Goal: Communication & Community: Answer question/provide support

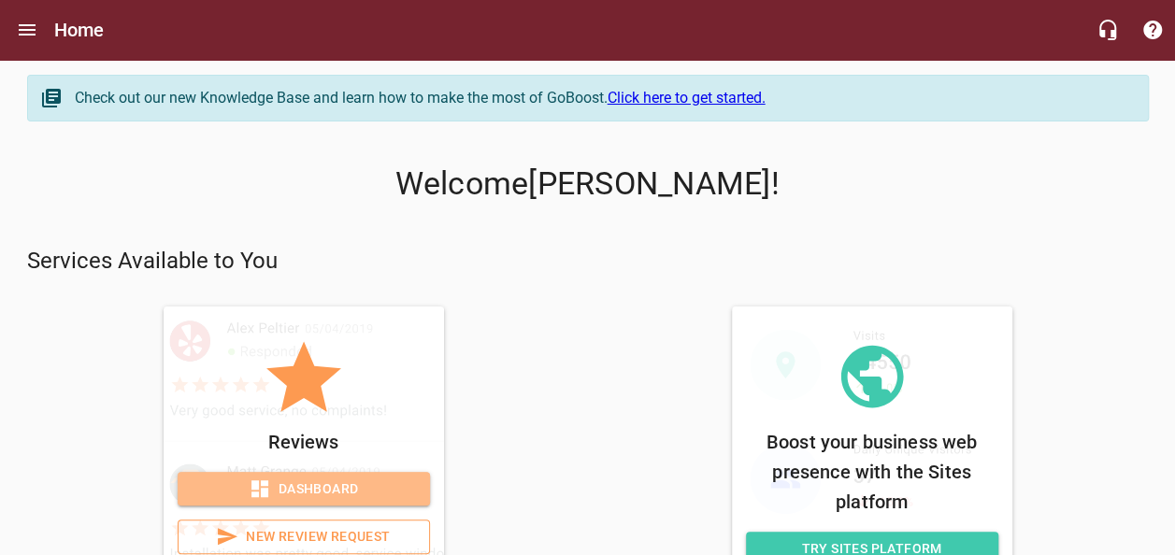
click at [386, 490] on span "Dashboard" at bounding box center [304, 489] width 222 height 23
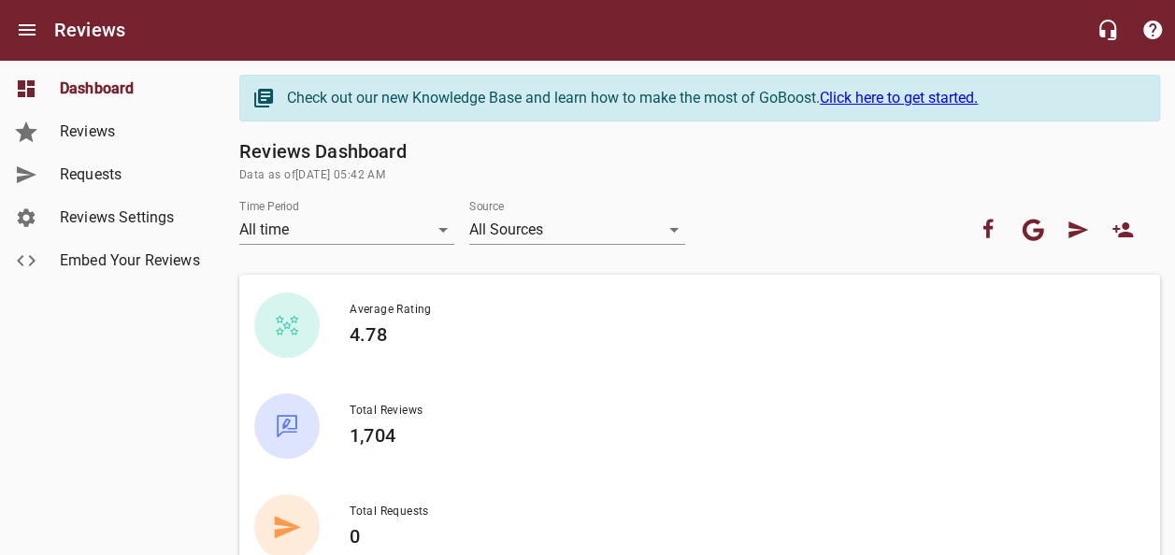
click at [136, 129] on span "Reviews" at bounding box center [131, 132] width 142 height 22
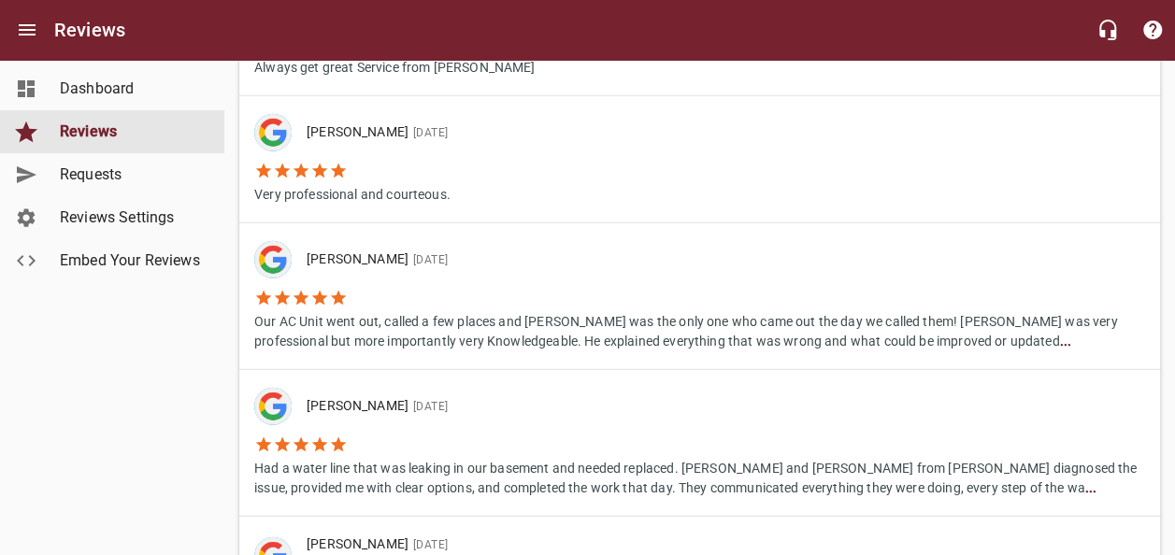
scroll to position [2337, 0]
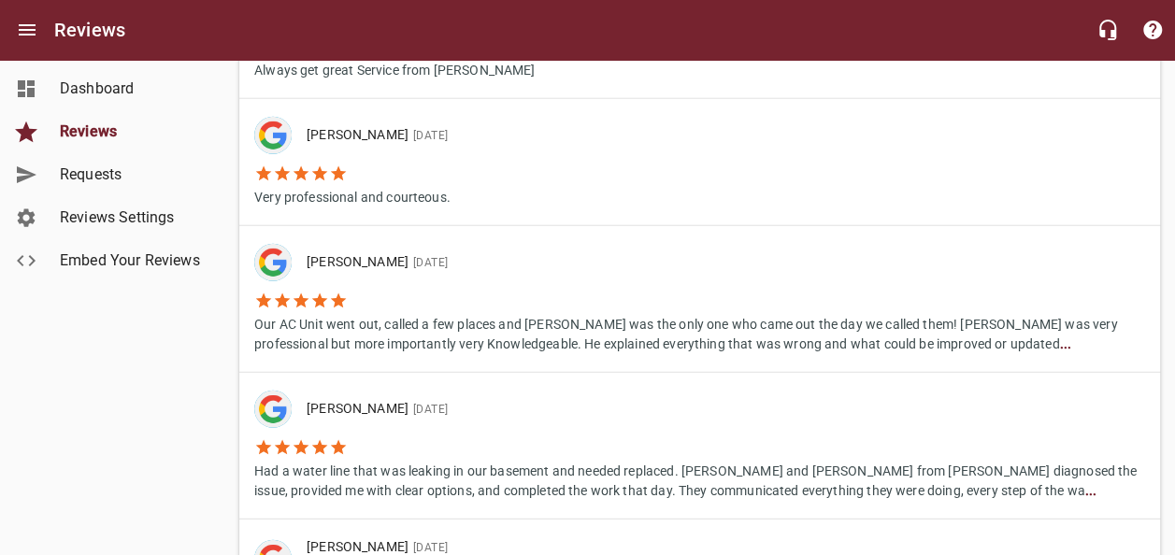
click at [413, 415] on span "[DATE]" at bounding box center [427, 409] width 39 height 13
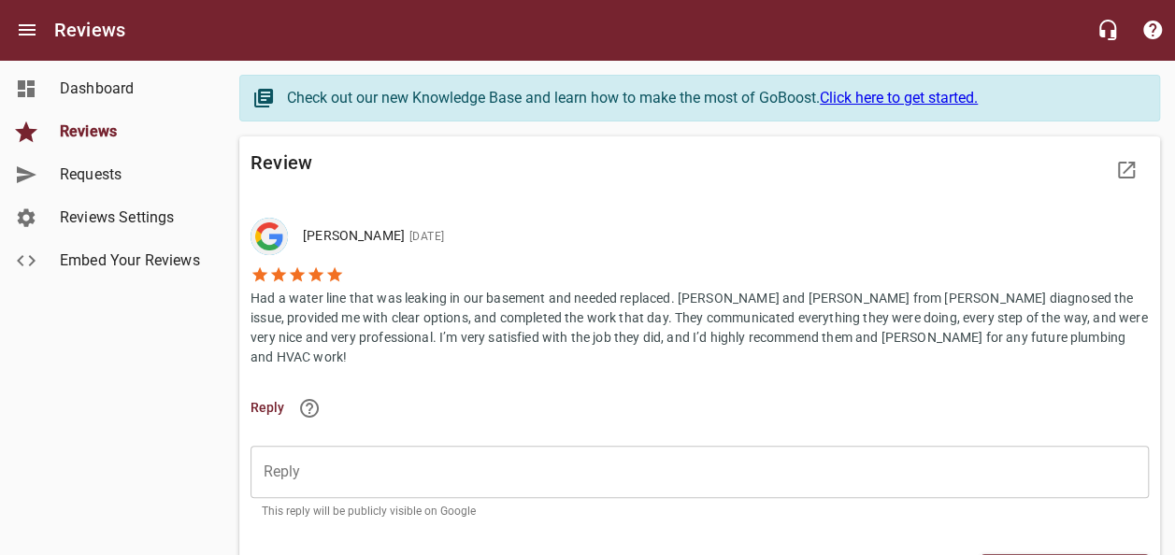
click at [396, 327] on p "Had a water line that was leaking in our basement and needed replaced. [PERSON_…" at bounding box center [700, 325] width 898 height 83
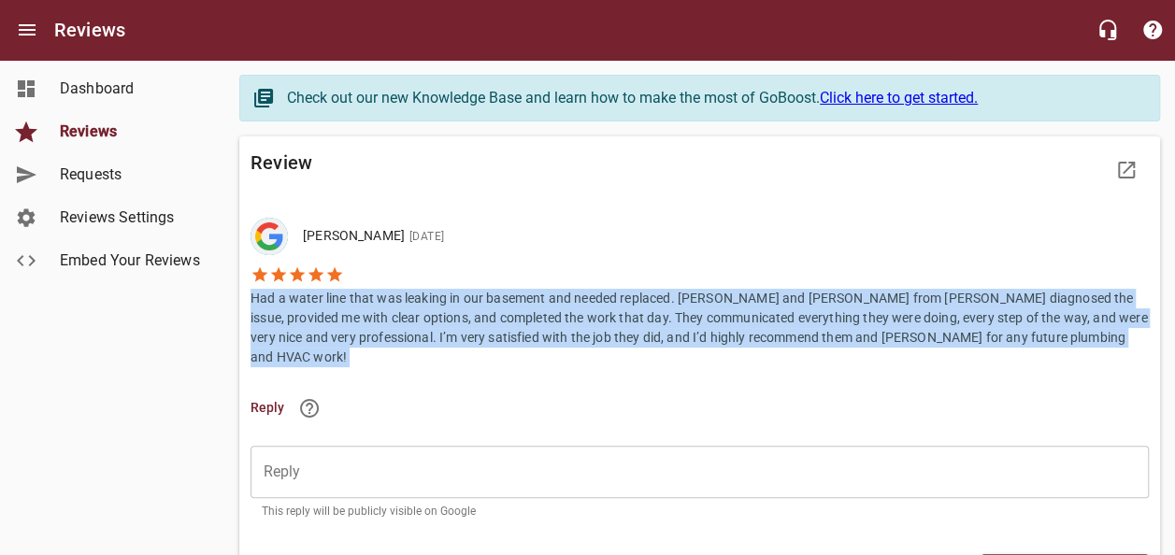
click at [396, 327] on p "Had a water line that was leaking in our basement and needed replaced. [PERSON_…" at bounding box center [700, 325] width 898 height 83
copy p "Had a water line that was leaking in our basement and needed replaced. [PERSON_…"
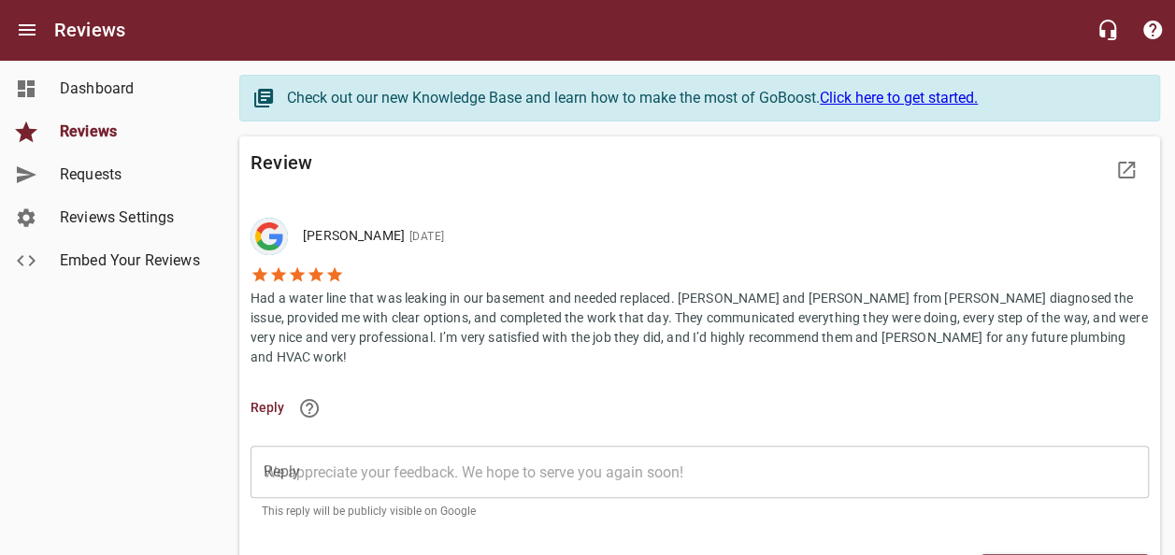
click at [392, 464] on textarea "Reply" at bounding box center [700, 473] width 872 height 18
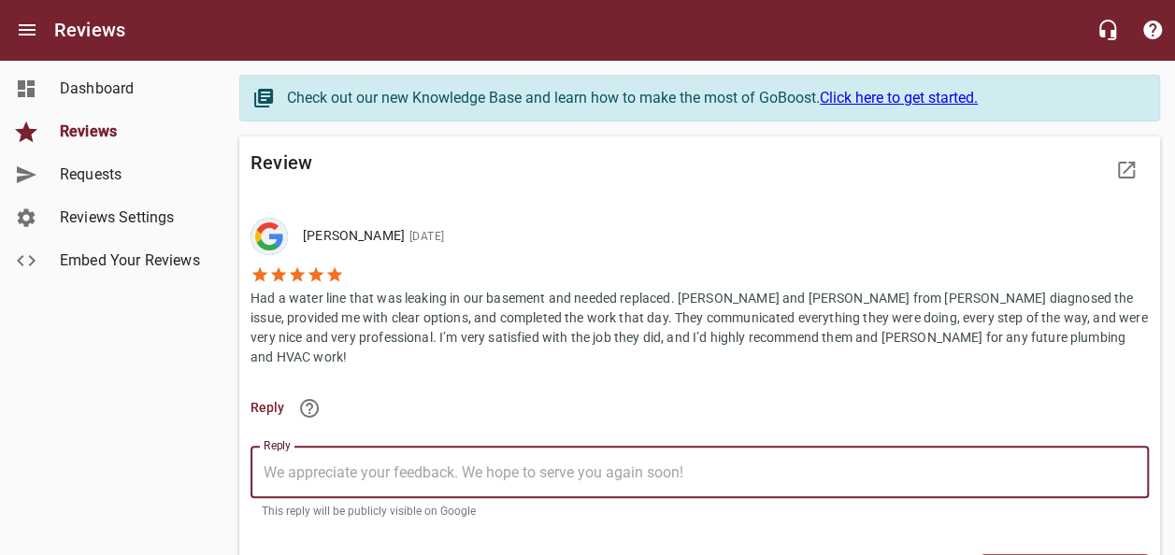
paste textarea "Had a water line that was leaking in our basement and needed replaced. [PERSON_…"
type textarea "Had a water line that was leaking in our basement and needed replaced. [PERSON_…"
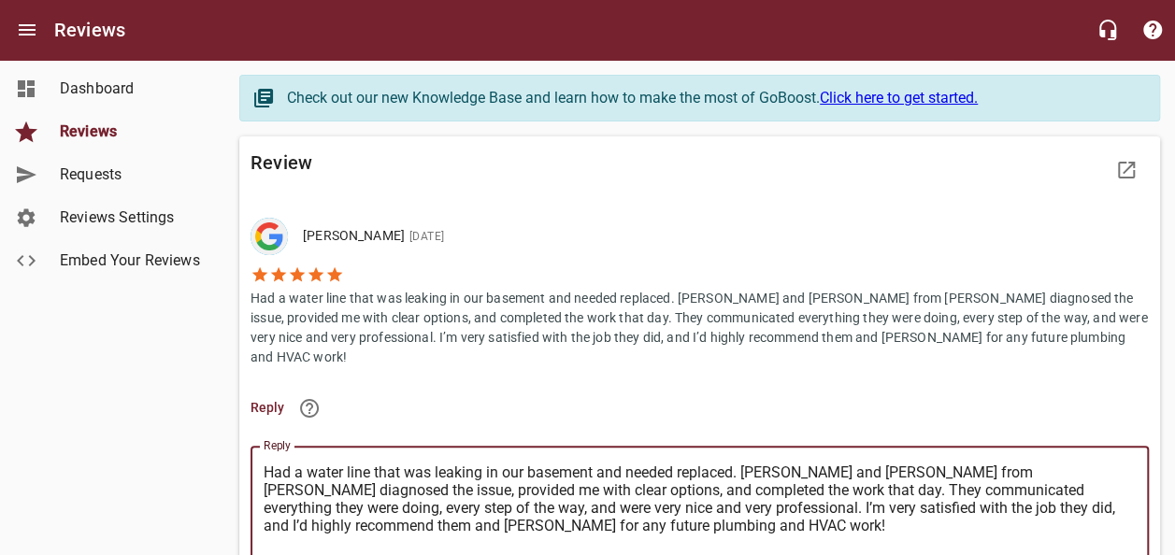
type textarea "Had a water line that was leaking in our basement and needed replaced. [PERSON_…"
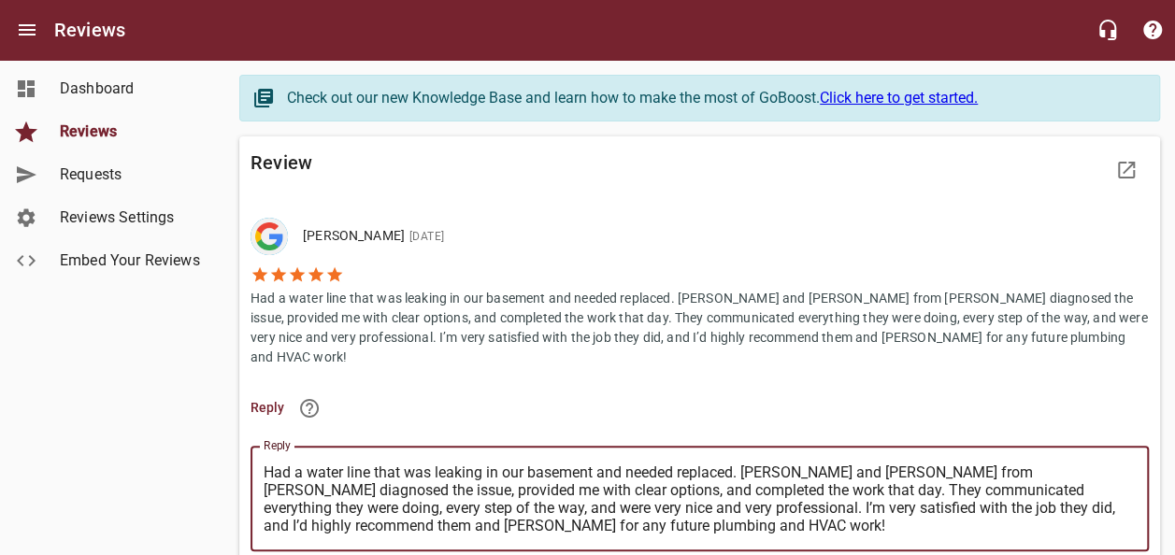
paste textarea
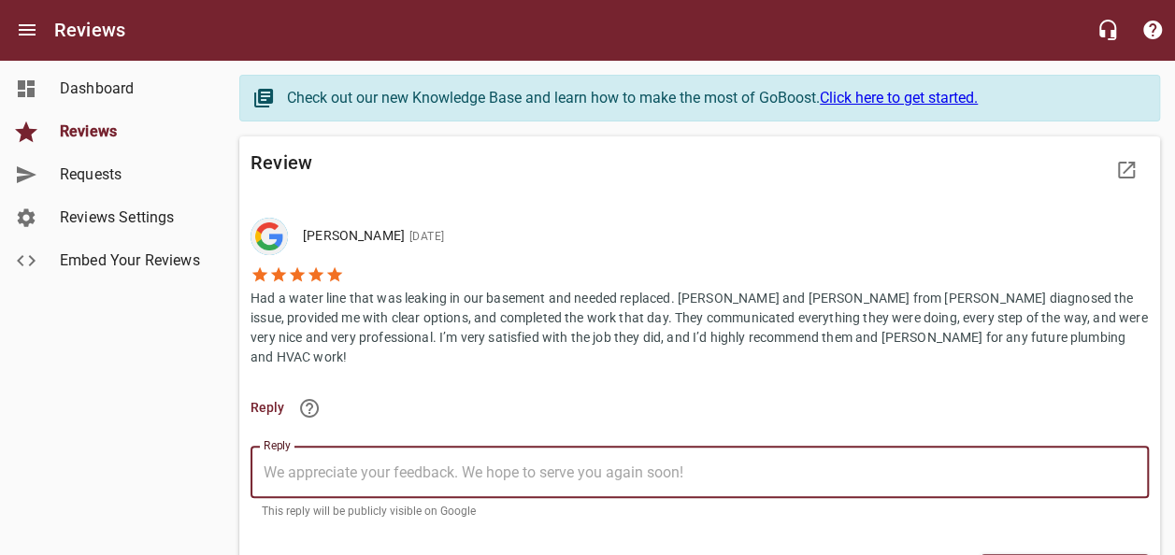
paste textarea "Thank you for sharing your experience! We're so glad [PERSON_NAME] and [PERSON_…"
type textarea "Thank you for sharing your experience! We're so glad [PERSON_NAME] and [PERSON_…"
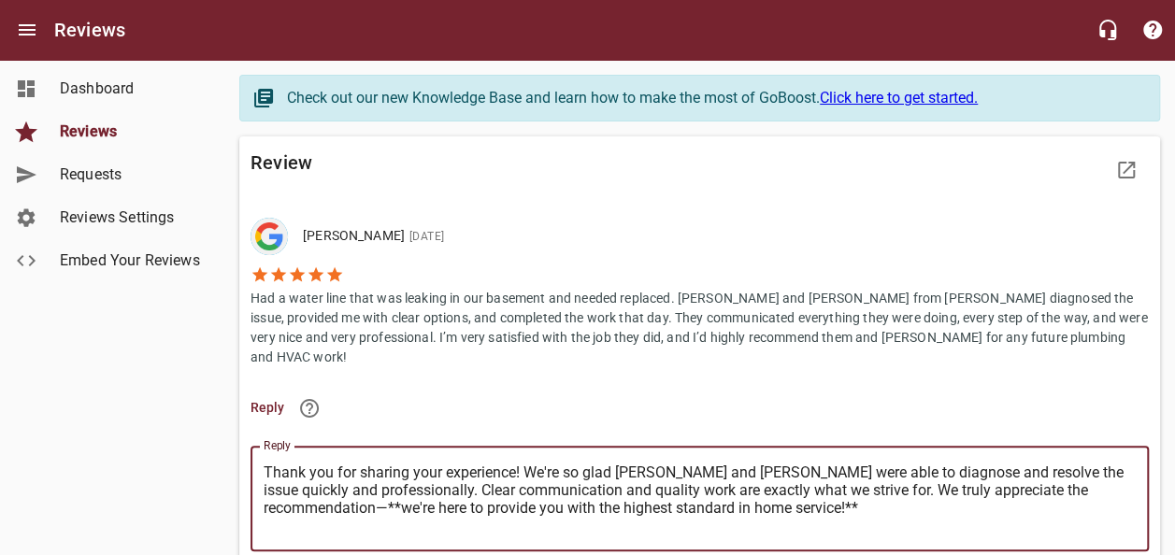
click at [513, 464] on textarea "Thank you for sharing your experience! We're so glad [PERSON_NAME] and [PERSON_…" at bounding box center [700, 499] width 872 height 71
type textarea "Thank you for sharing your experience,! We're so glad [PERSON_NAME] and [PERSON…"
type textarea "Thank you for sharing your experience, ! We're so glad [PERSON_NAME] and [PERSO…"
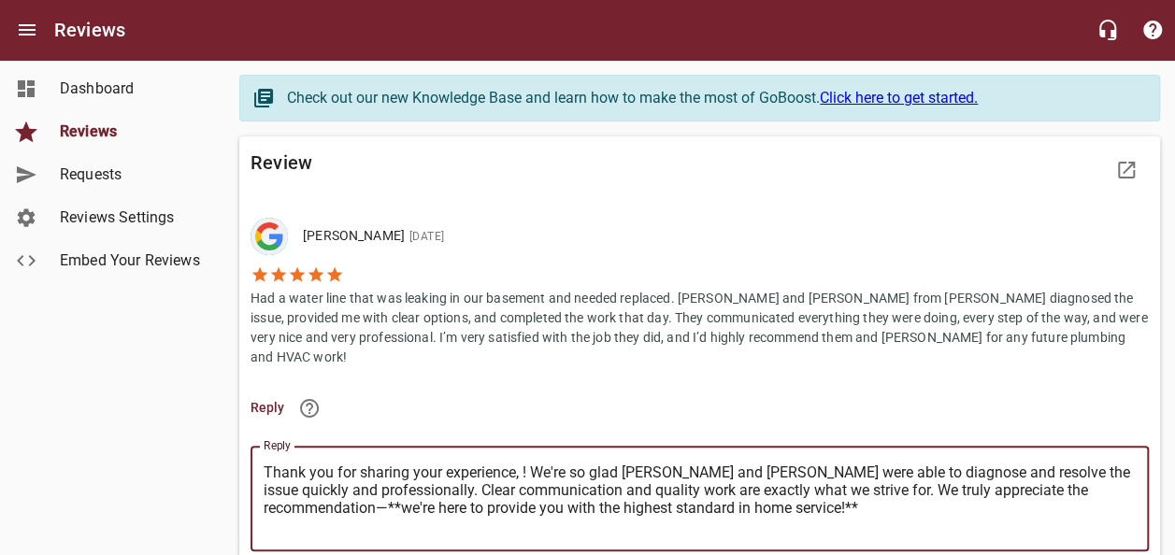
type textarea "Thank you for sharing your experience, G! We're so glad [PERSON_NAME] and [PERS…"
type textarea "Thank you for sharing your experience, Ge! We're so glad [PERSON_NAME] and [PER…"
type textarea "Thank you for sharing your experience, Geo! We're so glad [PERSON_NAME] and [PE…"
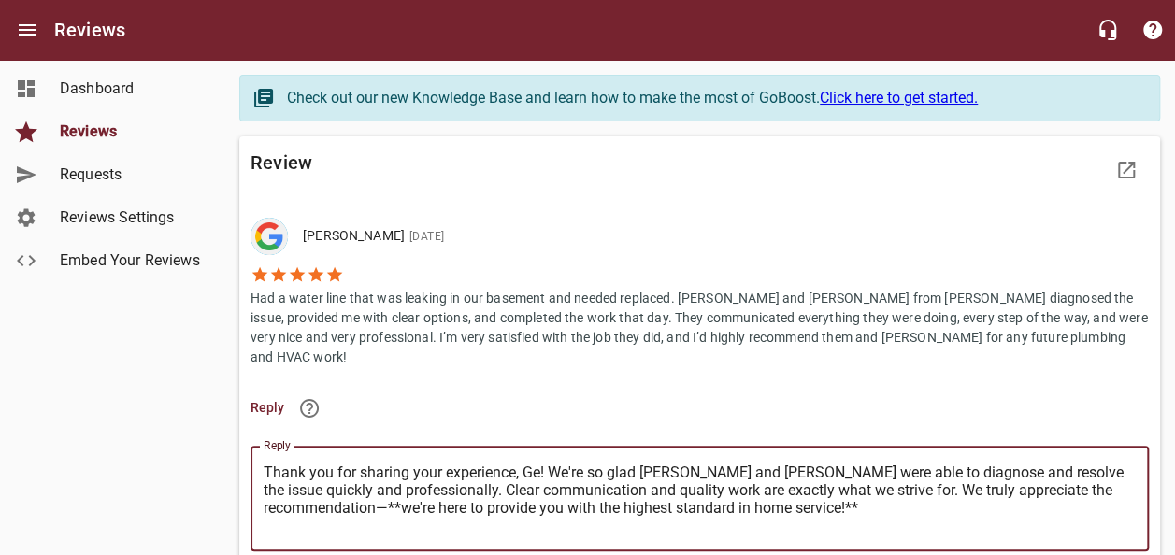
type textarea "Thank you for sharing your experience, Geo! We're so glad [PERSON_NAME] and [PE…"
type textarea "Thank you for sharing your experience, Geor! We're so glad [PERSON_NAME] and [P…"
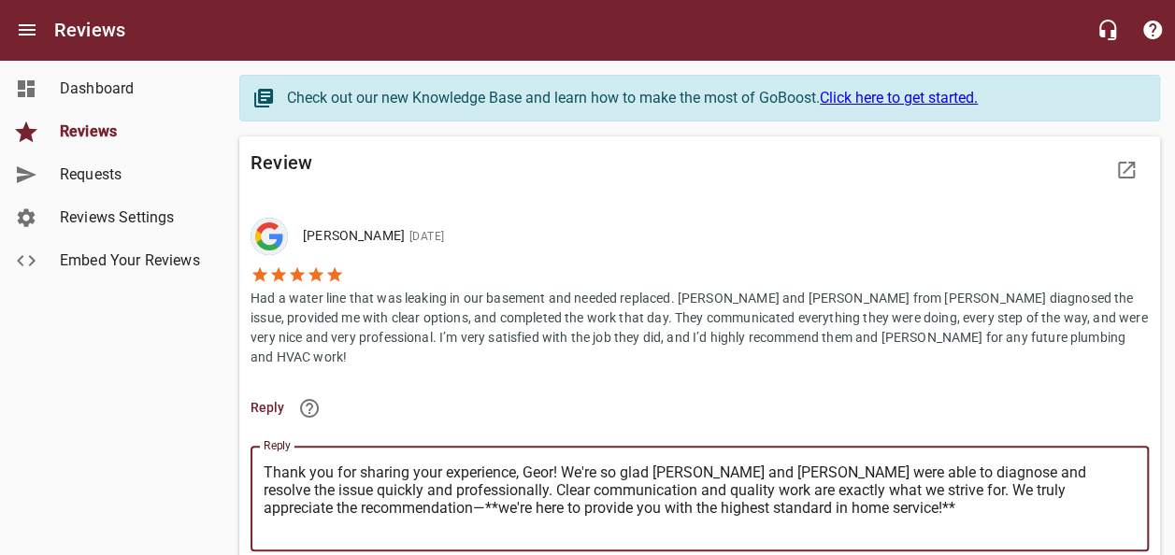
type textarea "Thank you for sharing your experience, [PERSON_NAME]! We're so glad [PERSON_NAM…"
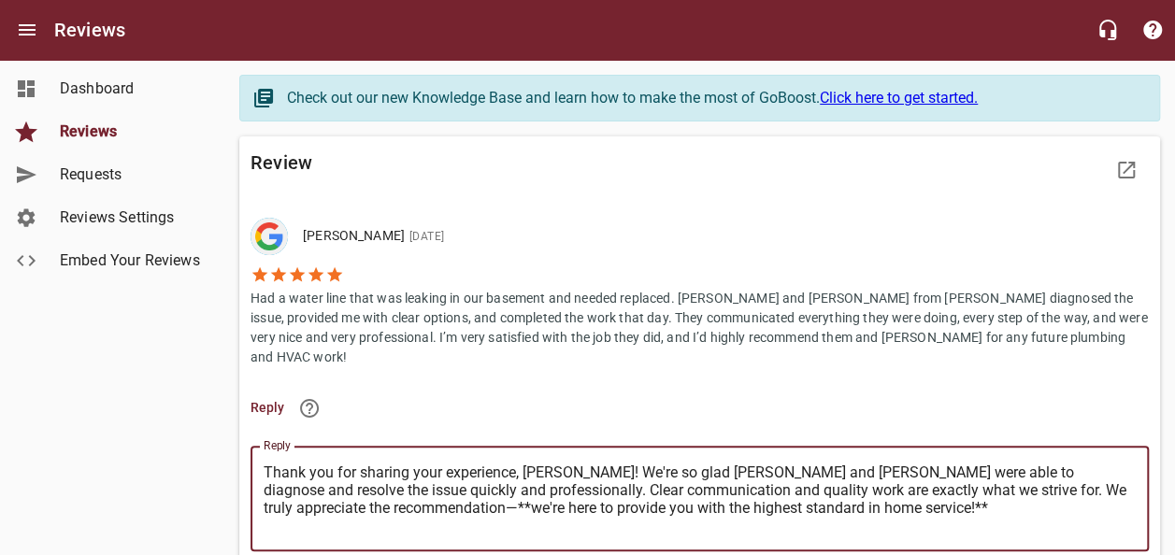
type textarea "Thank you for sharing your experience, [PERSON_NAME]! We're so glad [PERSON_NAM…"
click at [277, 494] on textarea "Thank you for sharing your experience, [PERSON_NAME]! We're so glad [PERSON_NAM…" at bounding box center [700, 499] width 872 height 71
type textarea "Thank you for sharing your experience, [PERSON_NAME]! We're so glad [PERSON_NAM…"
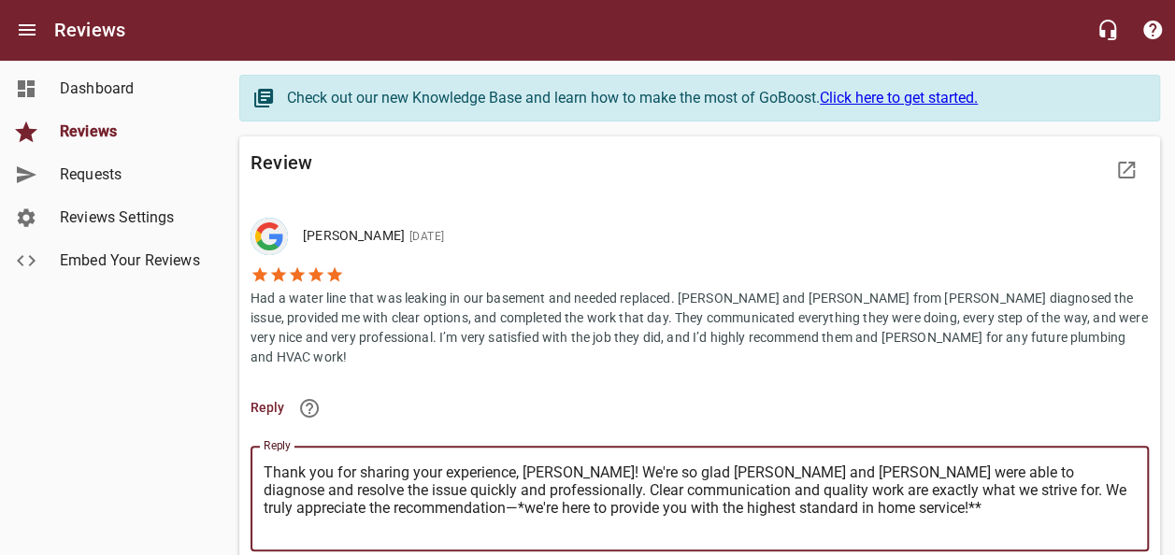
type textarea "Thank you for sharing your experience, [PERSON_NAME]! We're so glad [PERSON_NAM…"
click at [726, 486] on textarea "Thank you for sharing your experience, [PERSON_NAME]! We're so glad [PERSON_NAM…" at bounding box center [700, 499] width 872 height 71
type textarea "Thank you for sharing your experience, [PERSON_NAME]! We're so glad [PERSON_NAM…"
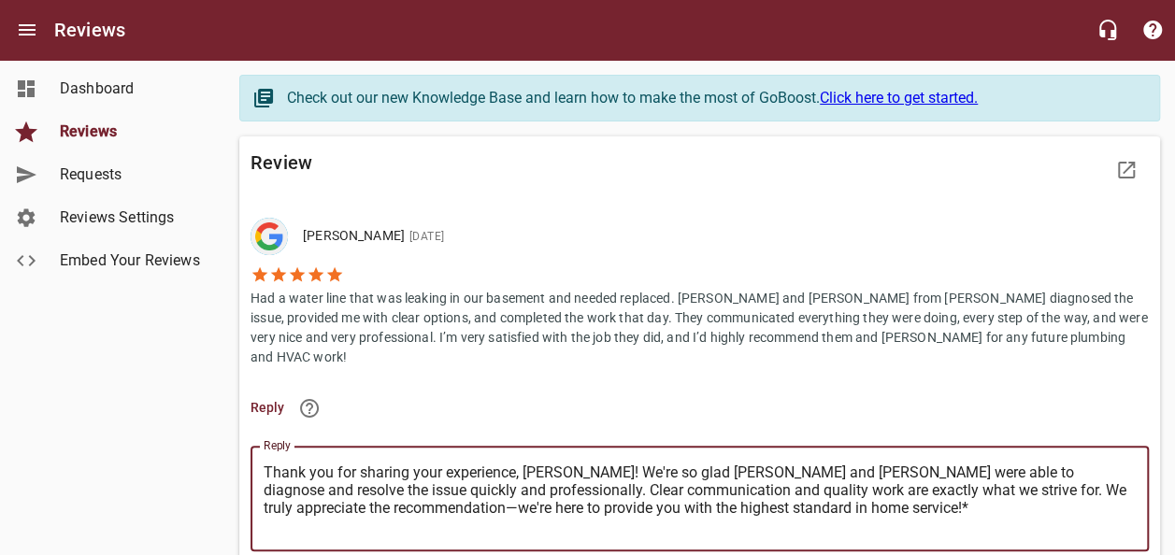
type textarea "Thank you for sharing your experience, [PERSON_NAME]! We're so glad [PERSON_NAM…"
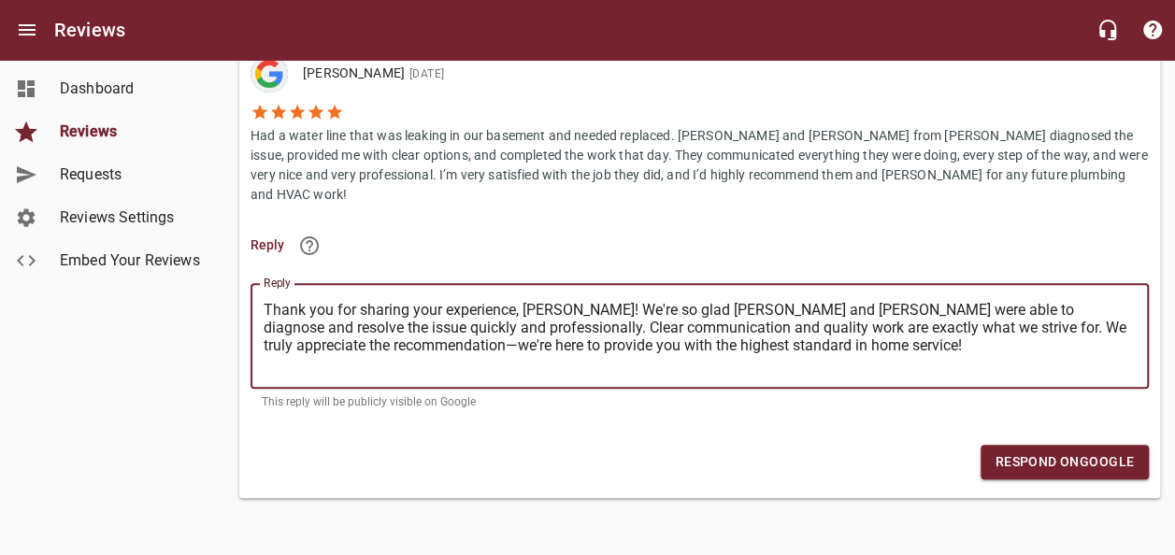
type textarea "Thank you for sharing your experience, [PERSON_NAME]! We're so glad [PERSON_NAM…"
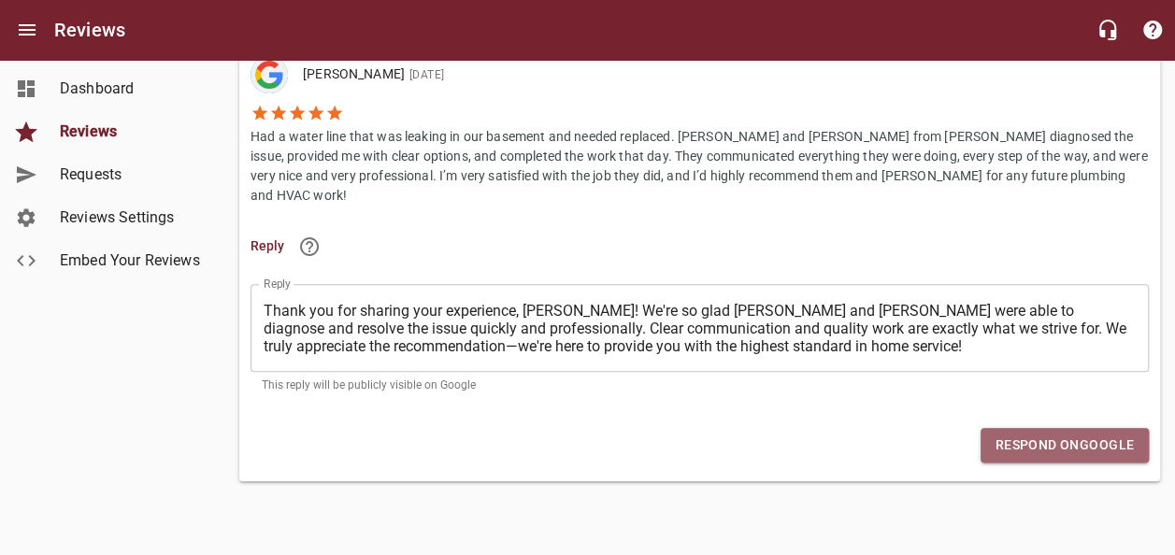
scroll to position [145, 0]
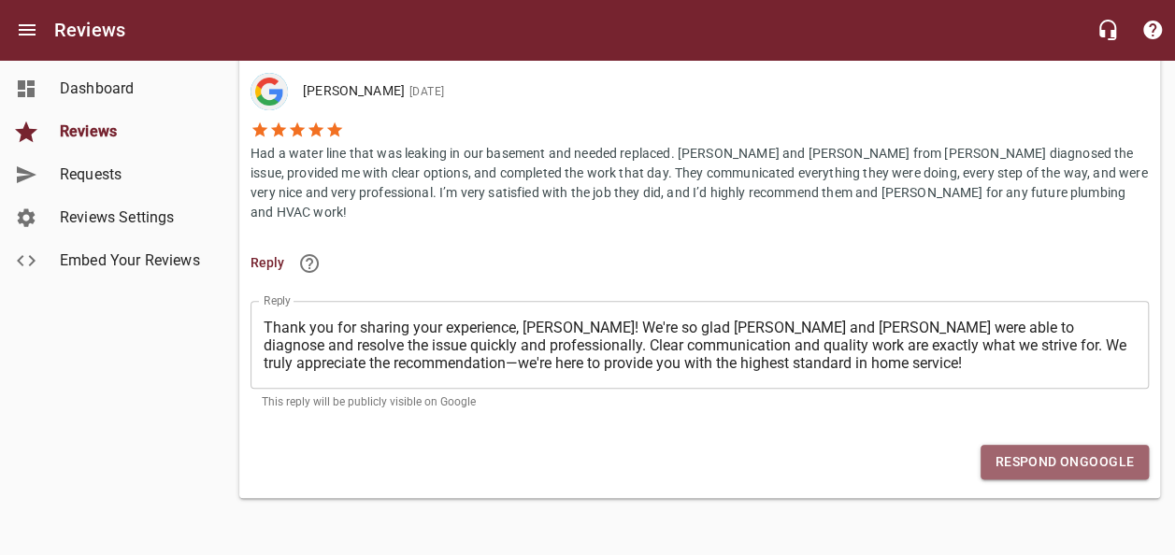
click at [1043, 451] on span "Respond on Google" at bounding box center [1064, 462] width 138 height 23
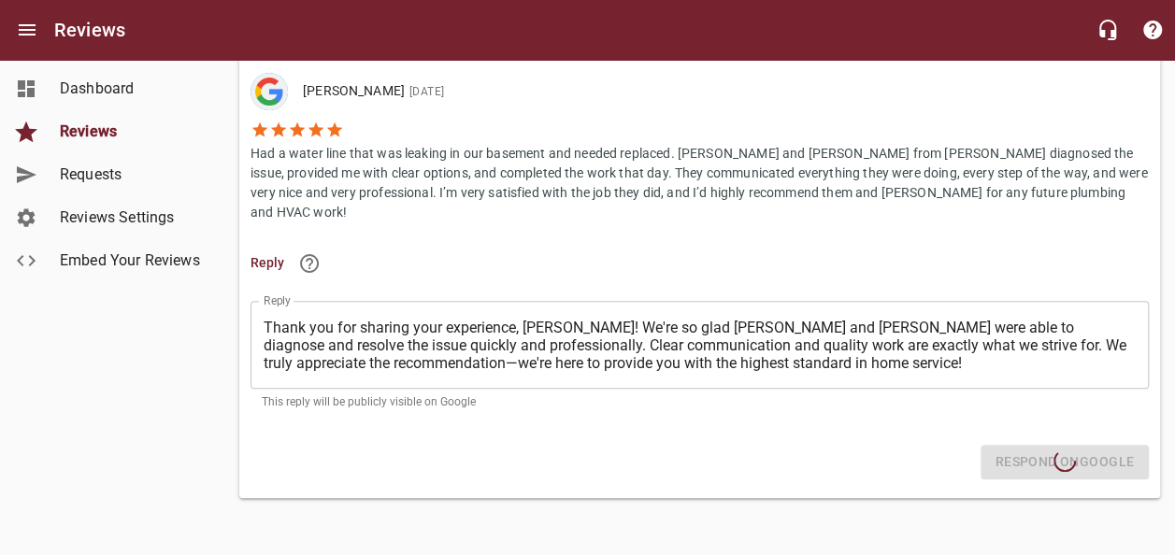
scroll to position [56, 0]
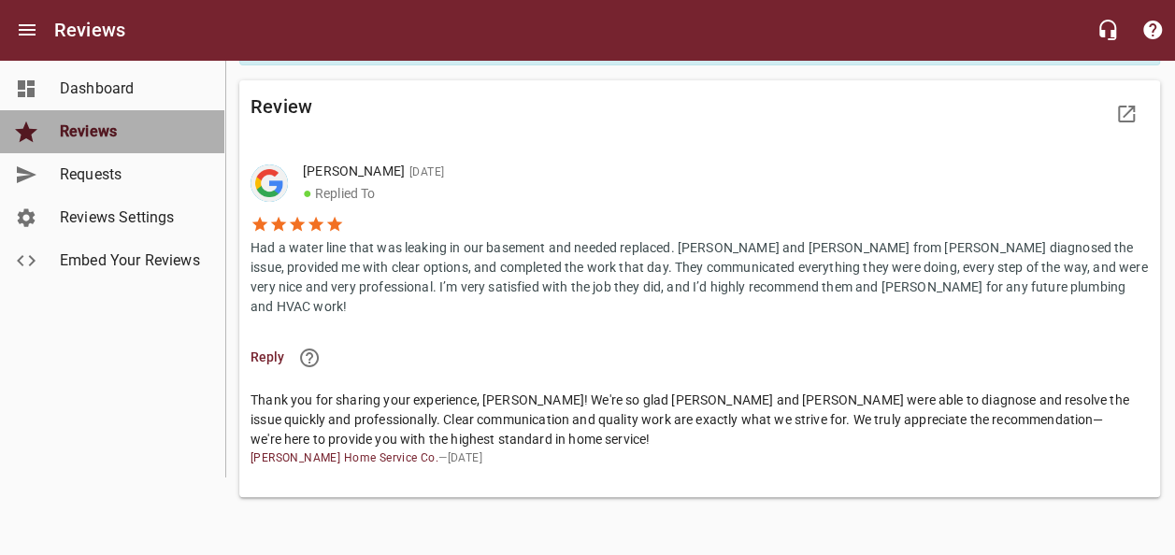
click at [81, 125] on span "Reviews" at bounding box center [131, 132] width 142 height 22
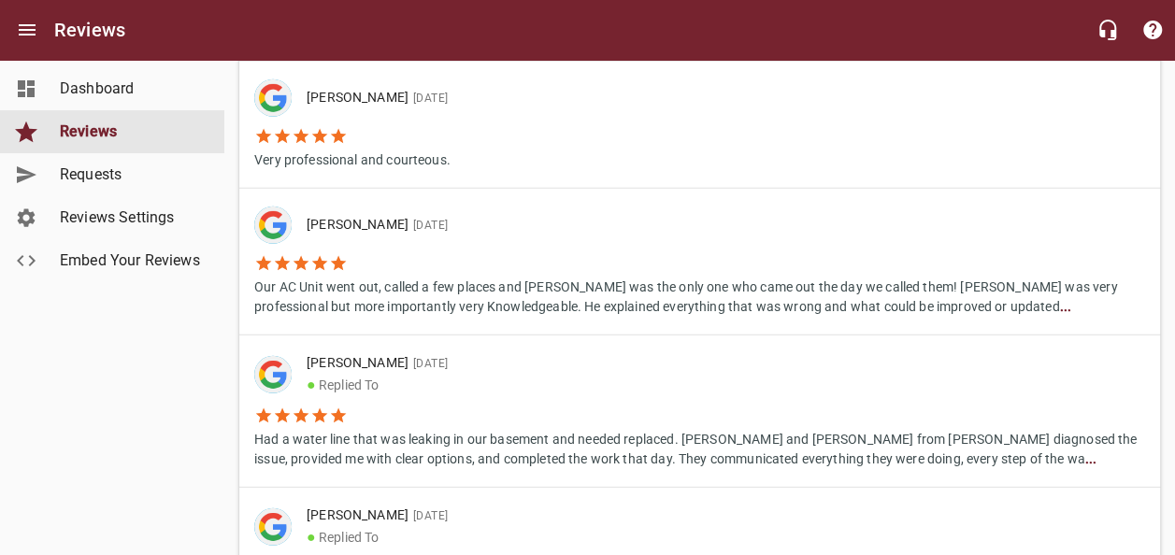
scroll to position [2337, 0]
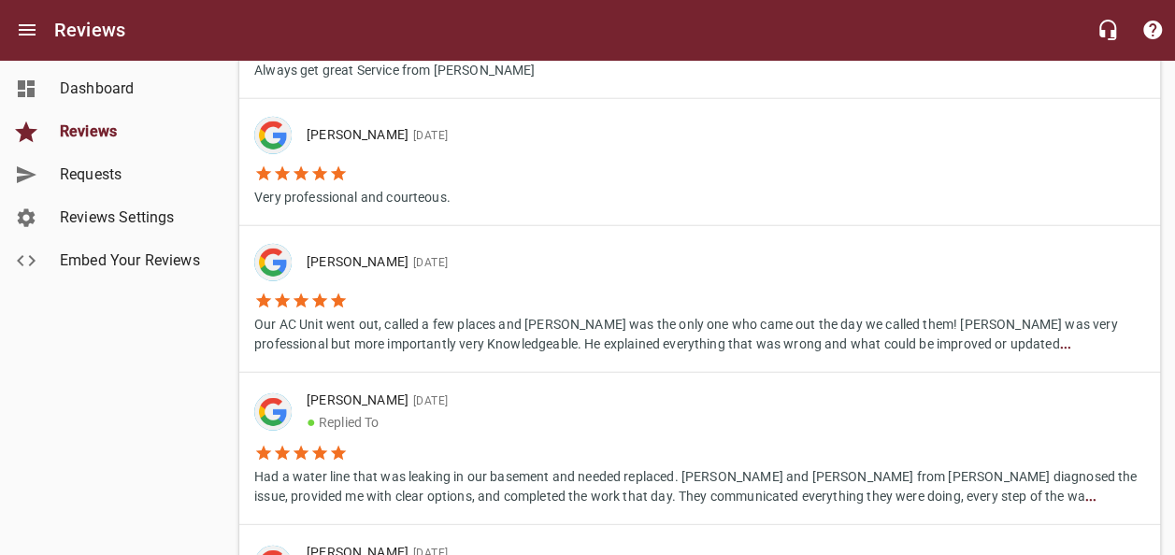
click at [394, 294] on li "Our AC Unit went out, called a few places and [PERSON_NAME] was the only one wh…" at bounding box center [699, 317] width 891 height 73
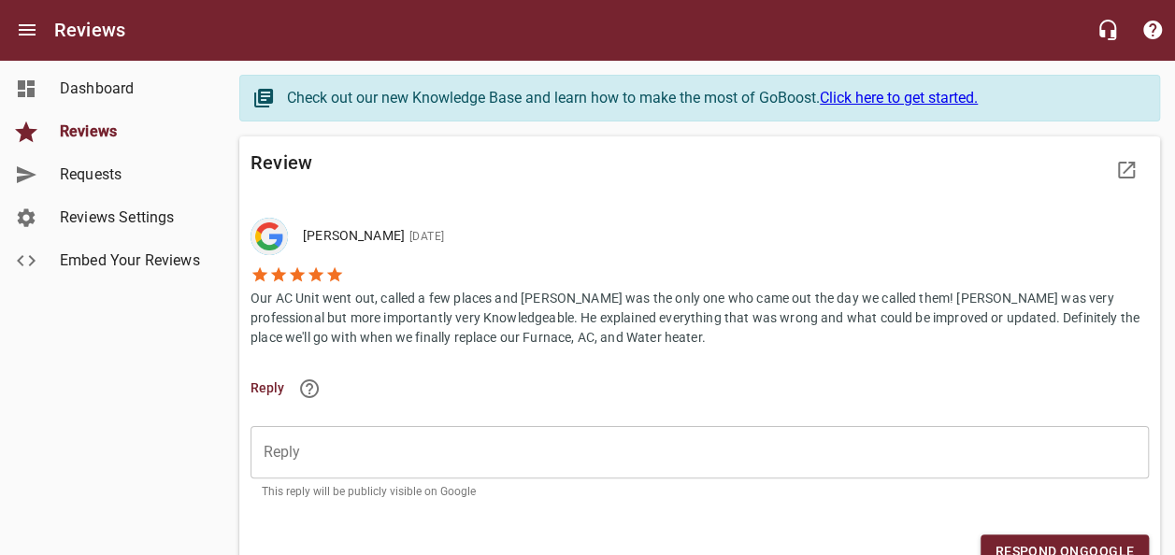
click at [535, 322] on p "Our AC Unit went out, called a few places and [PERSON_NAME] was the only one wh…" at bounding box center [700, 316] width 898 height 64
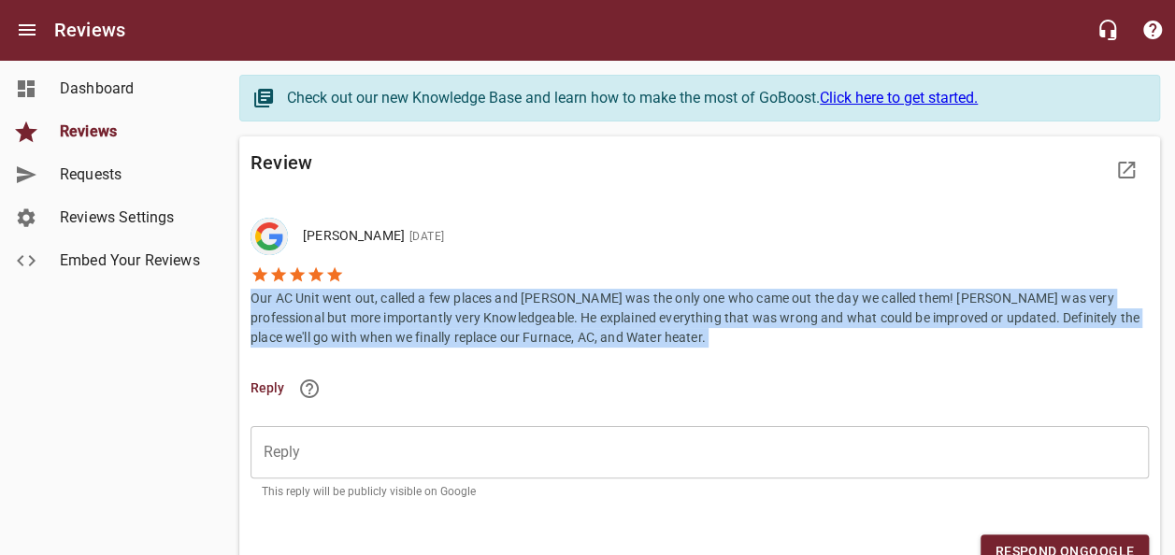
click at [535, 322] on p "Our AC Unit went out, called a few places and [PERSON_NAME] was the only one wh…" at bounding box center [700, 316] width 898 height 64
copy p "Our AC Unit went out, called a few places and [PERSON_NAME] was the only one wh…"
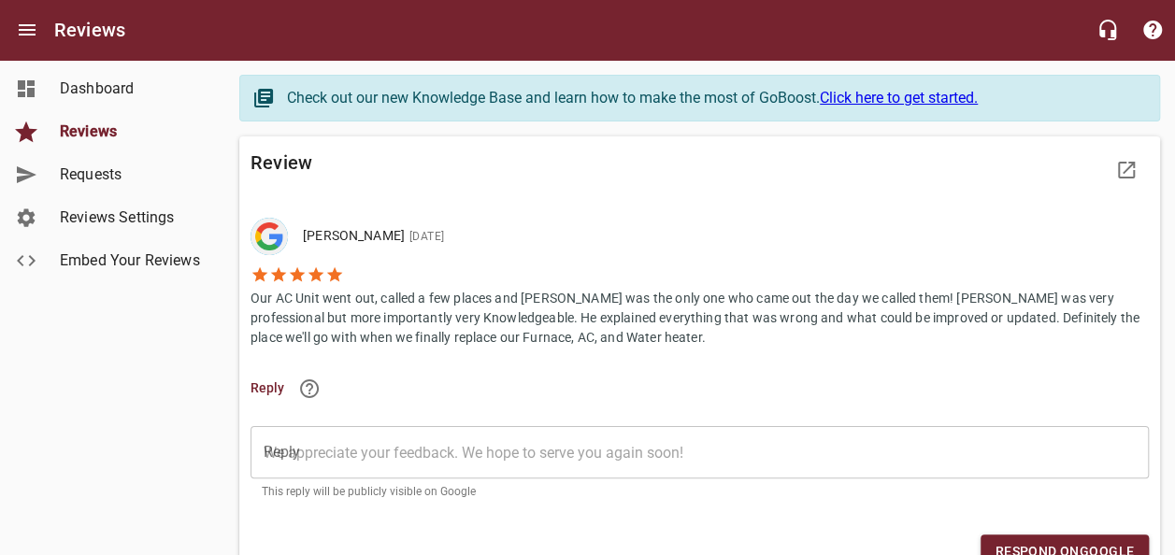
click at [356, 458] on textarea "Reply" at bounding box center [700, 453] width 872 height 18
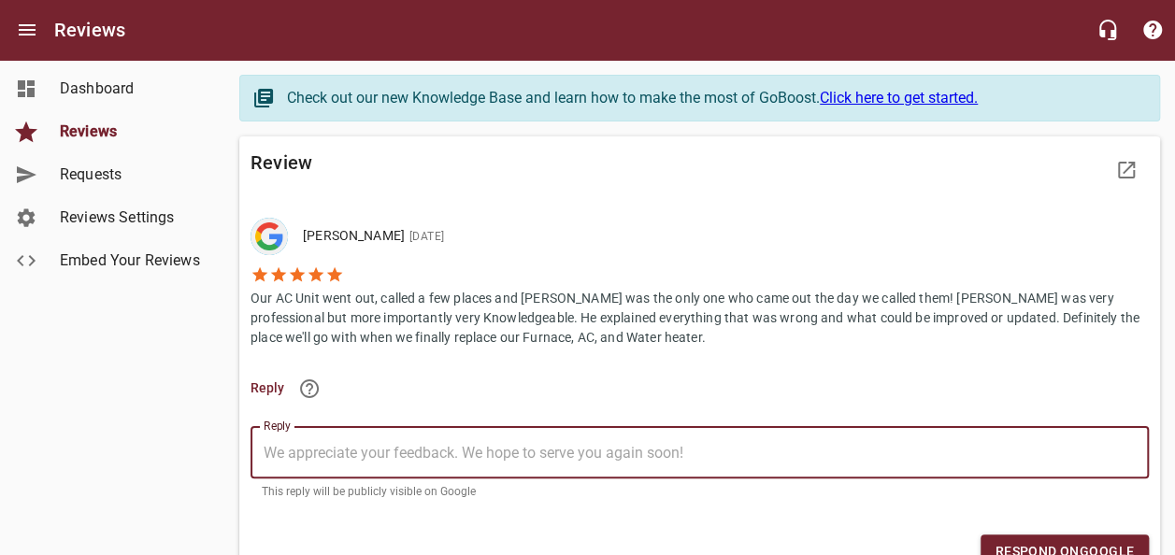
paste textarea "Thank you for sharing your experience! We're so glad [PERSON_NAME] was able to …"
type textarea "Thank you for sharing your experience! We're so glad [PERSON_NAME] was able to …"
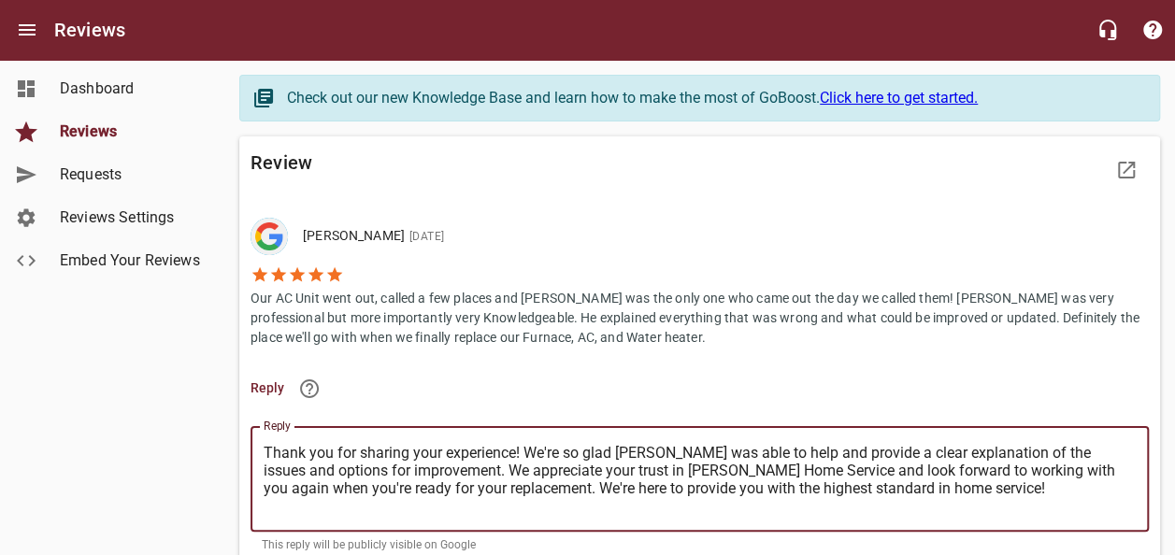
click at [513, 452] on textarea "Thank you for sharing your experience! We're so glad [PERSON_NAME] was able to …" at bounding box center [700, 479] width 872 height 71
type textarea "Thank you for sharing your experience,! We're so glad [PERSON_NAME] was able to…"
type textarea "Thank you for sharing your experience, ! We're so glad [PERSON_NAME] was able t…"
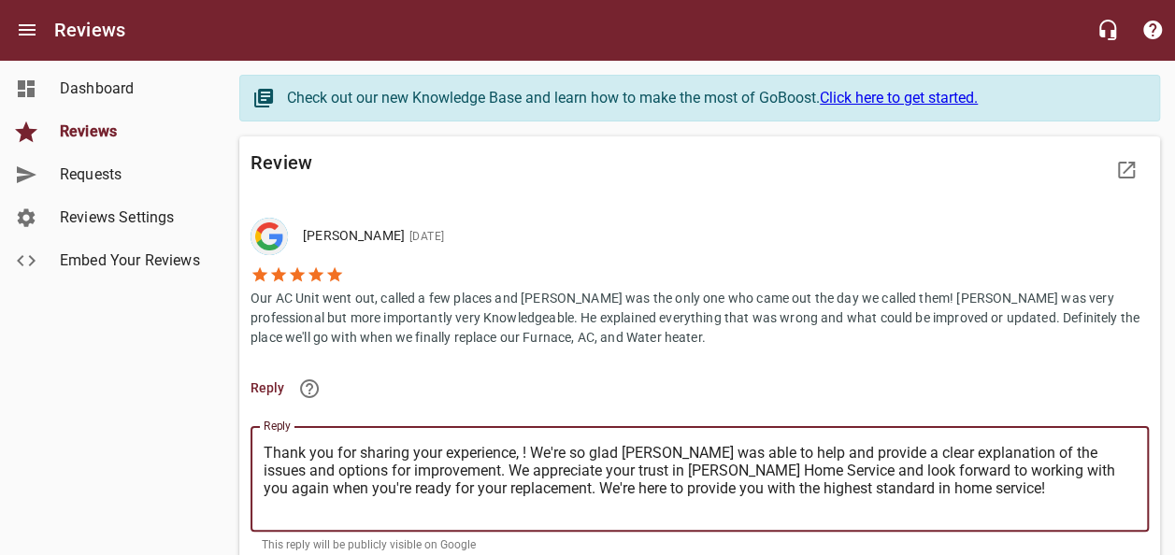
type textarea "Thank you for sharing your experience, J! We're so glad [PERSON_NAME] was able …"
type textarea "Thank you for sharing your experience, [PERSON_NAME]! We're so glad [PERSON_NAM…"
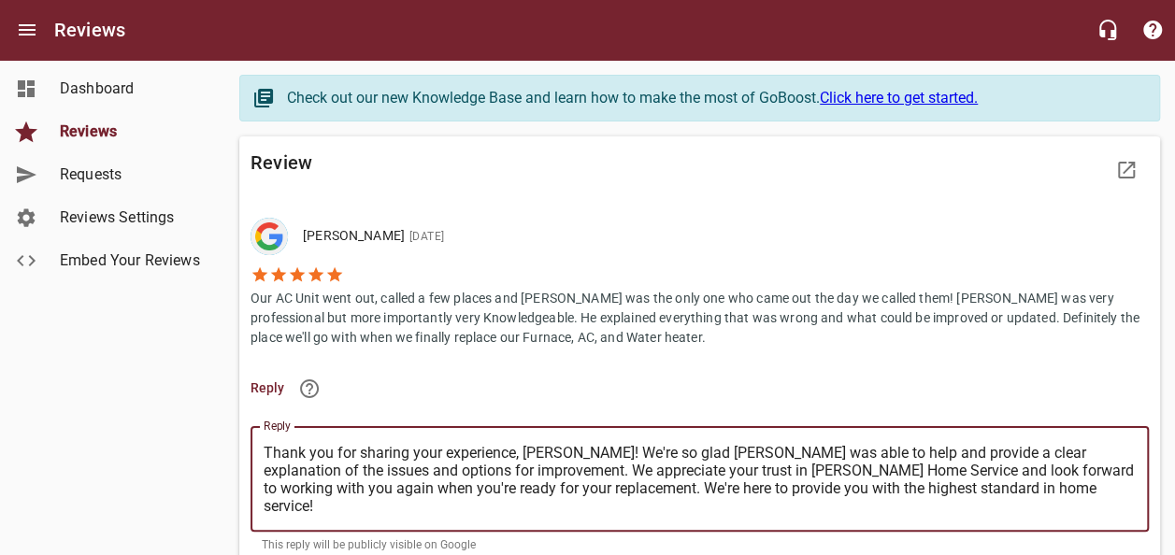
type textarea "Thank you for sharing your experience, [PERSON_NAME]! We're so glad [PERSON_NAM…"
type textarea "Thank you for sharing your experience, Jasp! We're so glad [PERSON_NAME] was ab…"
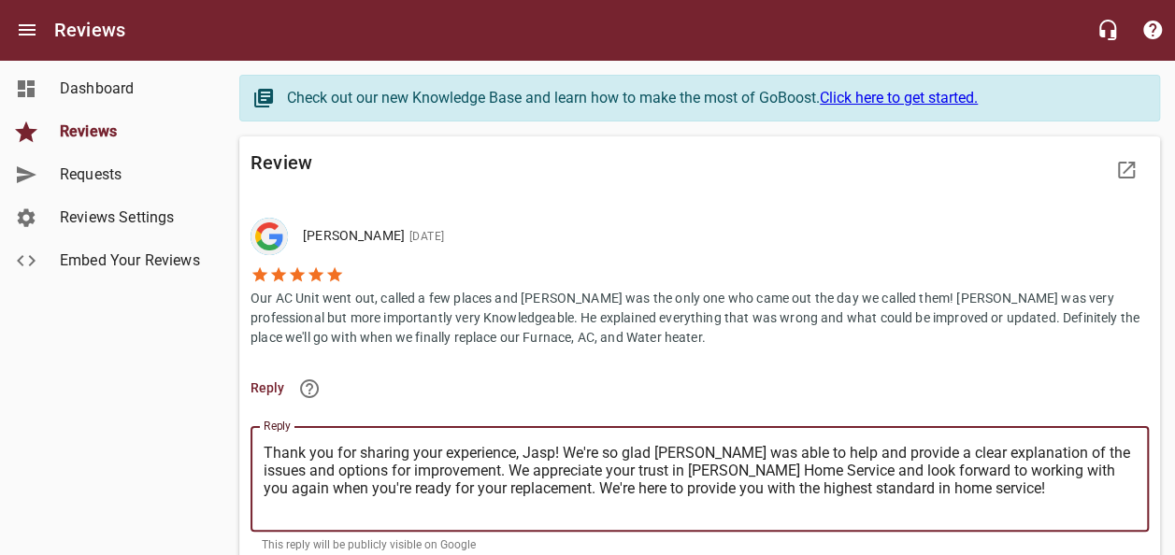
type textarea "Thank you for sharing your experience, [PERSON_NAME]! We're so glad [PERSON_NAM…"
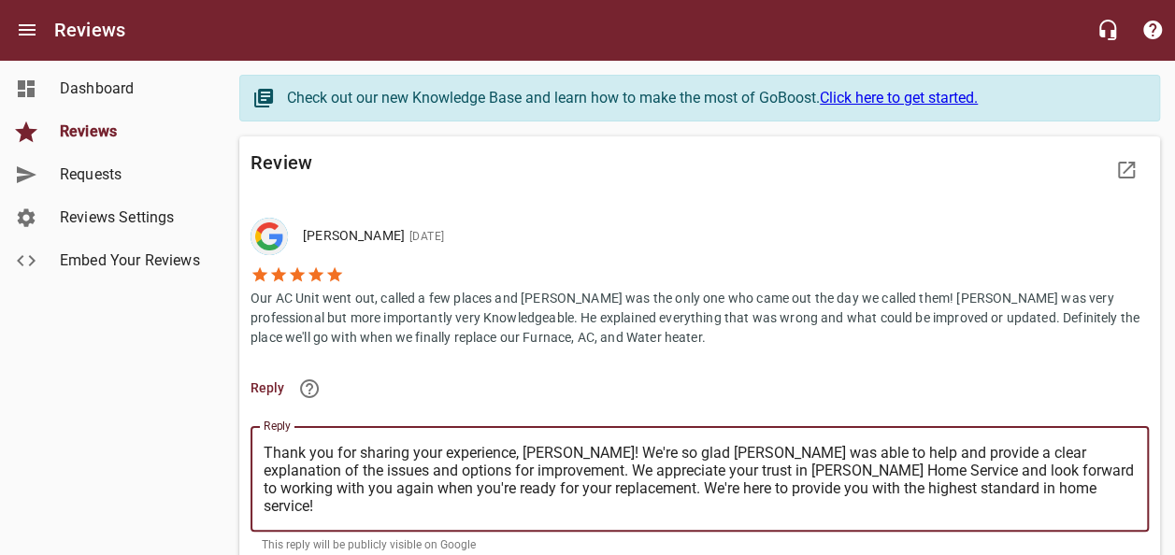
type textarea "Thank you for sharing your experience, [PERSON_NAME]! We're so glad [PERSON_NAM…"
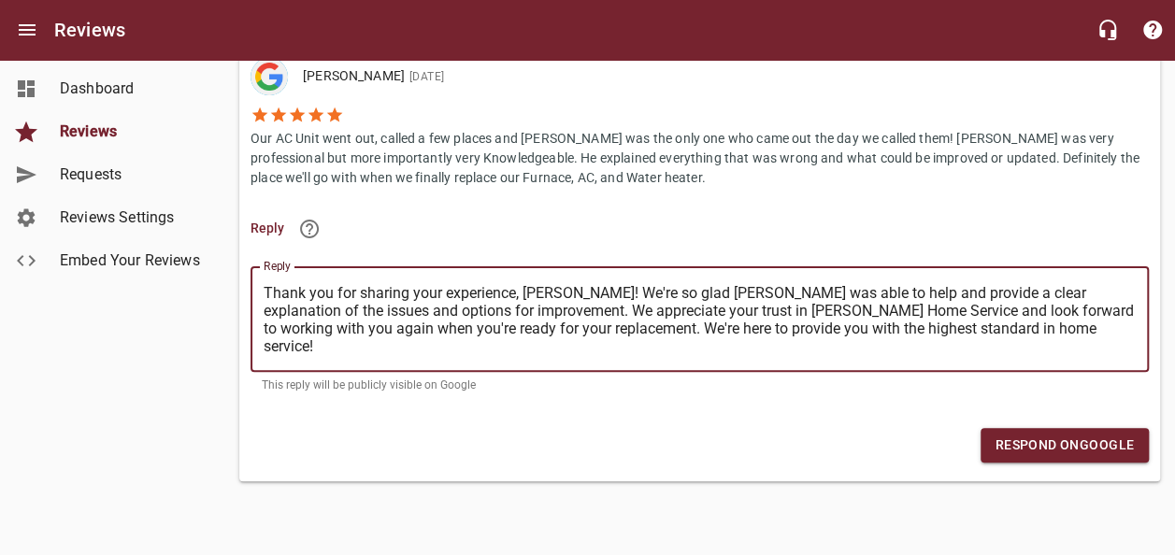
type textarea "Thank you for sharing your experience, [PERSON_NAME]! We're so glad [PERSON_NAM…"
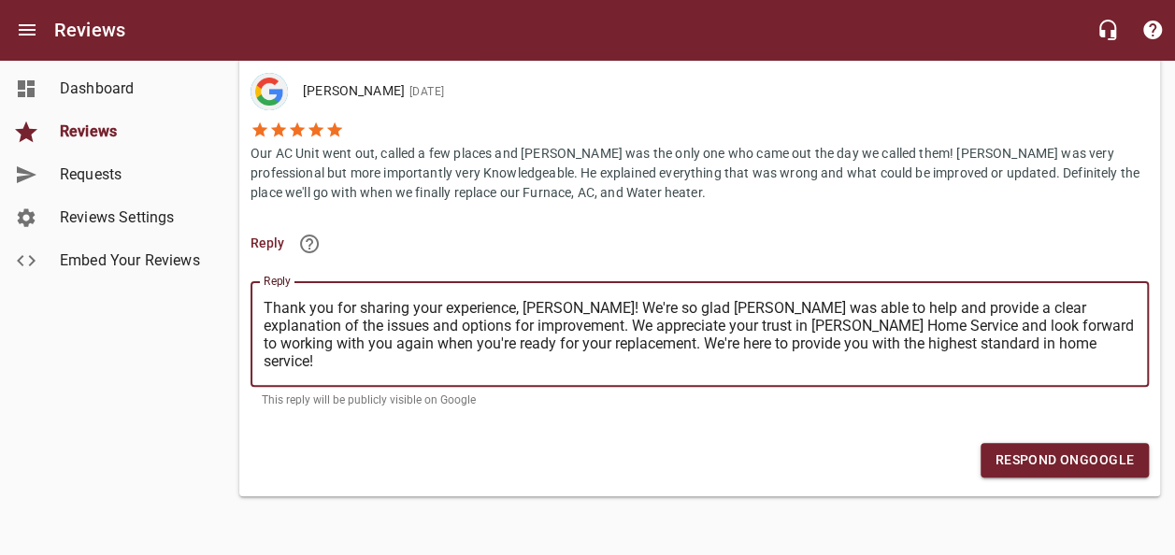
click at [1058, 449] on span "Respond on Google" at bounding box center [1064, 460] width 138 height 23
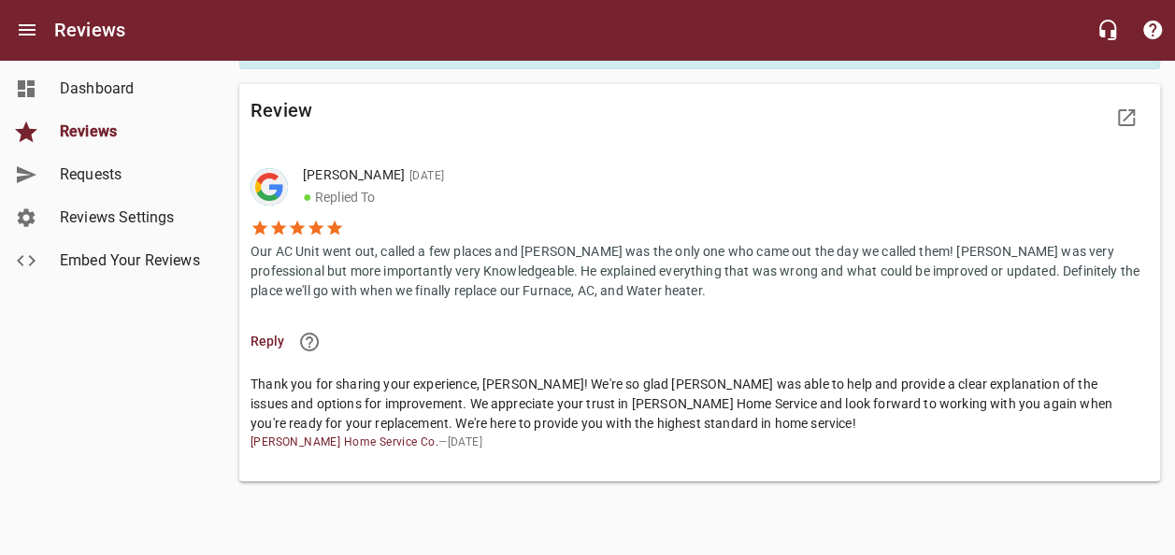
scroll to position [56, 0]
click at [109, 127] on span "Reviews" at bounding box center [131, 132] width 142 height 22
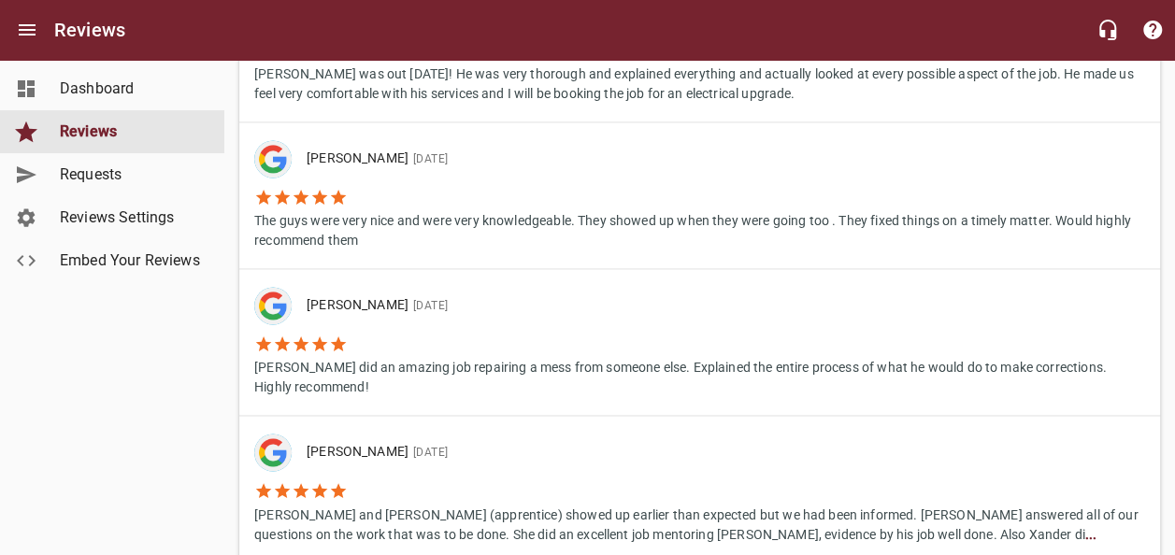
scroll to position [1589, 0]
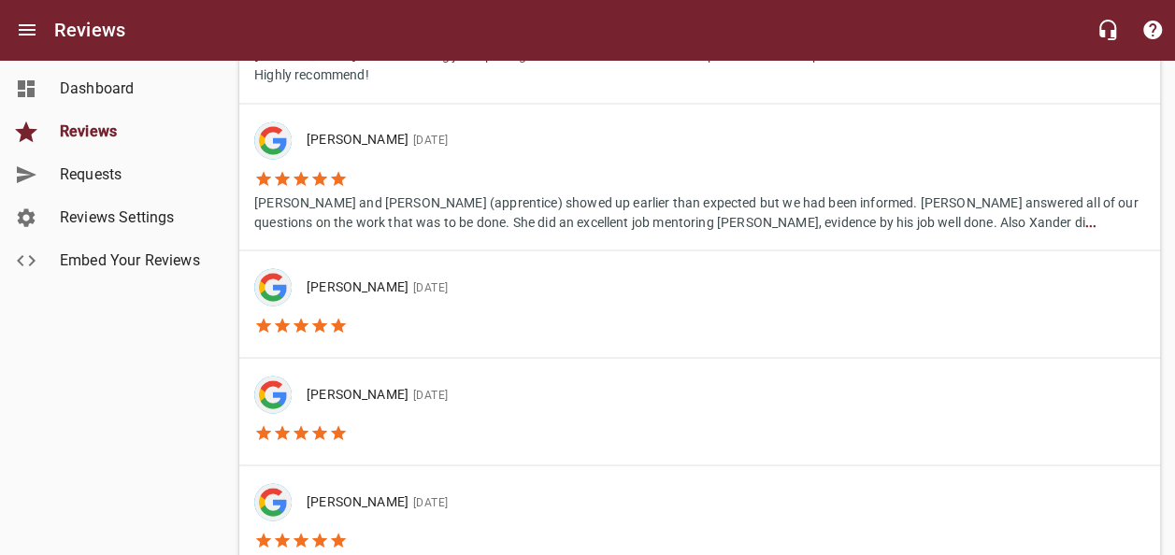
click at [436, 310] on li at bounding box center [358, 323] width 208 height 34
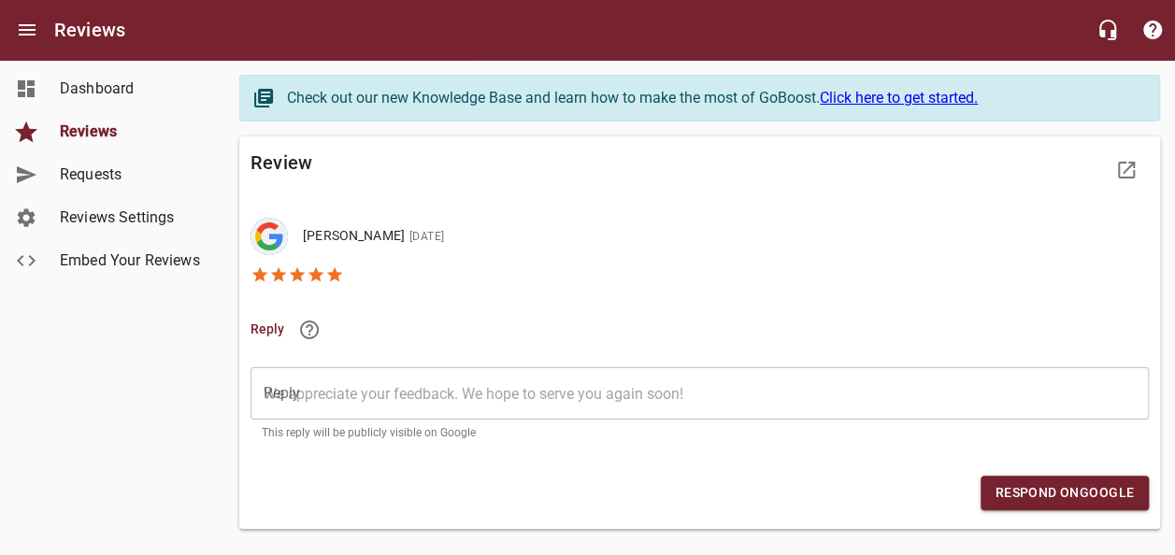
click at [366, 385] on textarea "Reply" at bounding box center [700, 394] width 872 height 18
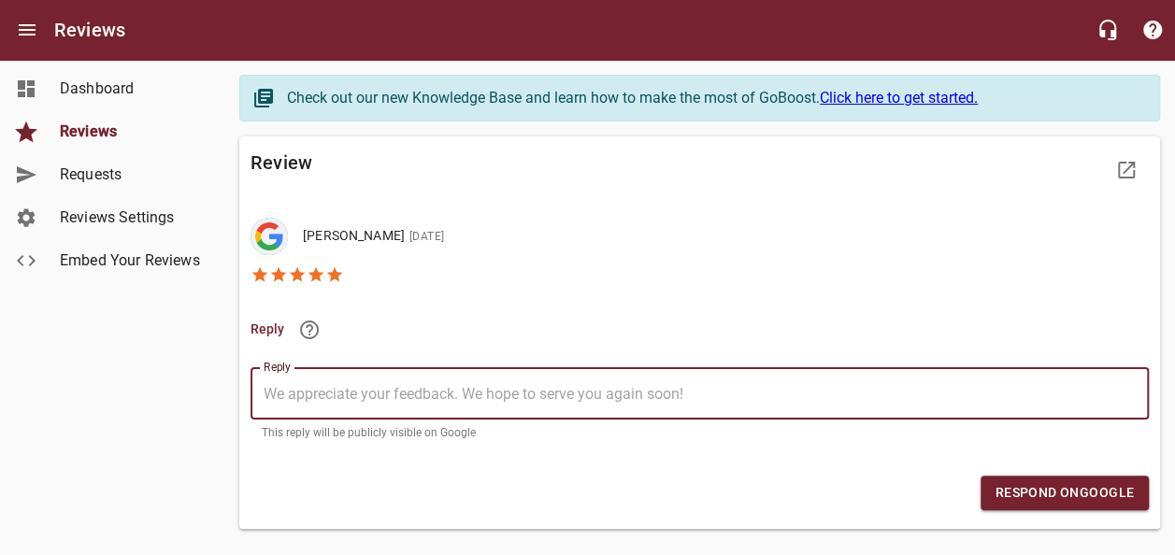
type textarea "T"
type textarea "Th"
type textarea "Tha"
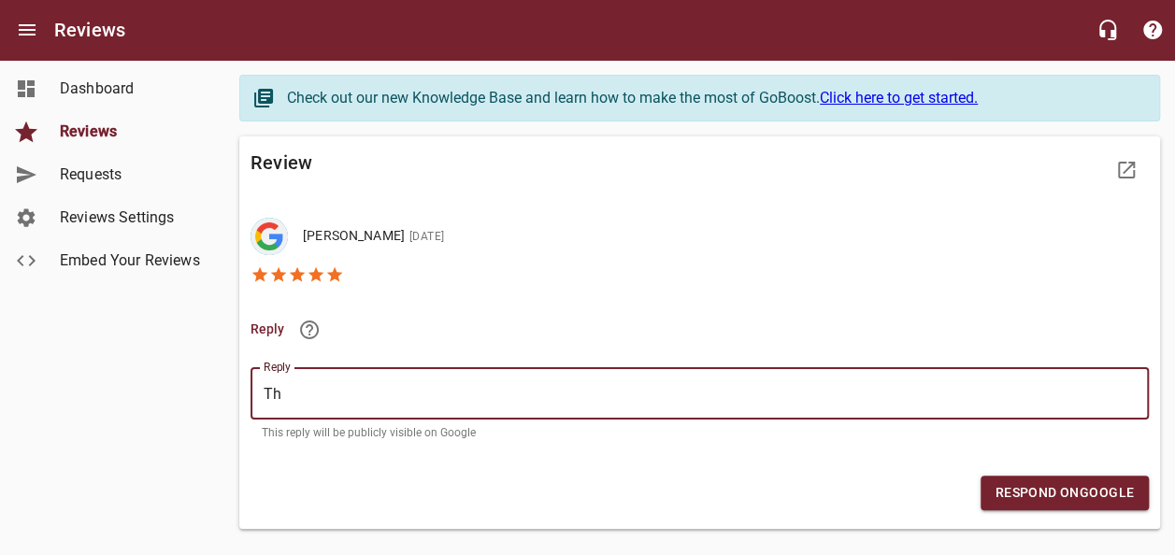
type textarea "Tha"
type textarea "Than"
type textarea "Thank"
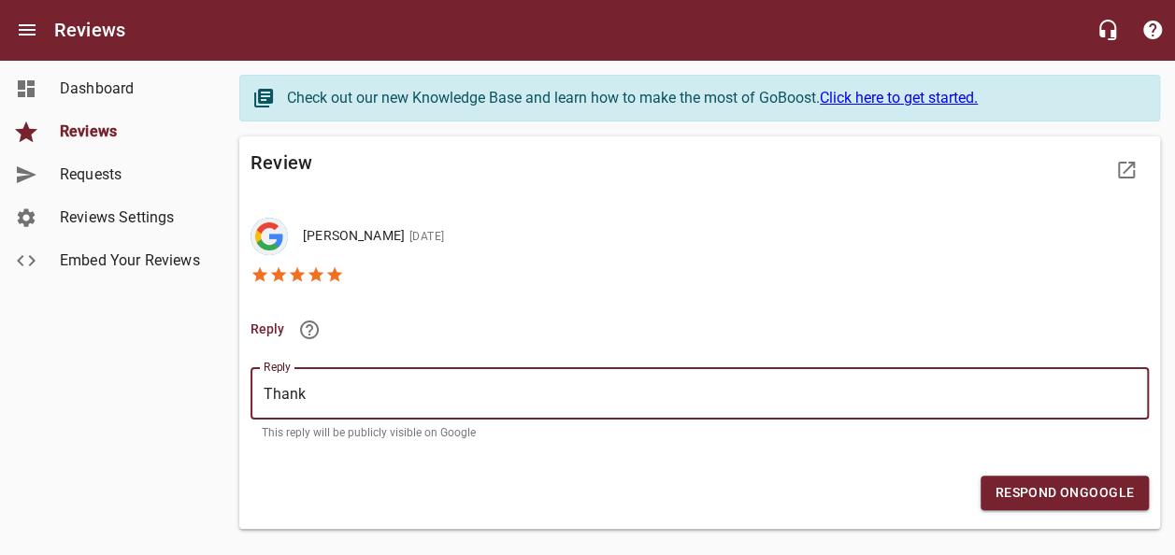
type textarea "Thank"
type textarea "Thank y"
type textarea "Thank yo"
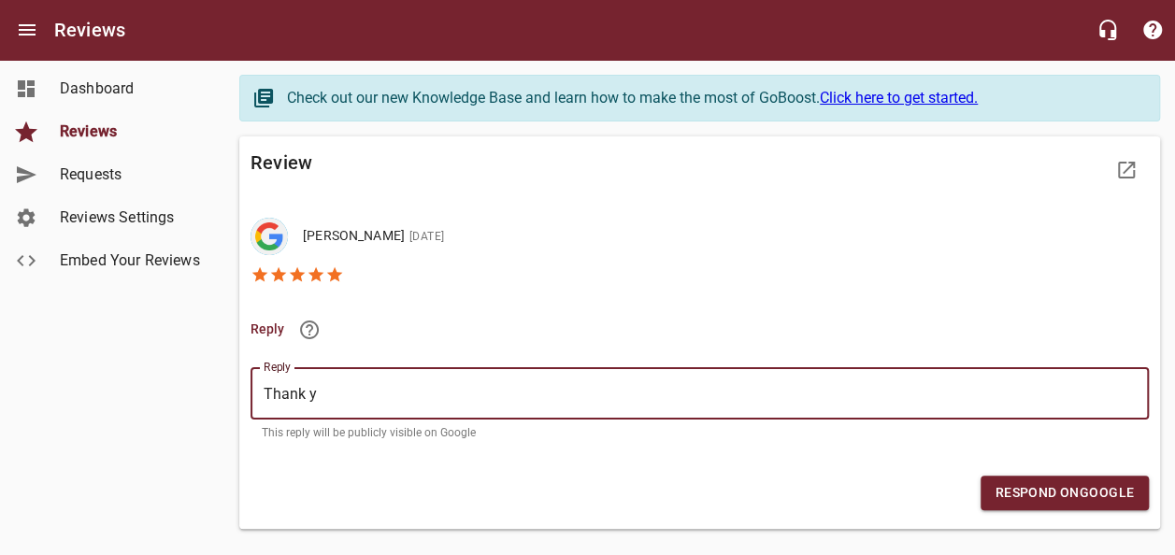
type textarea "Thank yo"
type textarea "Thank you"
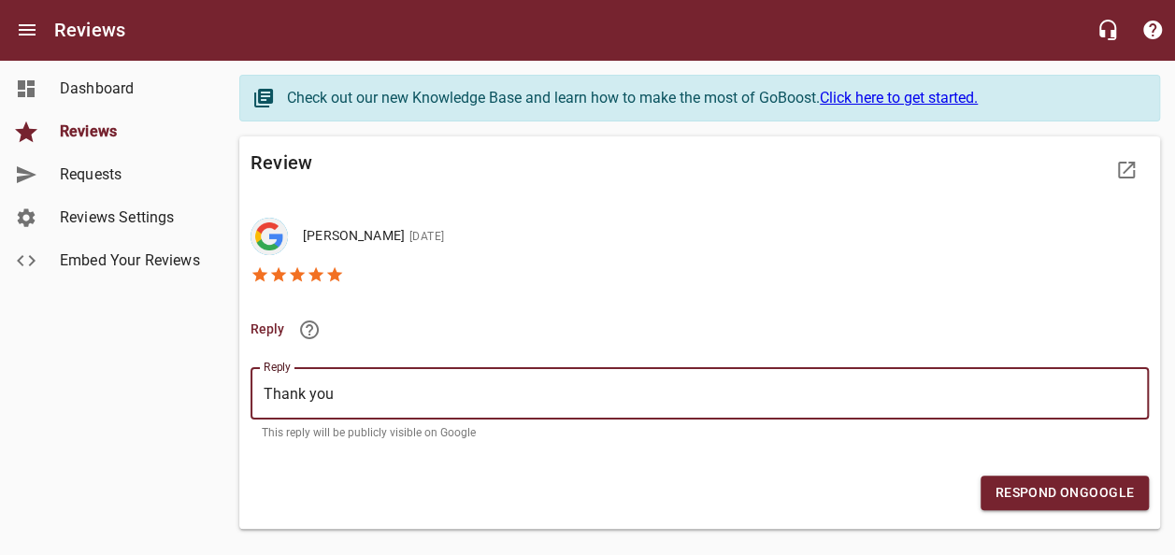
type textarea "Thank you f"
type textarea "Thank you fo"
type textarea "Thank you for"
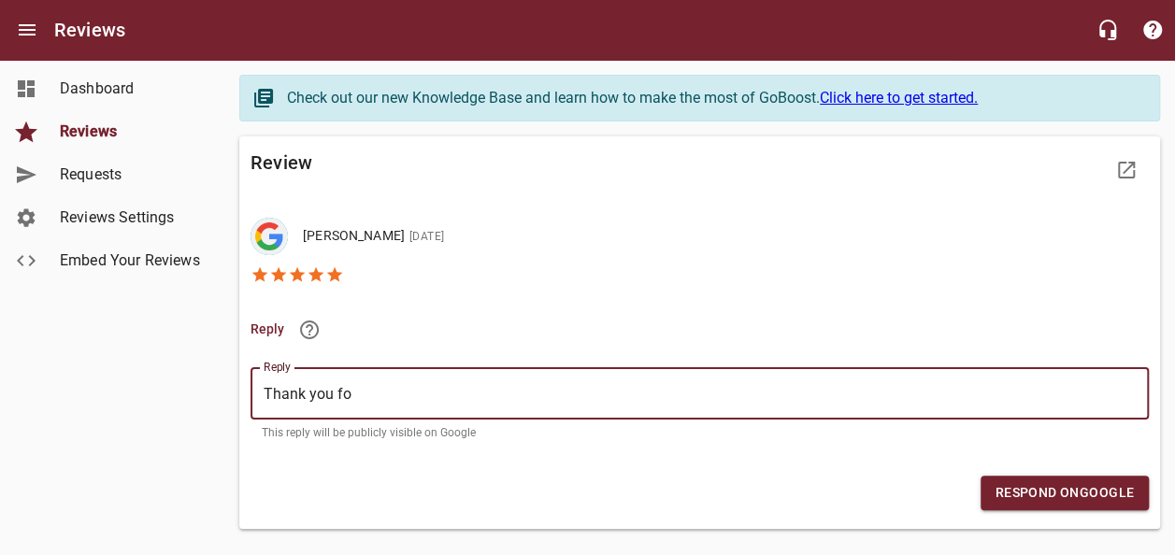
type textarea "Thank you for"
type textarea "Thank you for t"
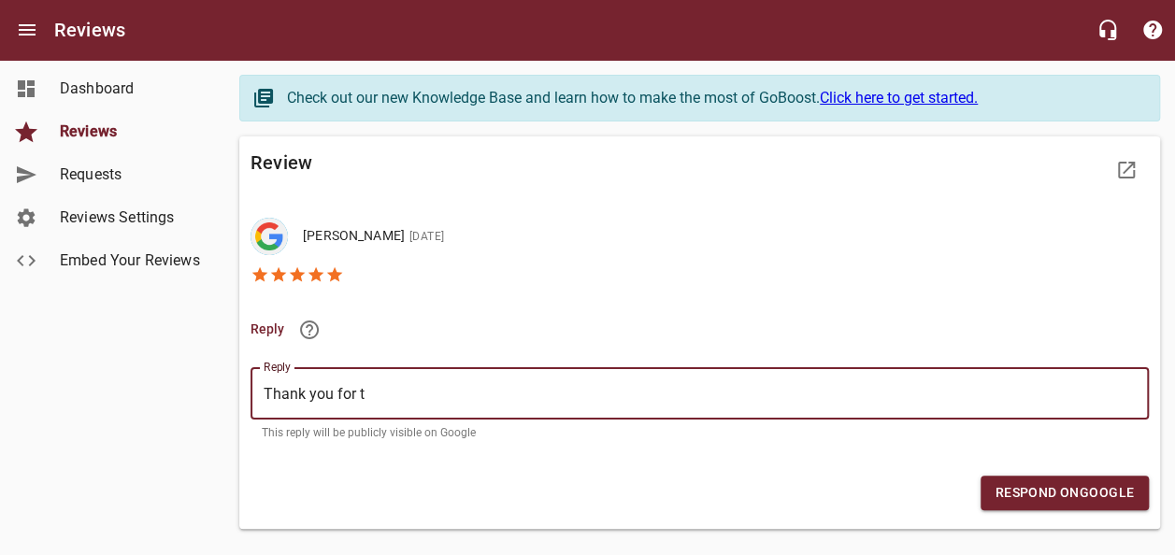
type textarea "Thank you for th"
type textarea "Thank you for the"
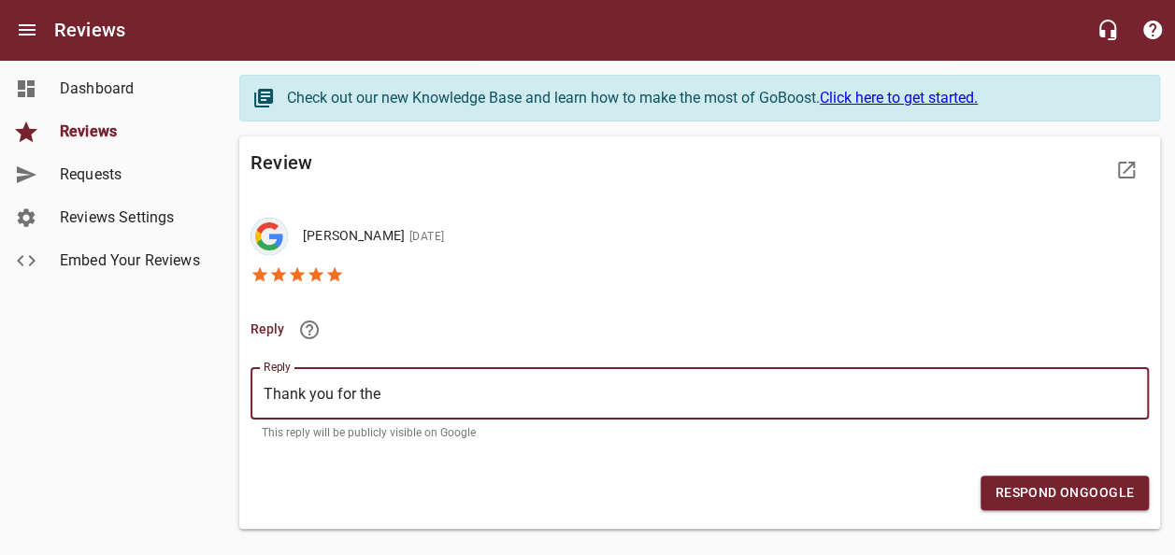
type textarea "Thank you for the"
type textarea "Thank you for the 5"
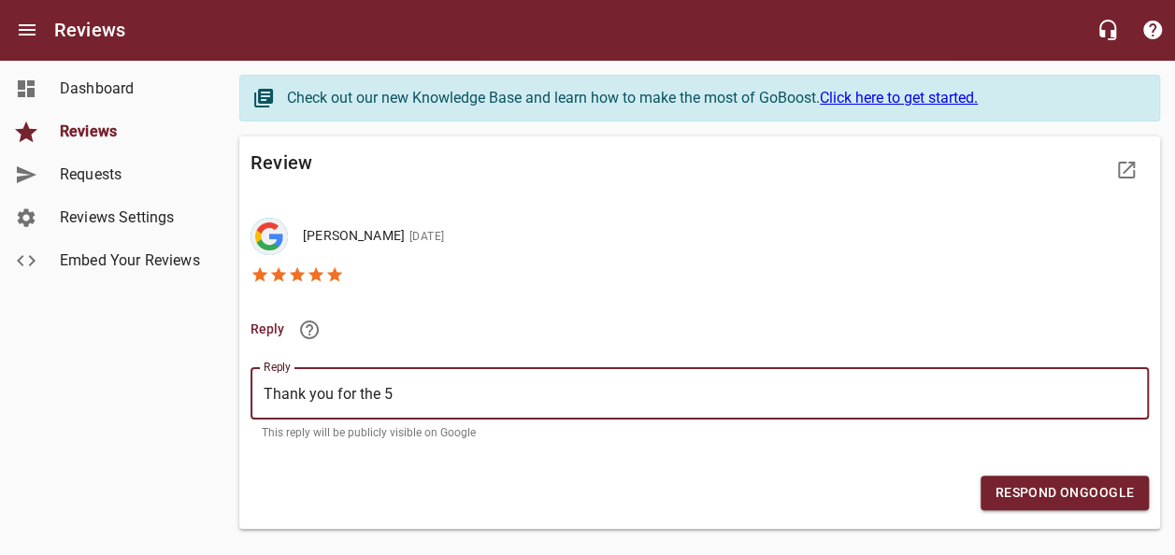
type textarea "Thank you for the 5 s"
type textarea "Thank you for the 5 sa"
type textarea "Thank you for the 5 s"
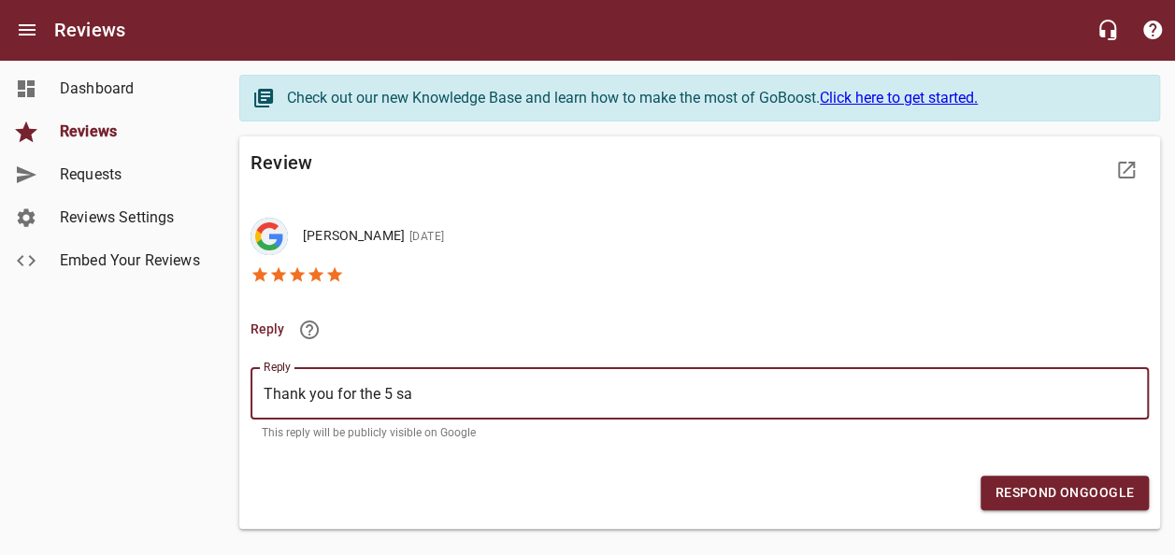
type textarea "Thank you for the 5 s"
type textarea "Thank you for the 5 st"
type textarea "Thank you for the 5 sta"
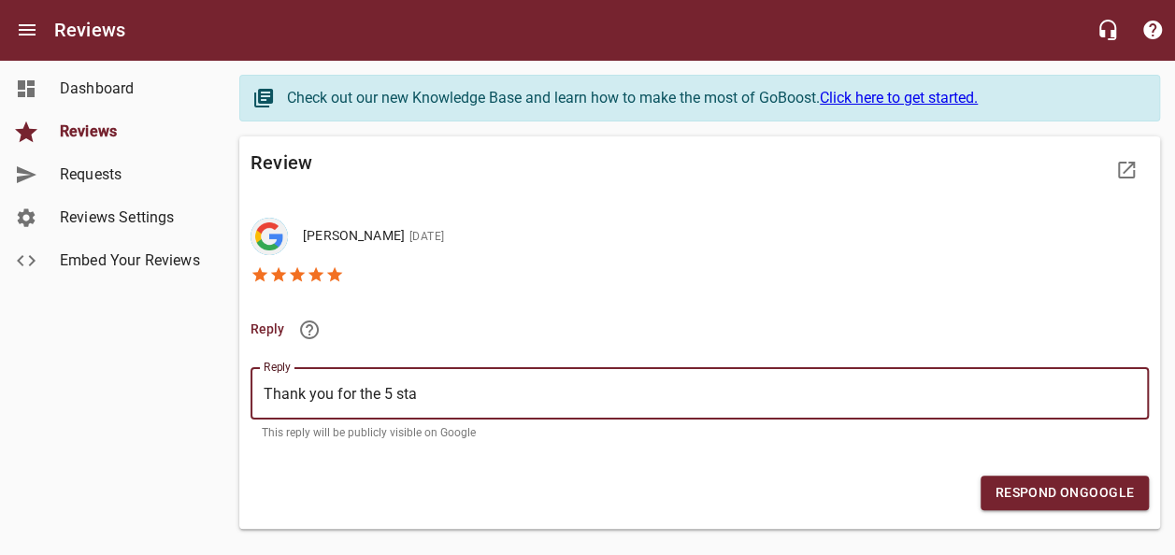
type textarea "Thank you for the 5 star"
type textarea "Thank you for the 5 stars"
type textarea "Thank you for the 5 stars,"
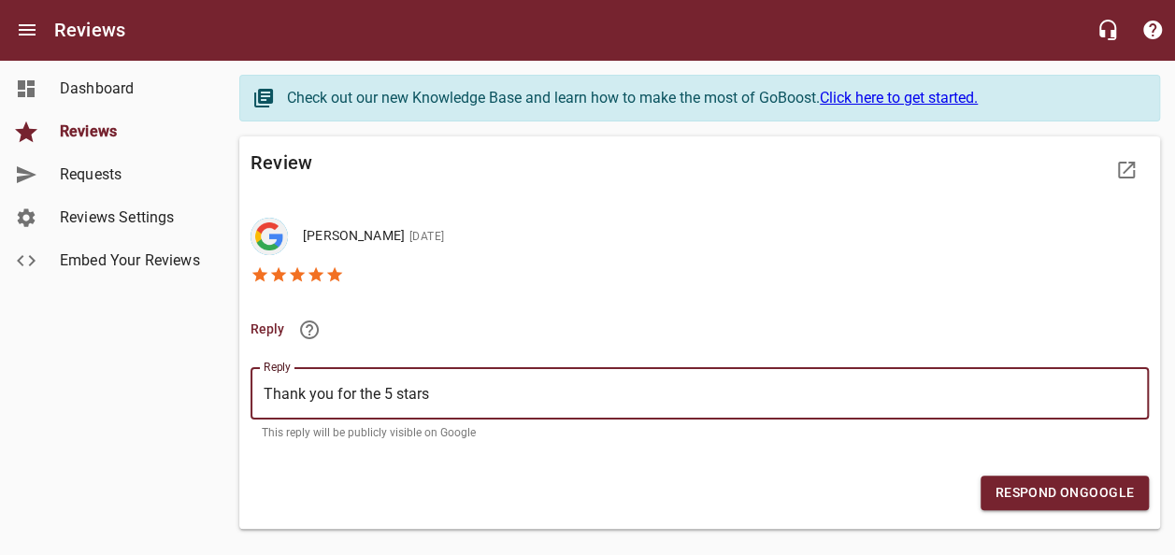
type textarea "Thank you for the 5 stars,"
type textarea "Thank you for the 5 stars, J"
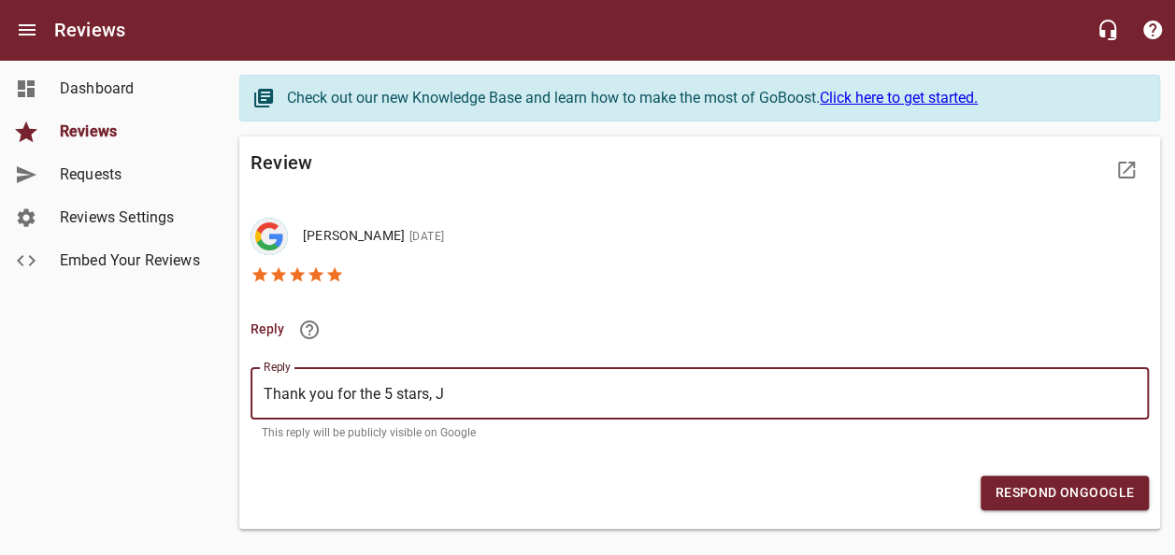
type textarea "Thank you for the 5 stars, Je"
type textarea "Thank you for the 5 stars, [PERSON_NAME]"
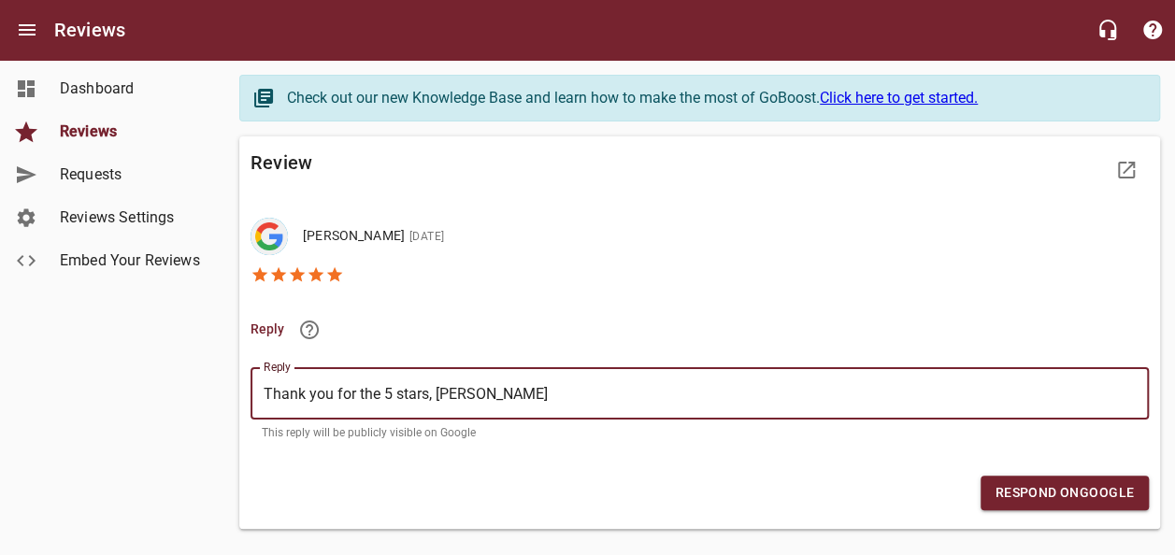
type textarea "Thank you for the 5 stars, [PERSON_NAME]"
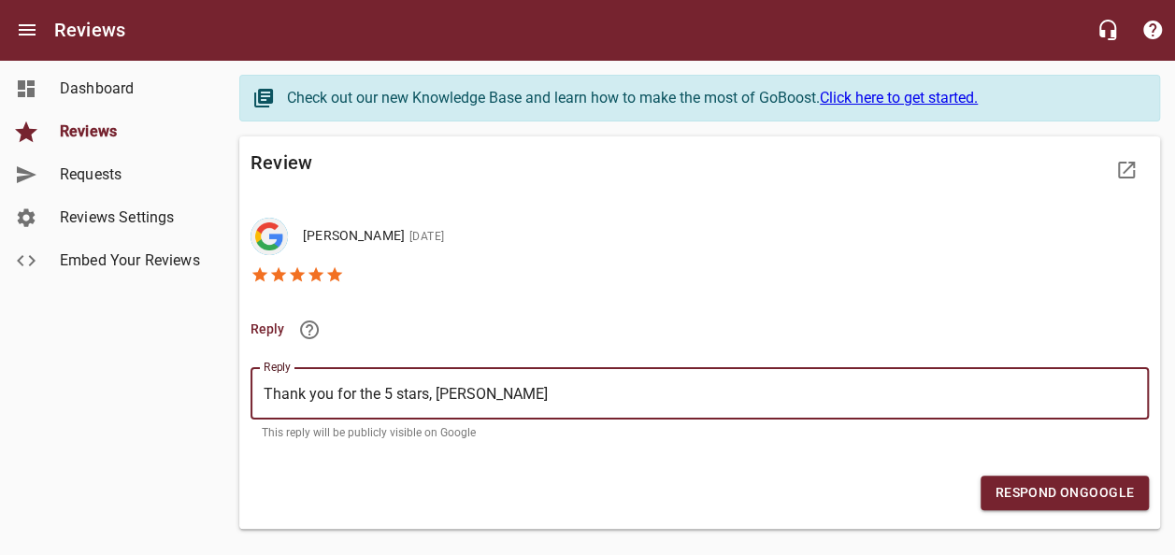
type textarea "Thank you for the 5 stars, [PERSON_NAME]"
type textarea "Thank you for the 5 stars, [PERSON_NAME]!"
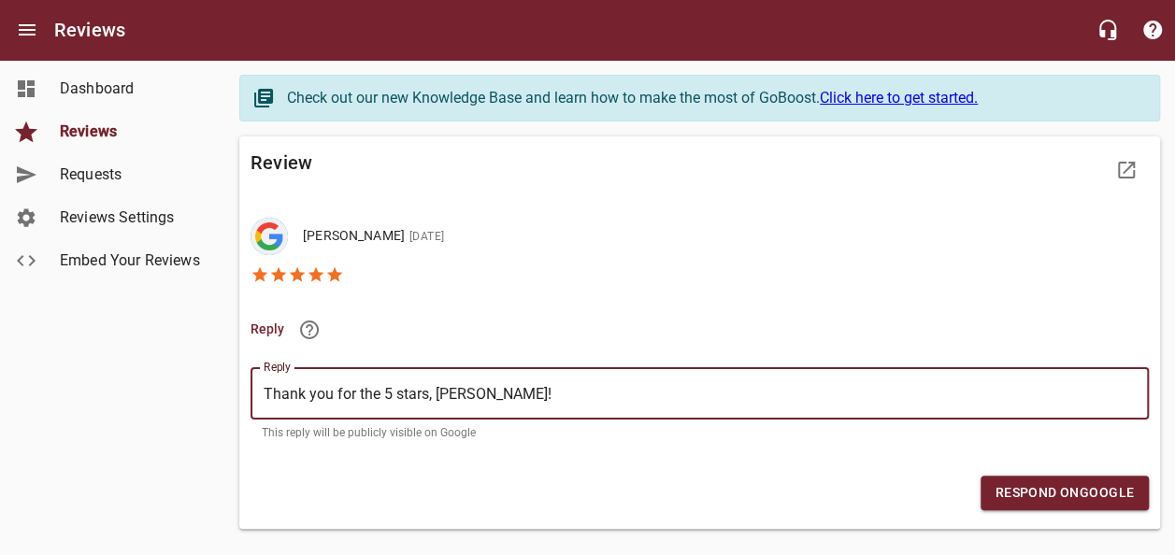
drag, startPoint x: 433, startPoint y: 396, endPoint x: 211, endPoint y: 384, distance: 221.9
click at [211, 384] on div "Dashboard Reviews Requests Reviews Settings Embed Your Reviews Check out our ne…" at bounding box center [587, 314] width 1175 height 508
type textarea "Thank you for the 5 stars, [PERSON_NAME]!"
click at [1091, 481] on span "Respond on Google" at bounding box center [1064, 492] width 138 height 23
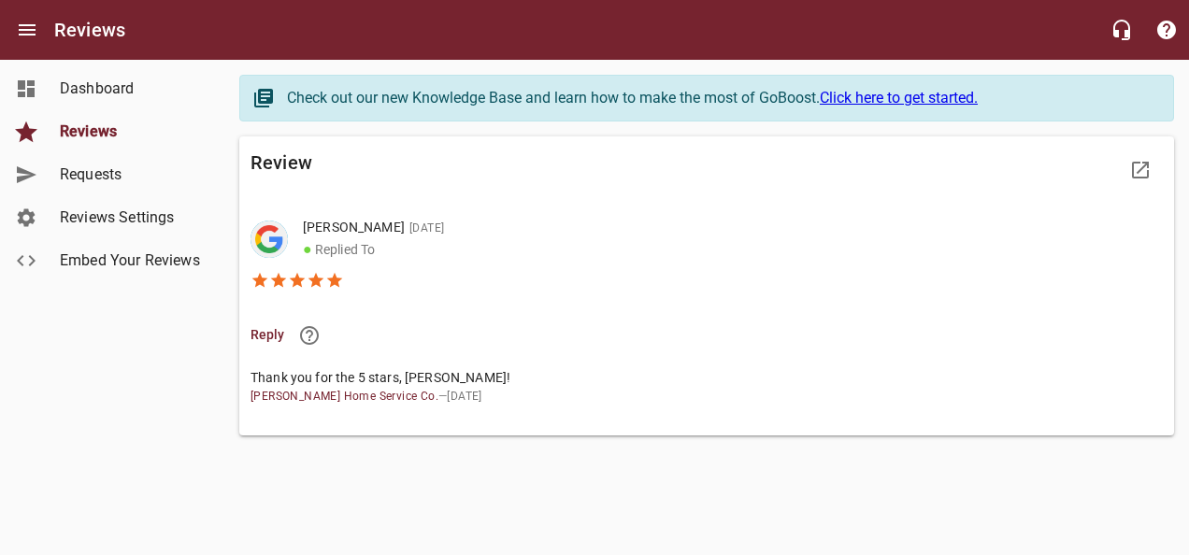
click at [93, 128] on span "Reviews" at bounding box center [131, 132] width 142 height 22
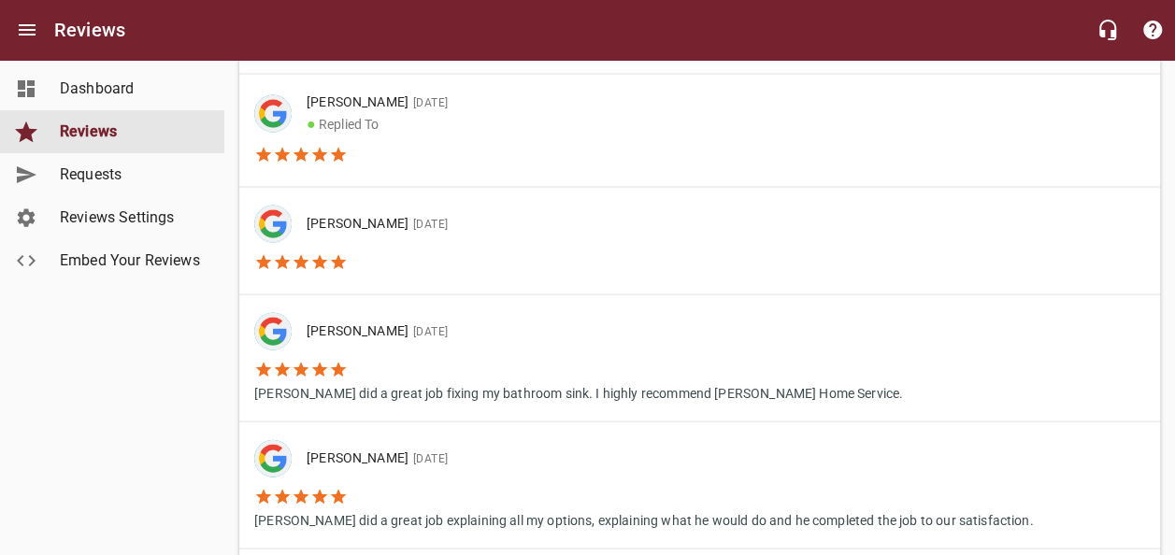
scroll to position [1776, 0]
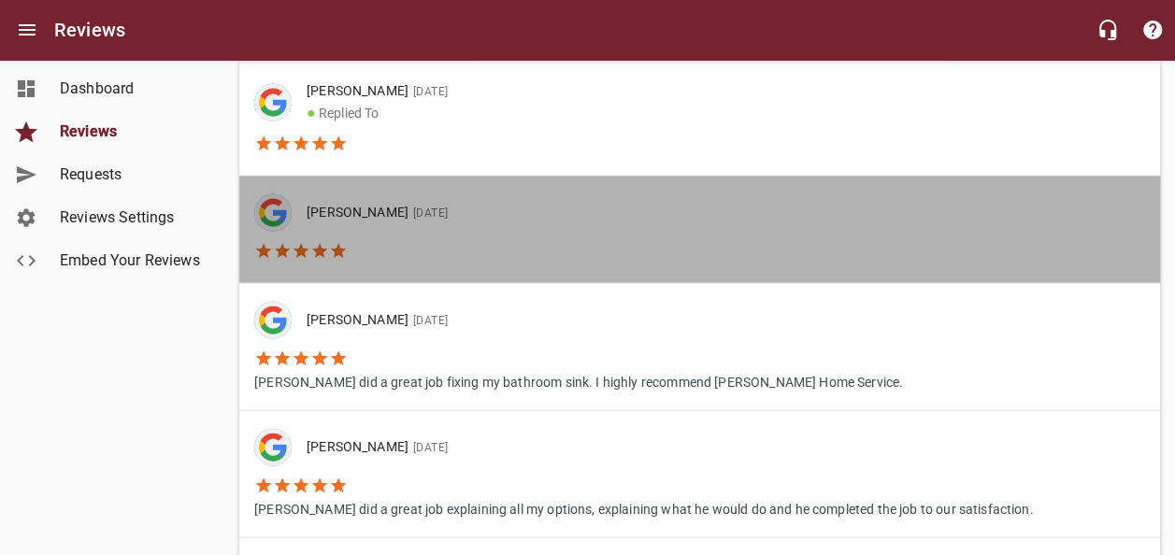
click at [387, 224] on li "[PERSON_NAME] [DATE]" at bounding box center [358, 212] width 208 height 37
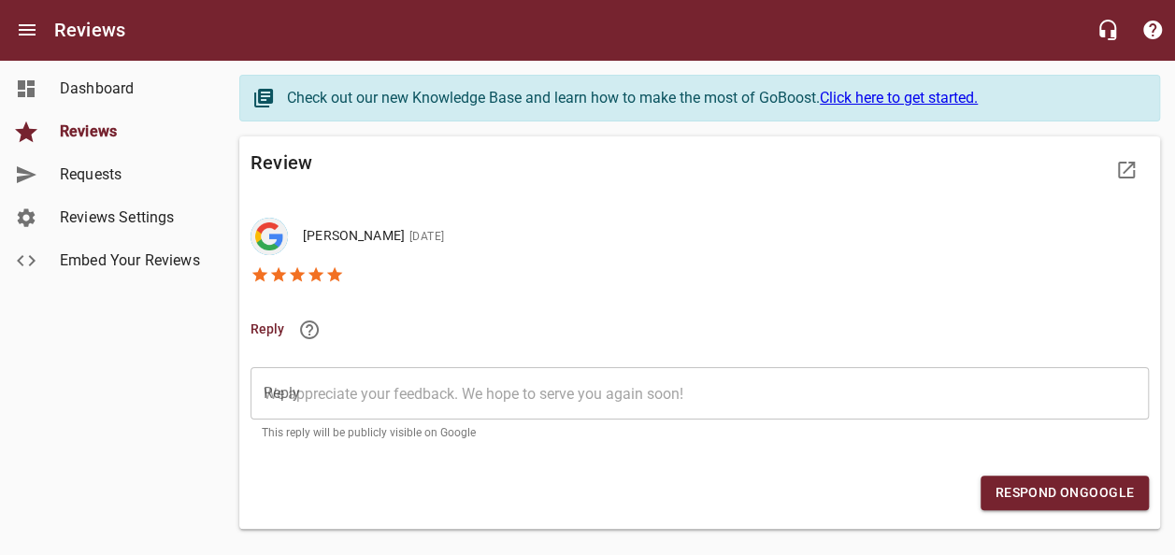
click at [311, 390] on textarea "Reply" at bounding box center [700, 394] width 872 height 18
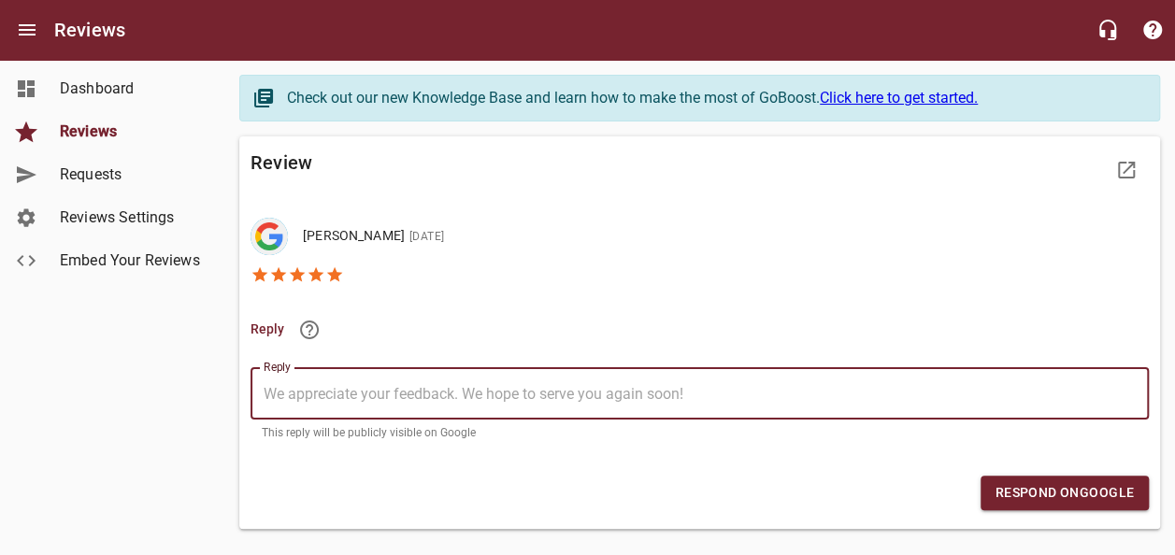
paste textarea "Thank you for the 5 stars,"
type textarea "Thank you for the 5 stars,"
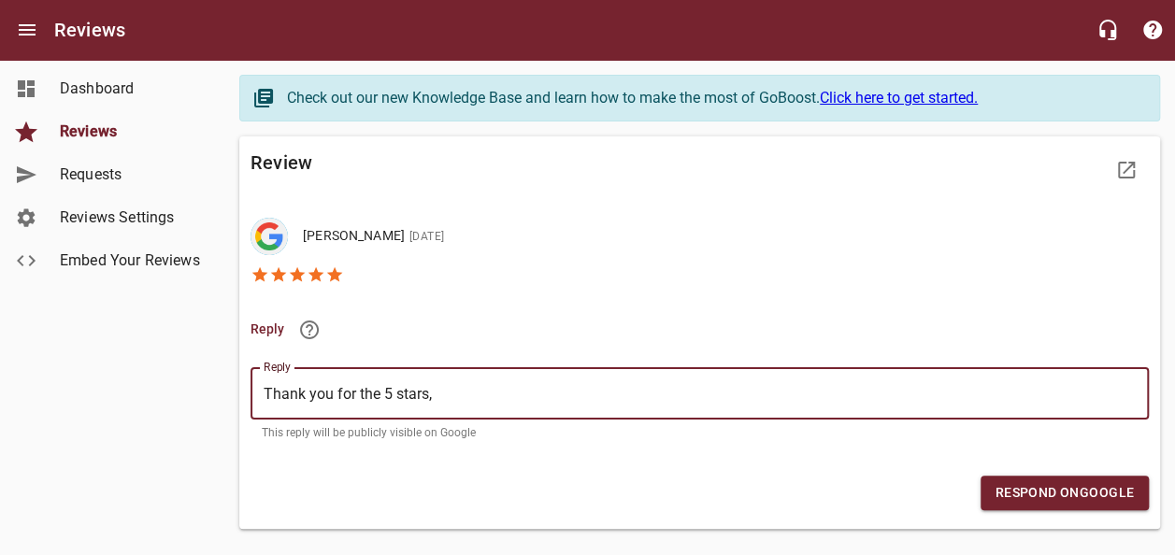
type textarea "Thank you for the 5 stars, J"
type textarea "Thank you for the 5 stars, [PERSON_NAME]"
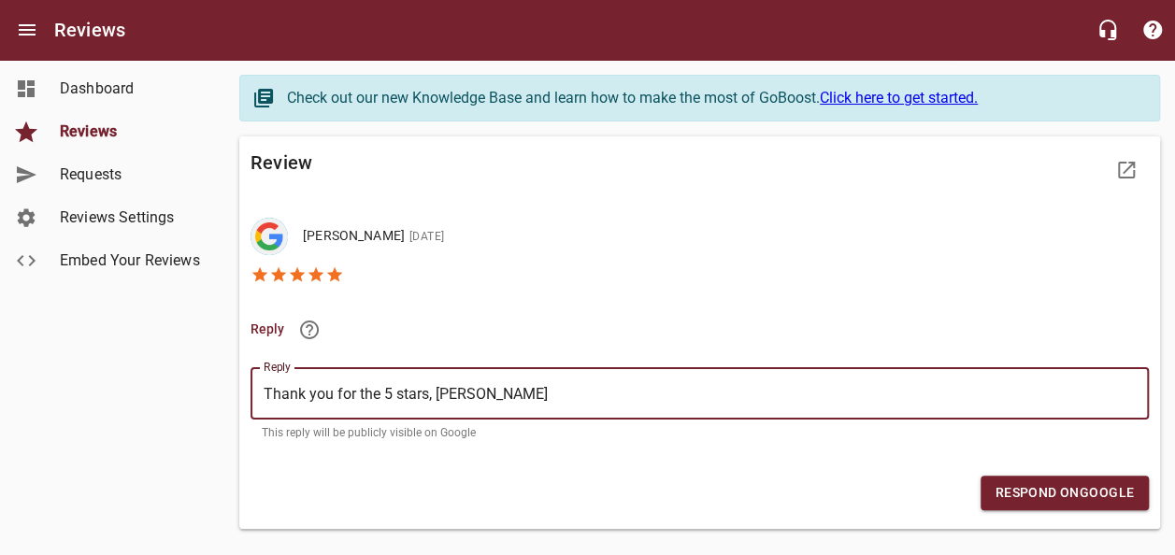
type textarea "Thank you for the 5 stars, [PERSON_NAME]"
type textarea "Thank you for the 5 stars, [PERSON_NAME]!"
click at [1110, 491] on span "Respond on Google" at bounding box center [1064, 492] width 138 height 23
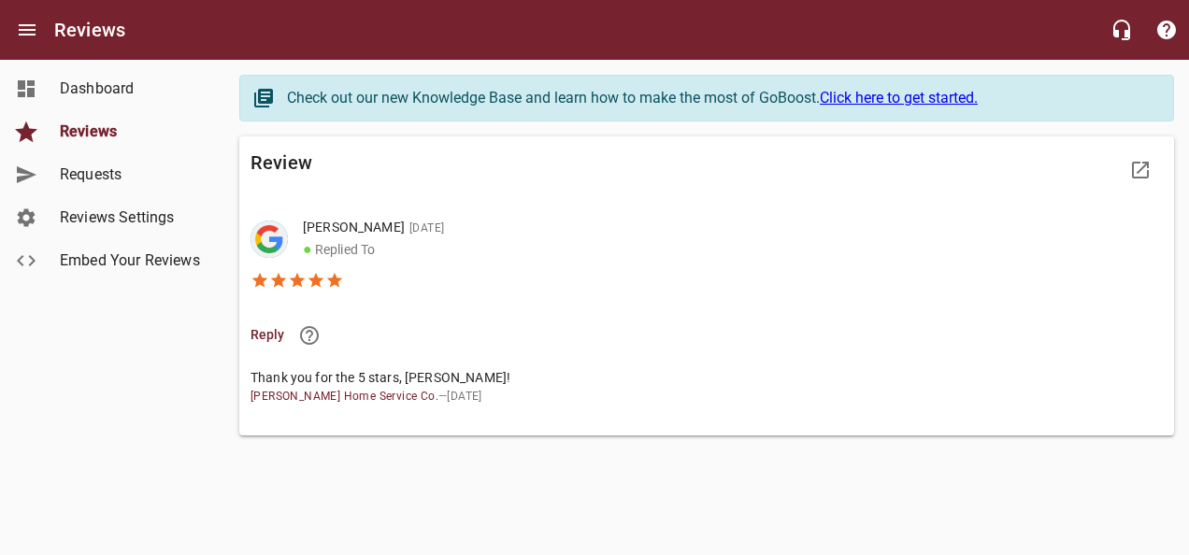
click at [92, 124] on span "Reviews" at bounding box center [131, 132] width 142 height 22
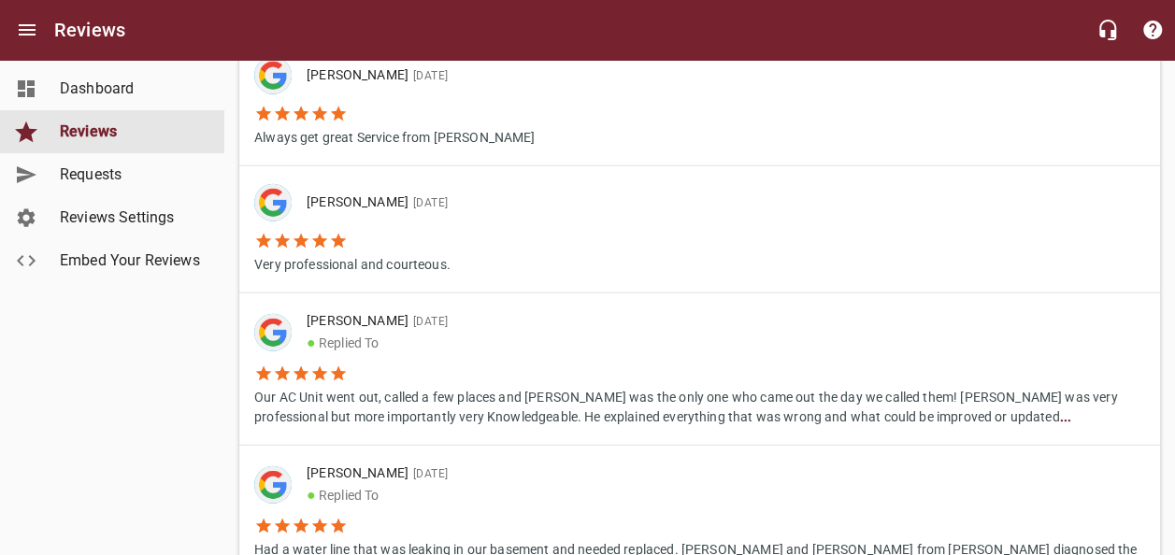
scroll to position [2264, 0]
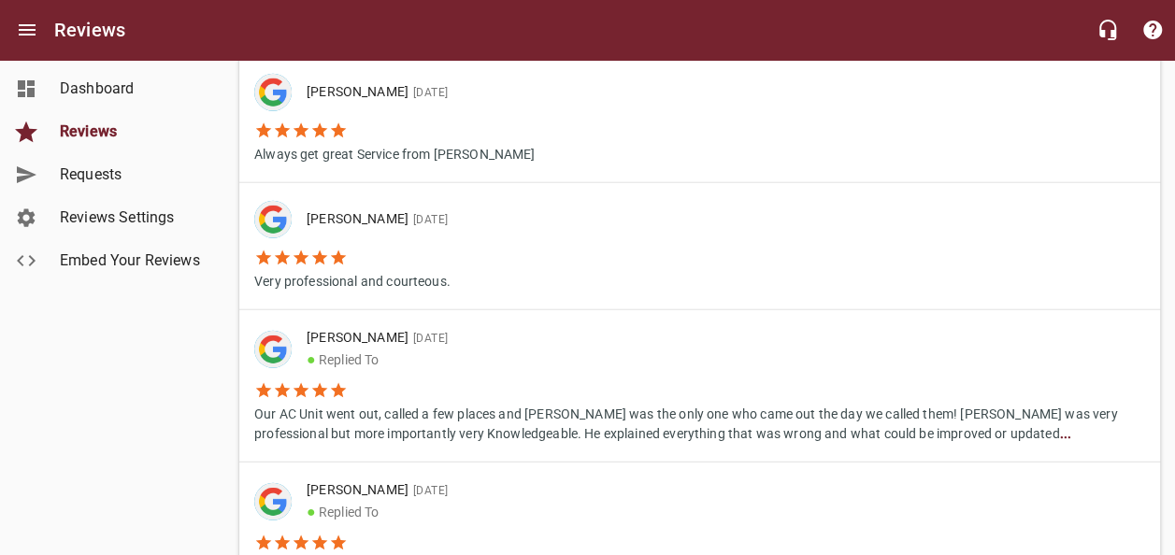
click at [383, 233] on li "[PERSON_NAME] [DATE]" at bounding box center [358, 219] width 208 height 37
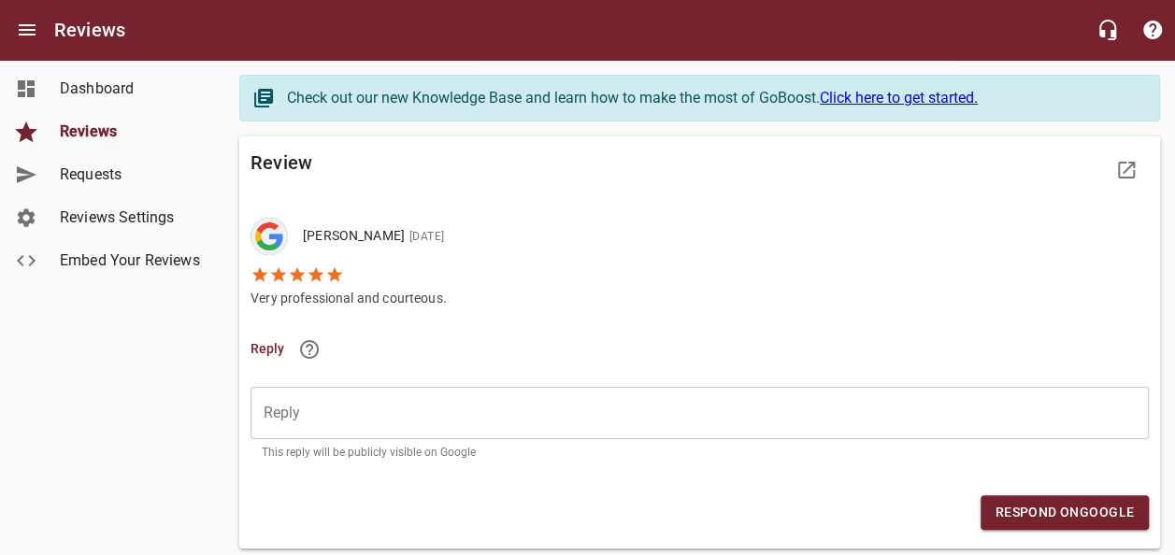
click at [334, 301] on p "Very professional and courteous." at bounding box center [355, 296] width 208 height 24
copy p "Very professional and courteous."
click at [353, 426] on div "​" at bounding box center [700, 413] width 898 height 52
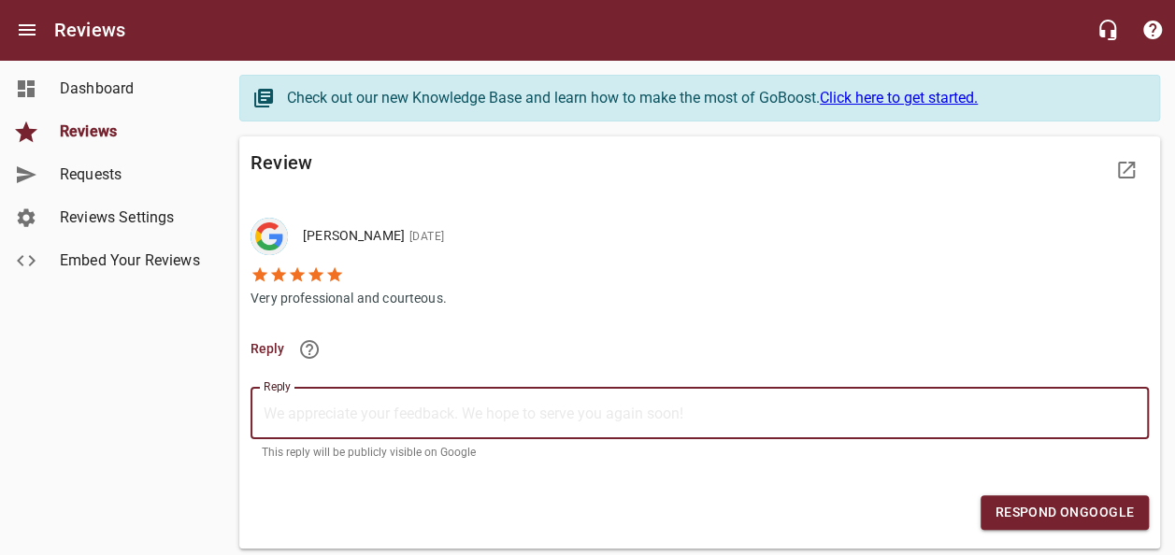
paste textarea "Thank you for your kind words! We're glad to hear you had a positive experience…"
type textarea "Thank you for your kind words! We're glad to hear you had a positive experience…"
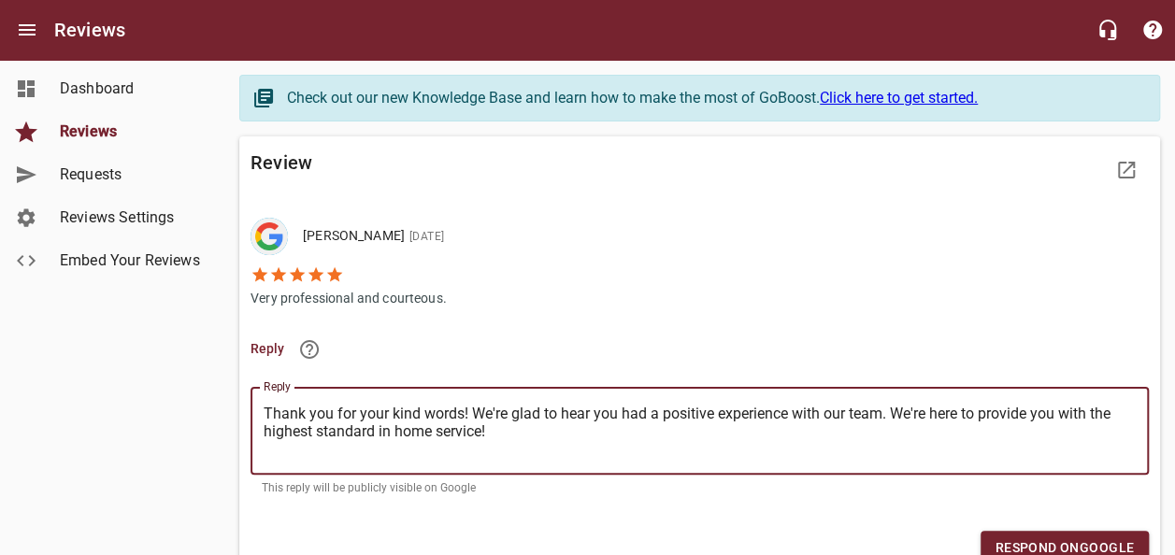
click at [462, 406] on textarea "Thank you for your kind words! We're glad to hear you had a positive experience…" at bounding box center [700, 431] width 872 height 53
type textarea "Thank you for your kind words,! We're glad to hear you had a positive experienc…"
type textarea "Thank you for your kind words, ! We're glad to hear you had a positive experien…"
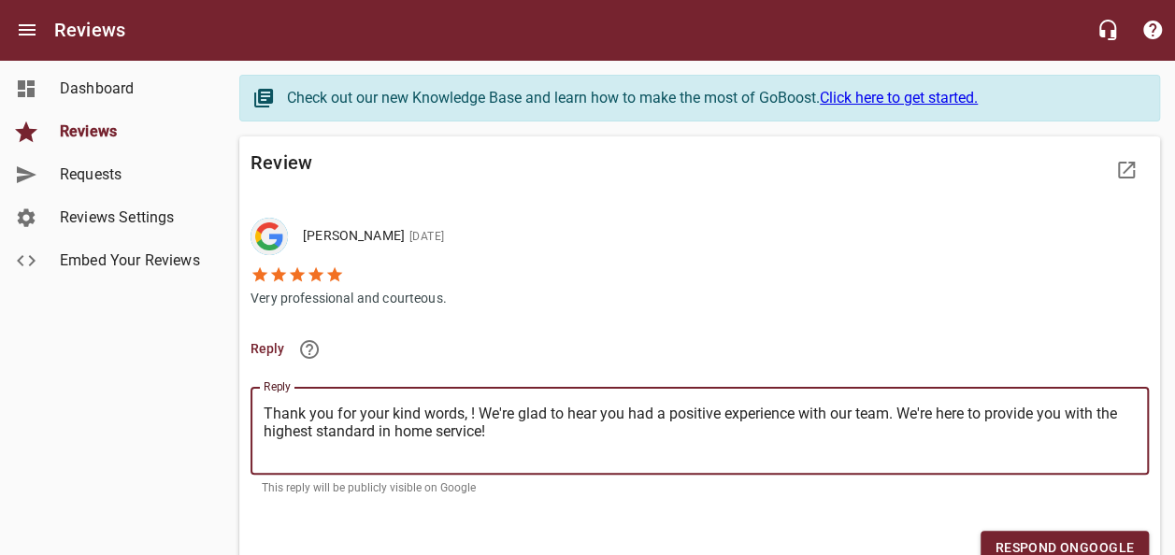
type textarea "Thank you for your kind words, R! We're glad to hear you had a positive experie…"
type textarea "Thank you for your kind words, Rt! We're glad to hear you had a positive experi…"
type textarea "Thank you for your kind words, R! We're glad to hear you had a positive experie…"
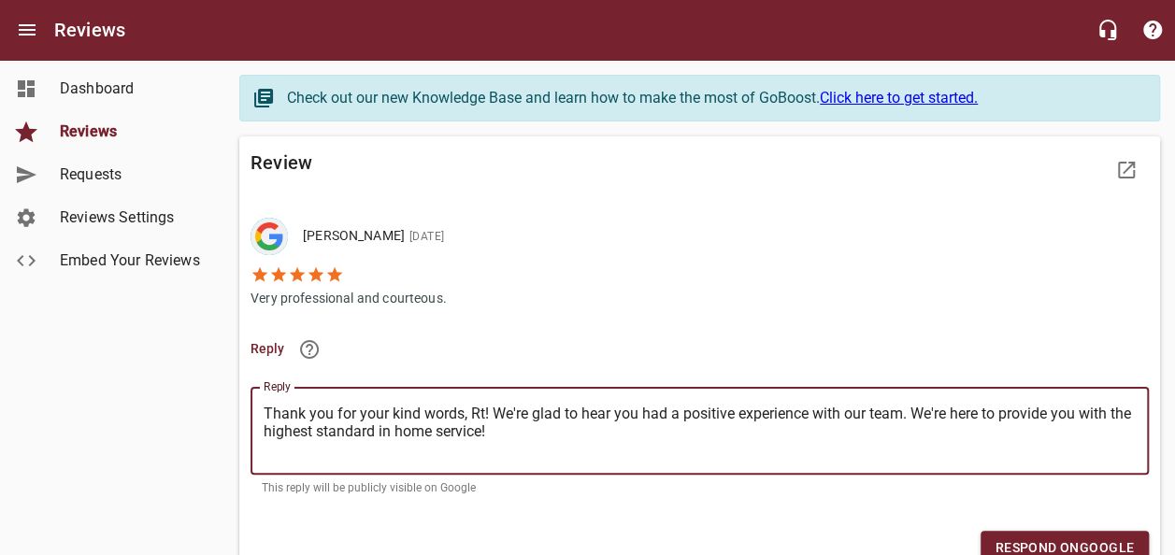
type textarea "Thank you for your kind words, R! We're glad to hear you had a positive experie…"
type textarea "Thank you for your kind words, [PERSON_NAME]! We're glad to hear you had a posi…"
type textarea "Thank you for your kind words, Rit! We're glad to hear you had a positive exper…"
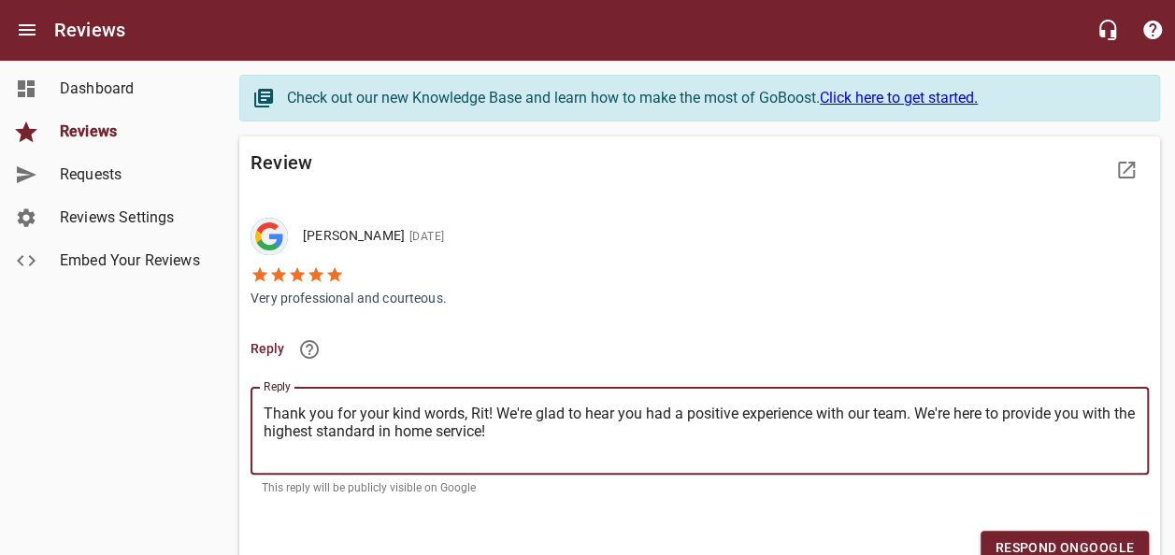
type textarea "Thank you for your kind words, [PERSON_NAME]! We're glad to hear you had a posi…"
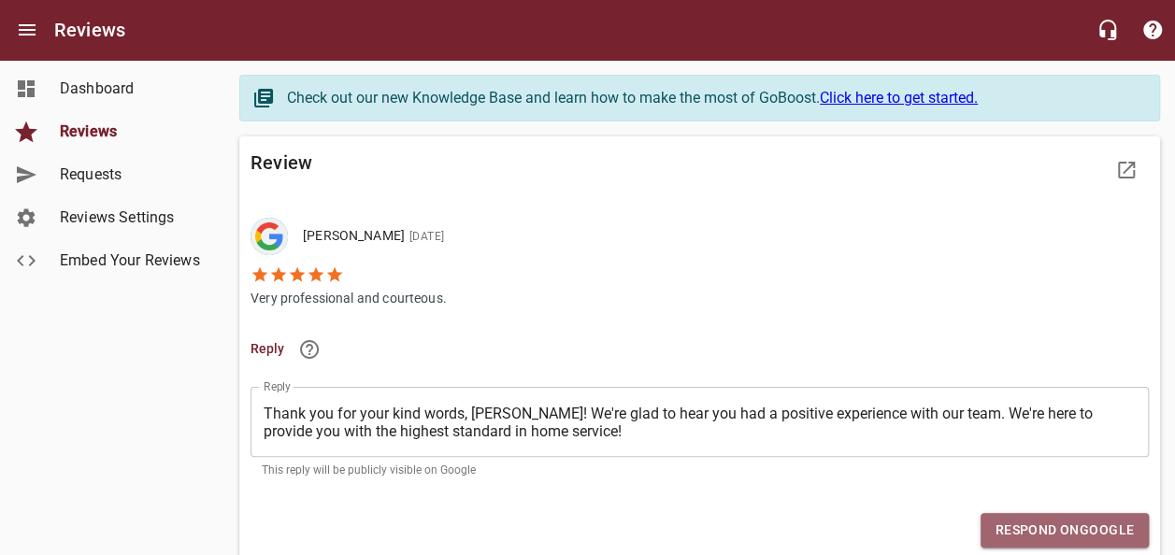
click at [1067, 546] on button "Respond on Google" at bounding box center [1065, 530] width 168 height 35
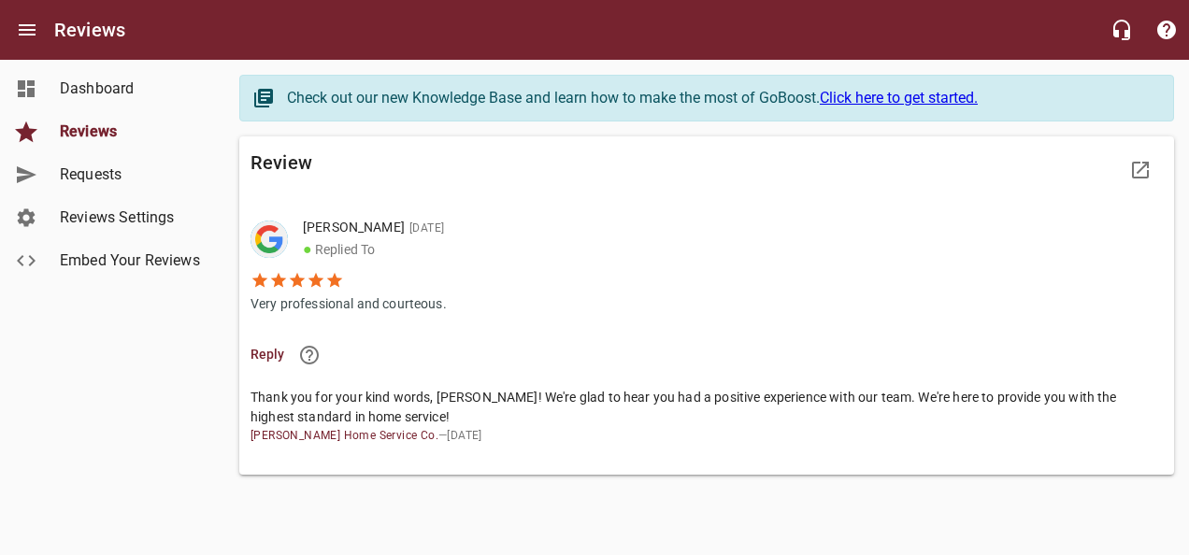
click at [92, 131] on span "Reviews" at bounding box center [131, 132] width 142 height 22
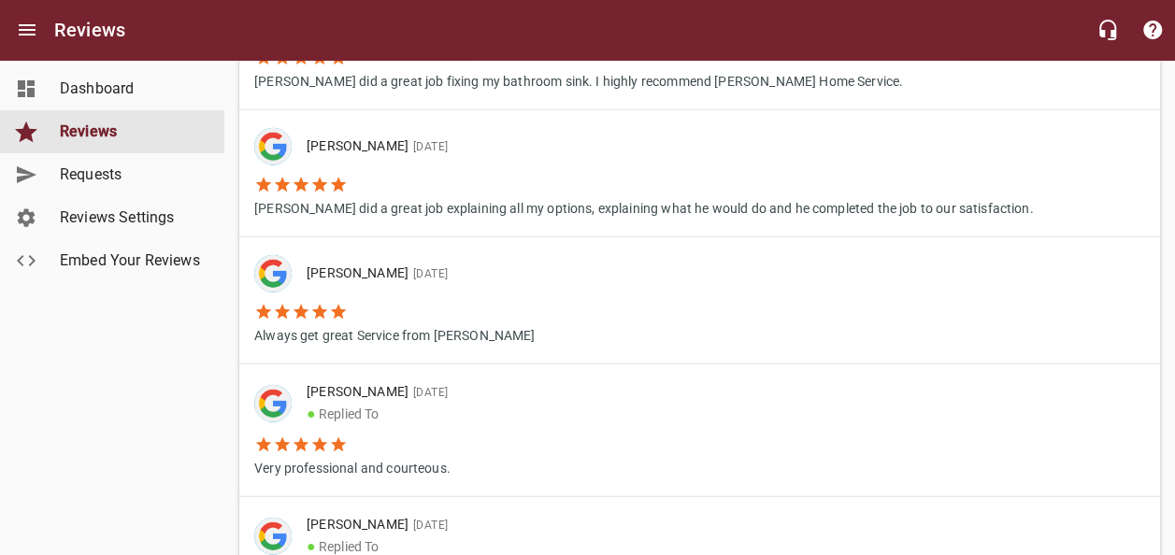
scroll to position [2056, 0]
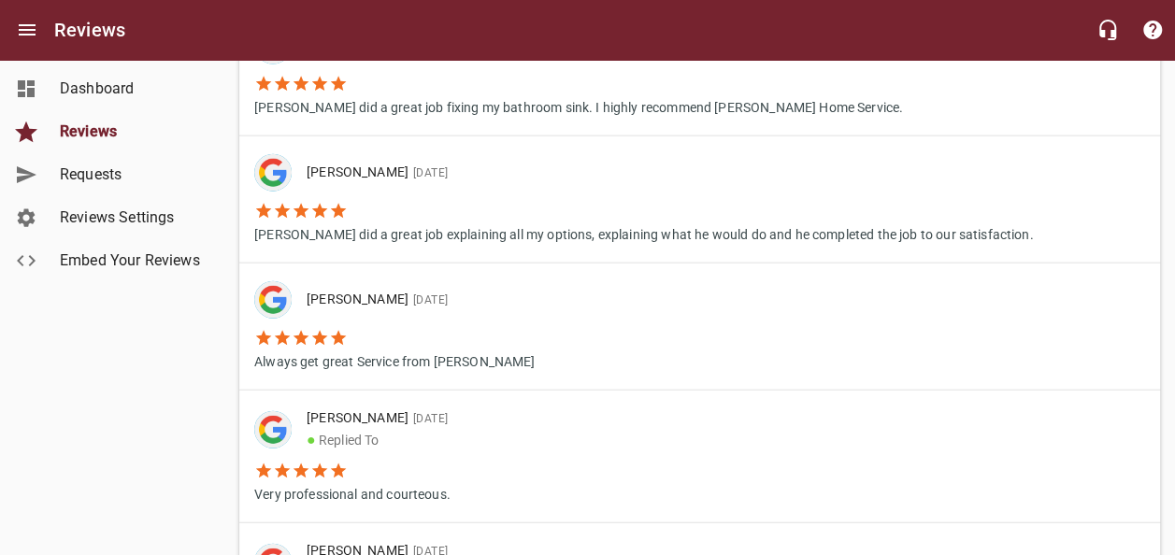
click at [425, 320] on li "Always get great Service from [PERSON_NAME]" at bounding box center [394, 345] width 280 height 53
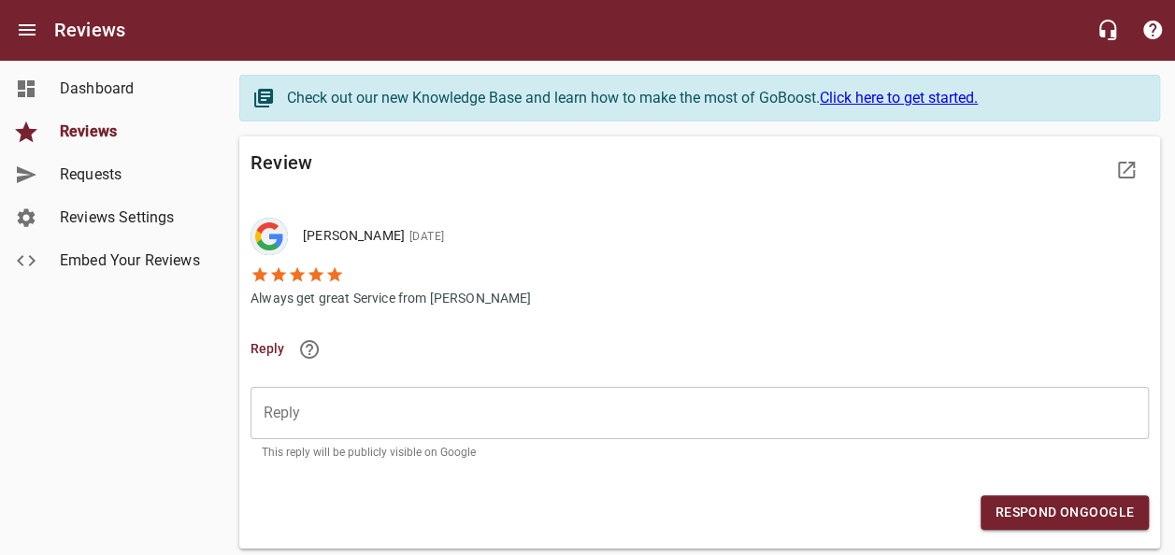
click at [411, 295] on p "Always get great Service from [PERSON_NAME]" at bounding box center [391, 296] width 280 height 24
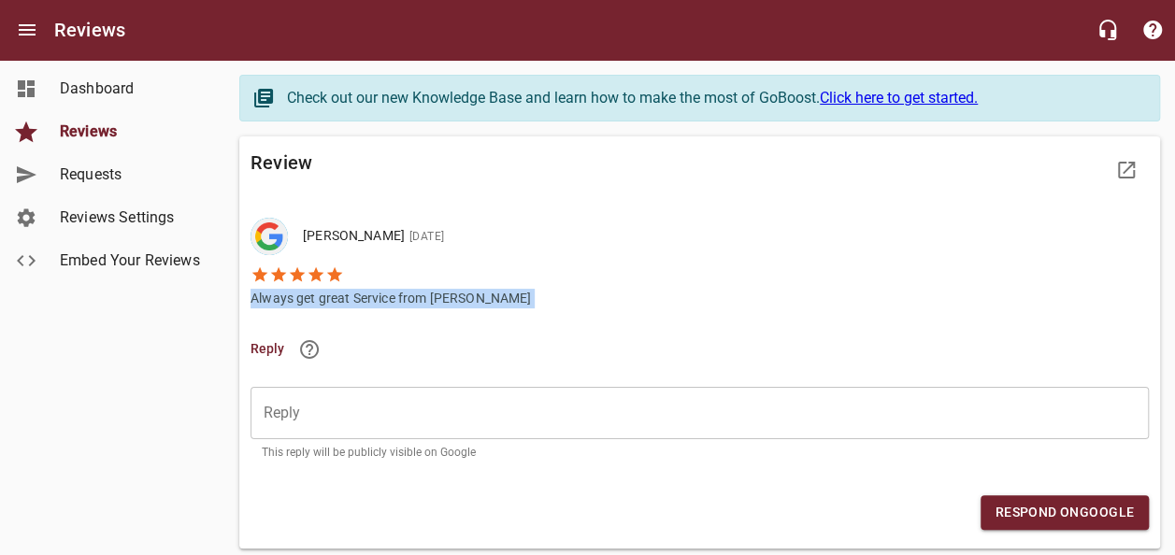
click at [411, 295] on p "Always get great Service from [PERSON_NAME]" at bounding box center [391, 296] width 280 height 24
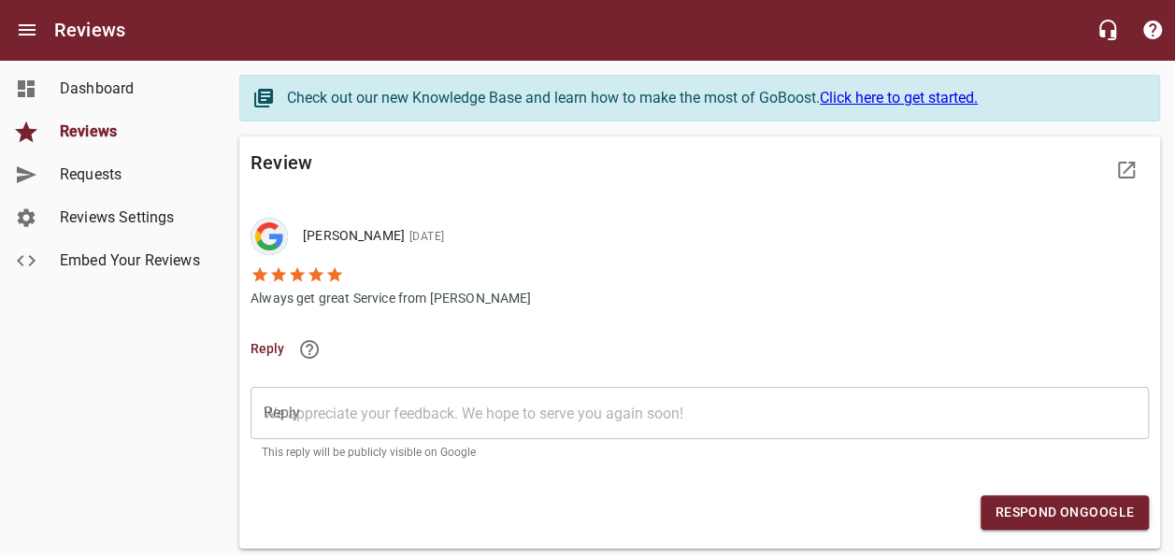
drag, startPoint x: 411, startPoint y: 295, endPoint x: 383, endPoint y: 409, distance: 117.4
click at [383, 409] on textarea "Reply" at bounding box center [700, 414] width 872 height 18
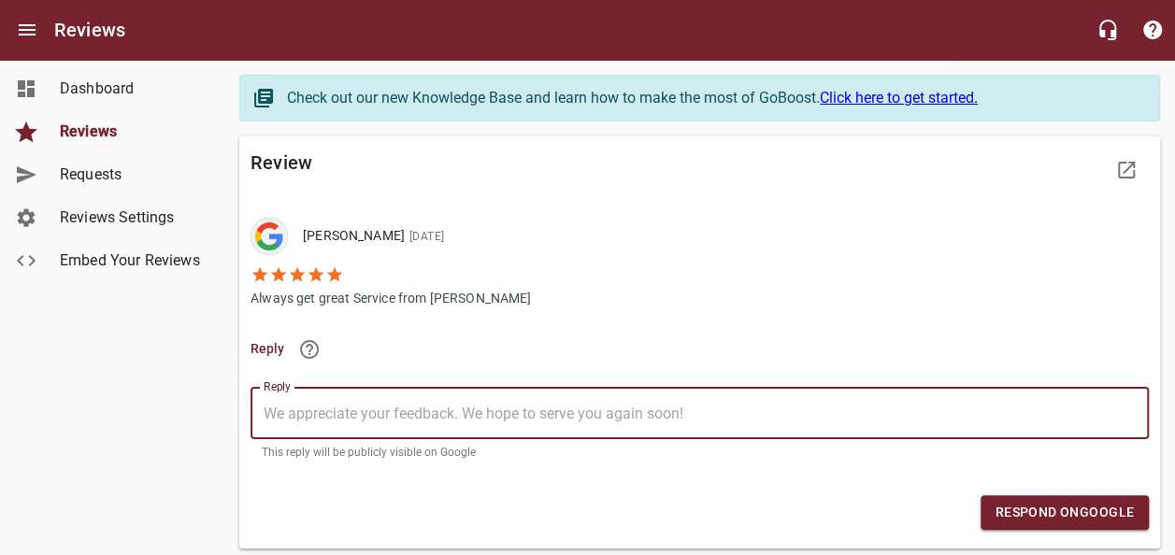
type textarea "T"
type textarea "Th"
type textarea "Tha"
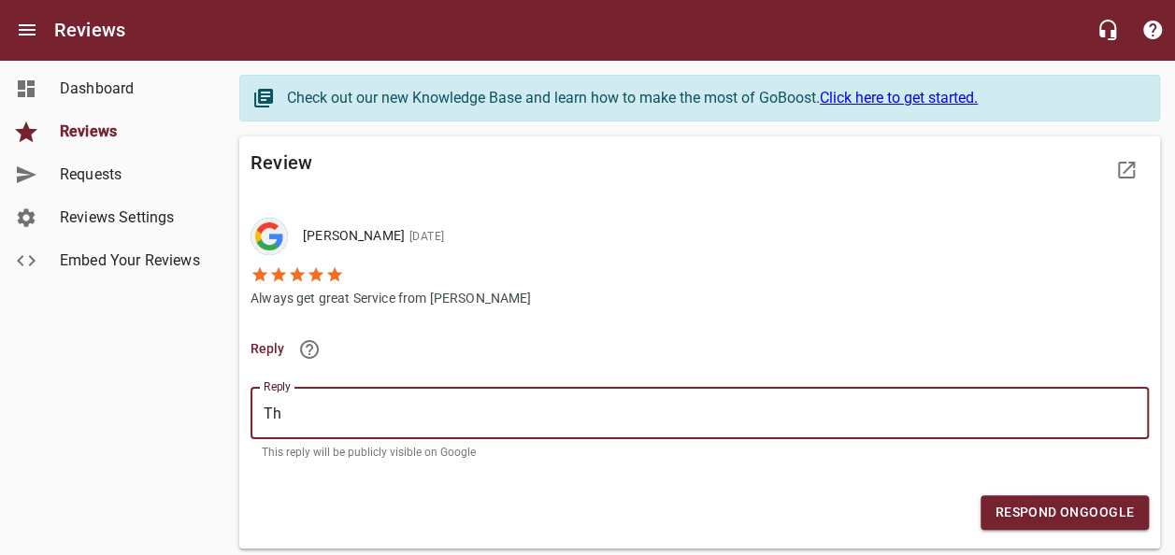
type textarea "Tha"
type textarea "Than"
type textarea "Thank"
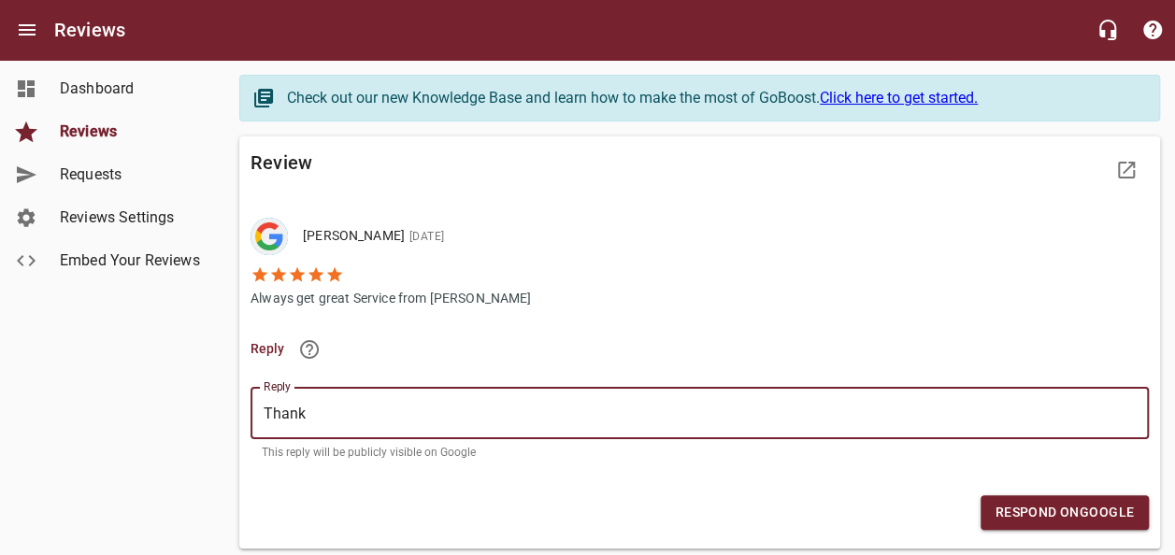
type textarea "Thank"
type textarea "Thank y"
type textarea "Thank yo"
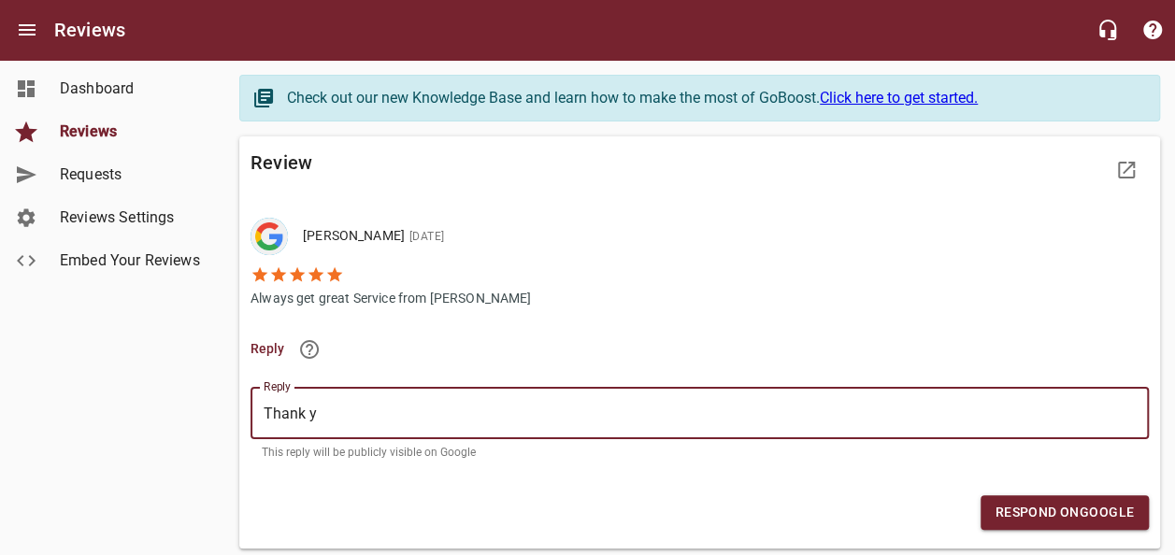
type textarea "Thank yo"
type textarea "Thank you"
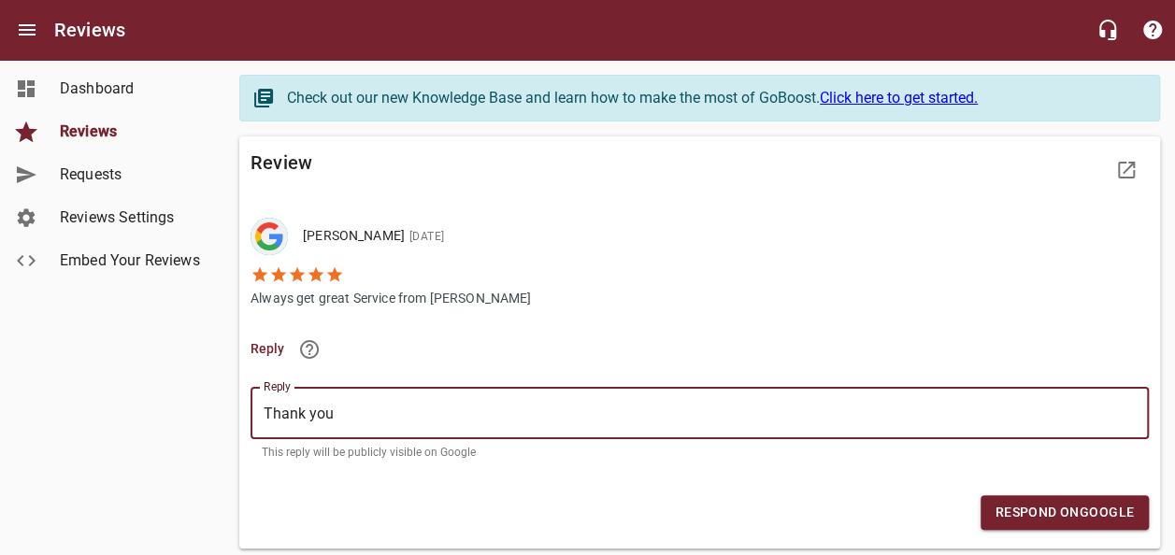
type textarea "Thank you f"
type textarea "Thank you fr"
type textarea "Thank you fro"
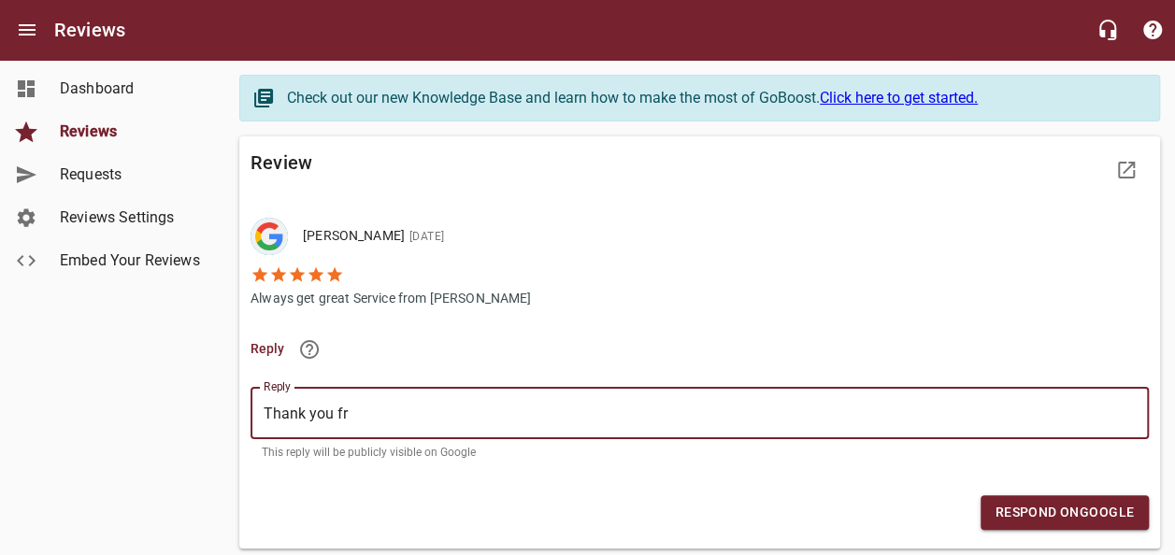
type textarea "Thank you fro"
type textarea "Thank you fro t"
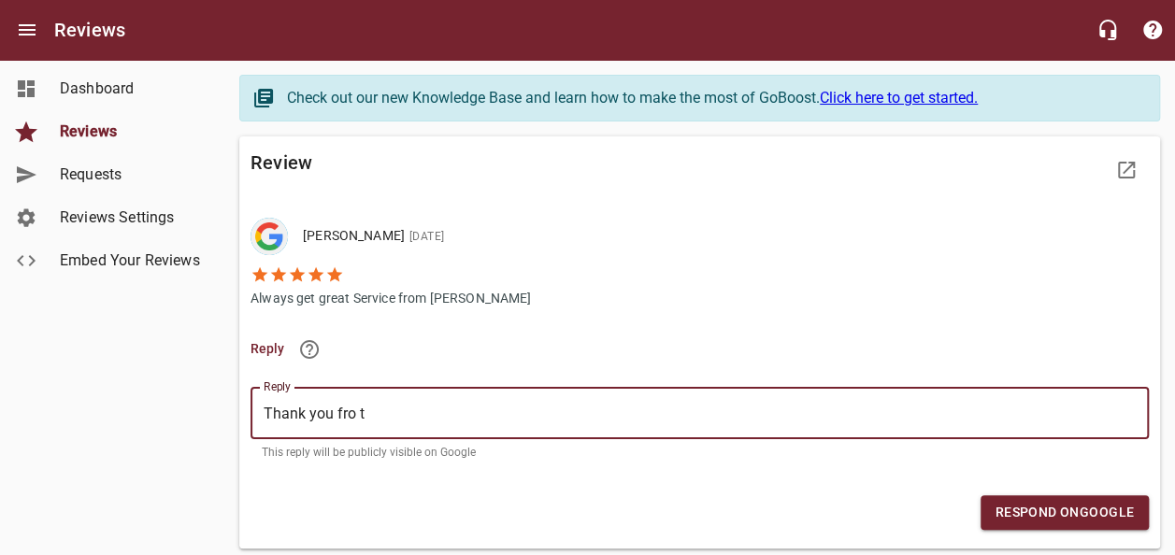
type textarea "Thank you fro"
type textarea "Thank you fr"
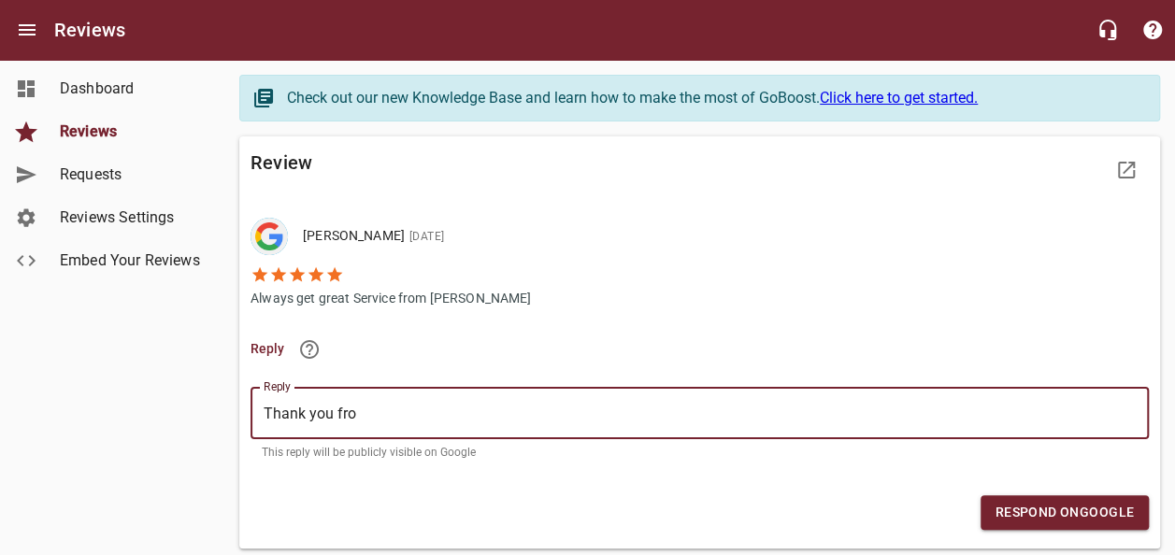
type textarea "Thank you fr"
type textarea "Thank you f"
paste textarea "Thank you for your kind words! We're glad to hear you had a positive experience…"
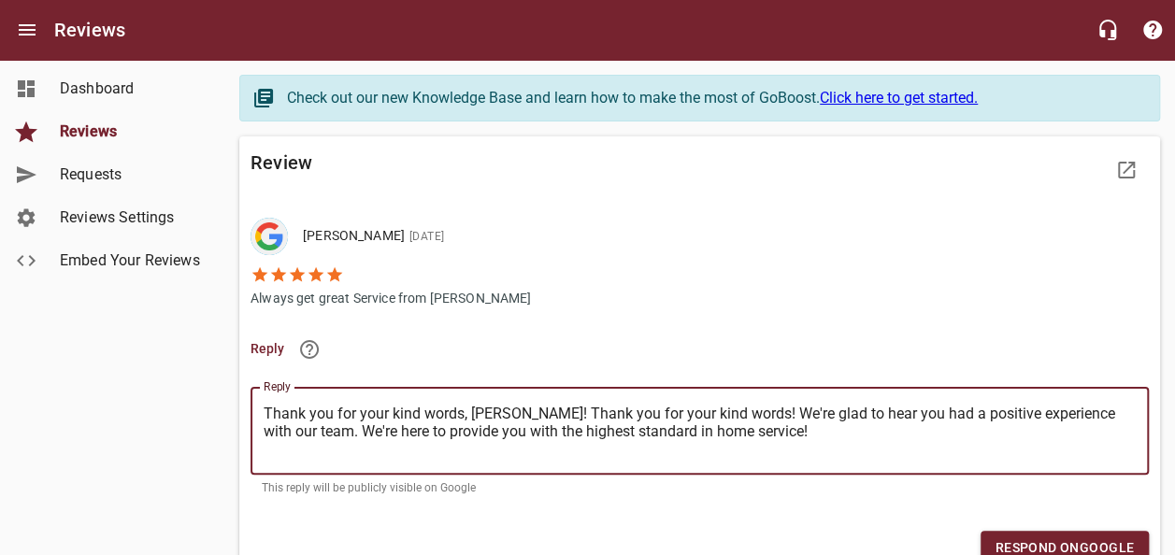
drag, startPoint x: 305, startPoint y: 427, endPoint x: 537, endPoint y: 406, distance: 233.7
click at [537, 406] on textarea "Thank you for your kind words, [PERSON_NAME]! Thank you for your kind words! We…" at bounding box center [700, 431] width 872 height 53
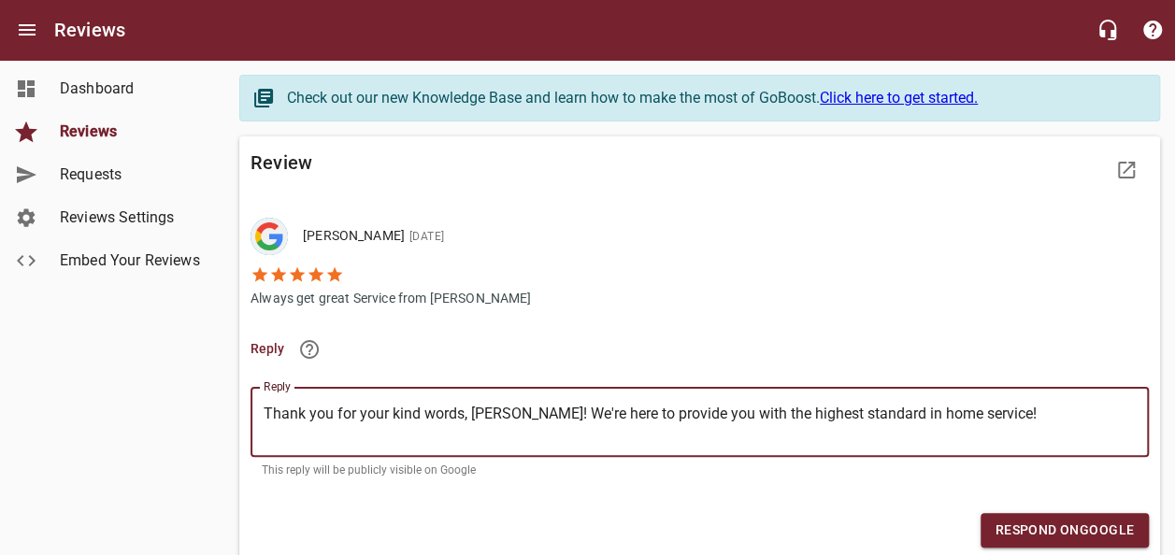
click at [1043, 523] on button "Respond on Google" at bounding box center [1065, 530] width 168 height 35
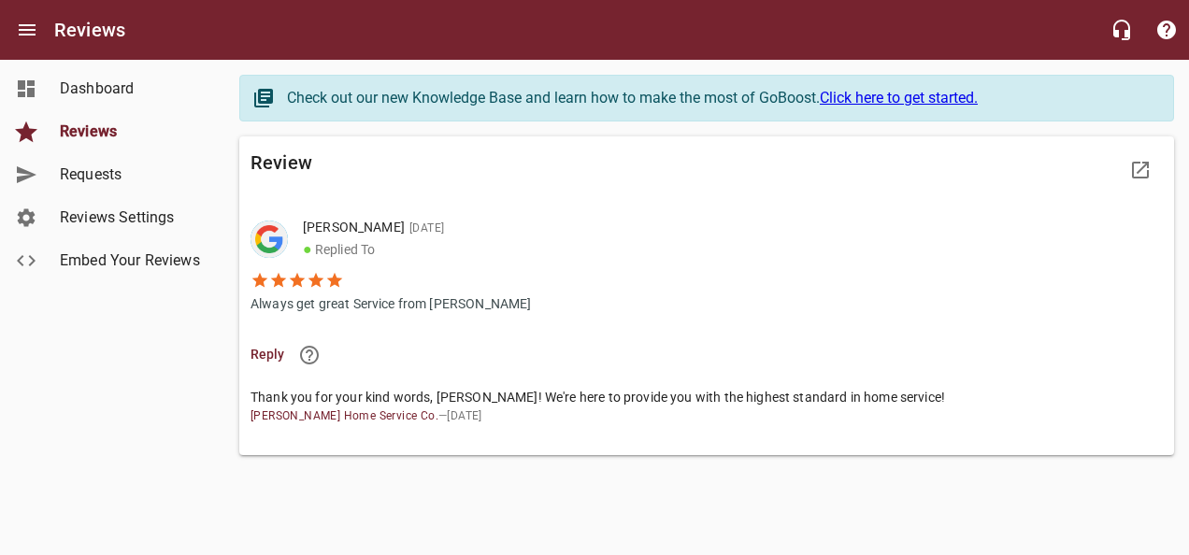
click at [129, 125] on span "Reviews" at bounding box center [131, 132] width 142 height 22
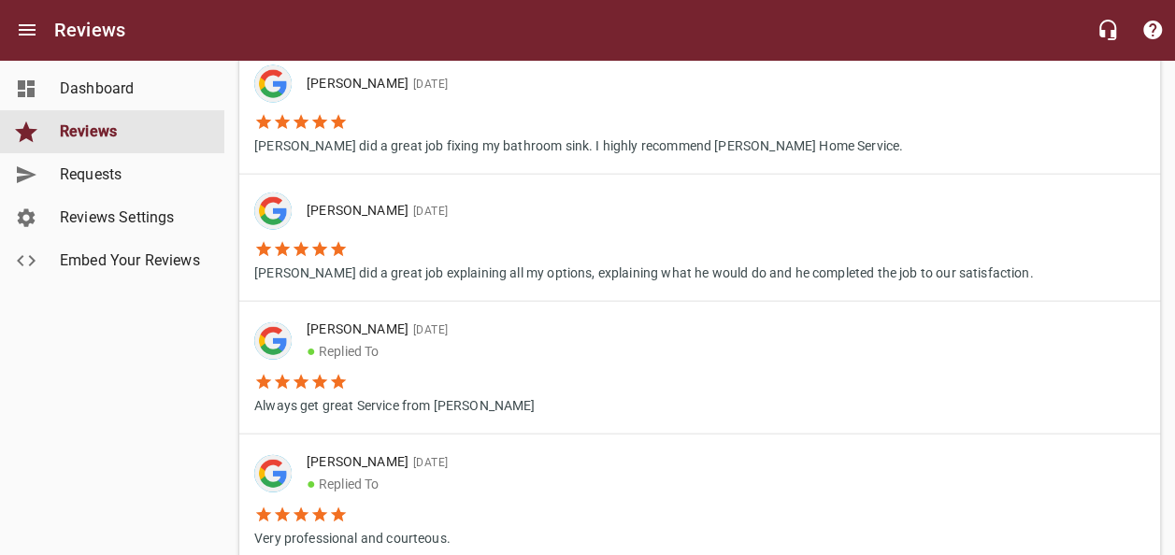
scroll to position [1963, 0]
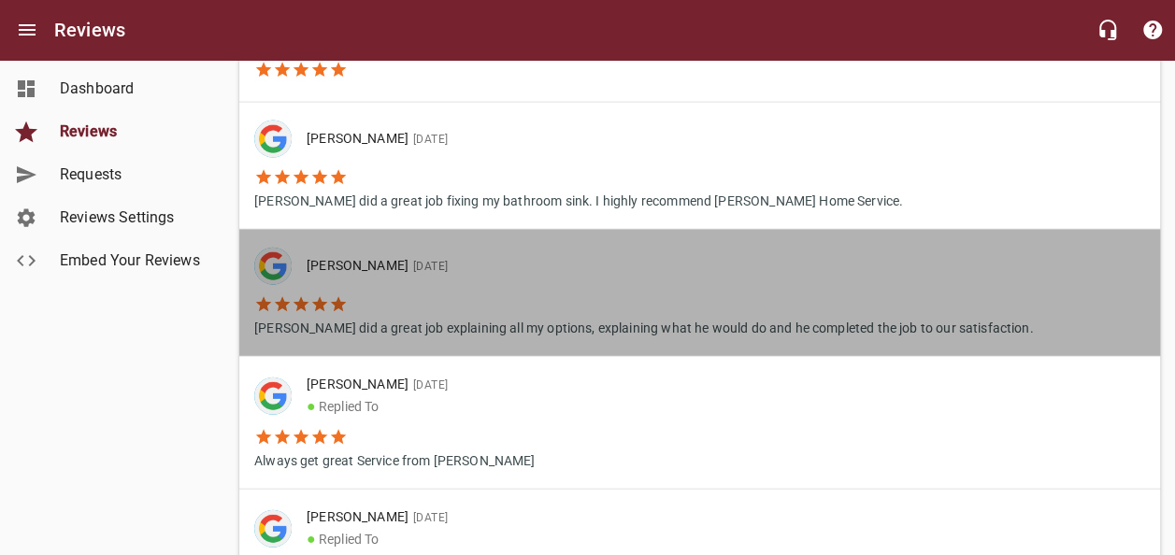
click at [451, 290] on li "[PERSON_NAME] did a great job explaining all my options, explaining what he wou…" at bounding box center [644, 311] width 780 height 53
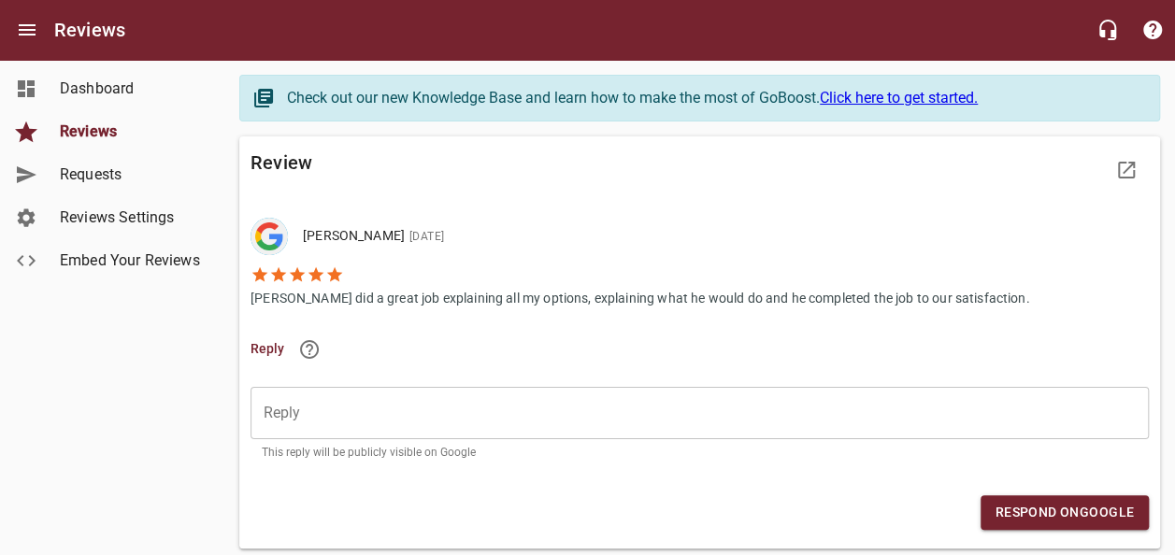
click at [417, 290] on p "[PERSON_NAME] did a great job explaining all my options, explaining what he wou…" at bounding box center [641, 296] width 780 height 24
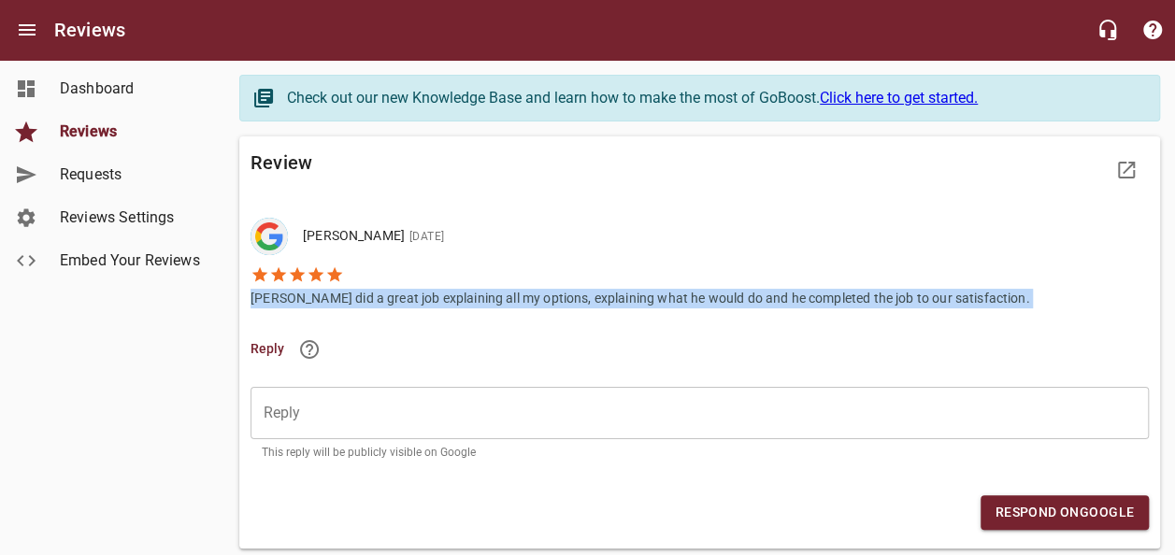
click at [417, 290] on p "[PERSON_NAME] did a great job explaining all my options, explaining what he wou…" at bounding box center [641, 296] width 780 height 24
copy p "[PERSON_NAME] did a great job explaining all my options, explaining what he wou…"
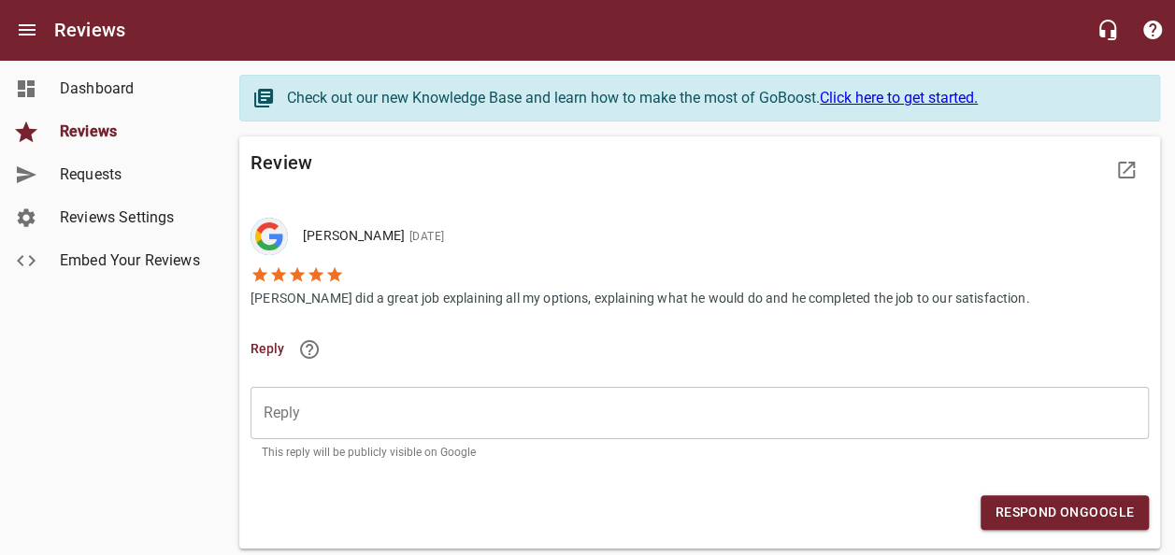
click at [441, 424] on div "​" at bounding box center [700, 413] width 898 height 52
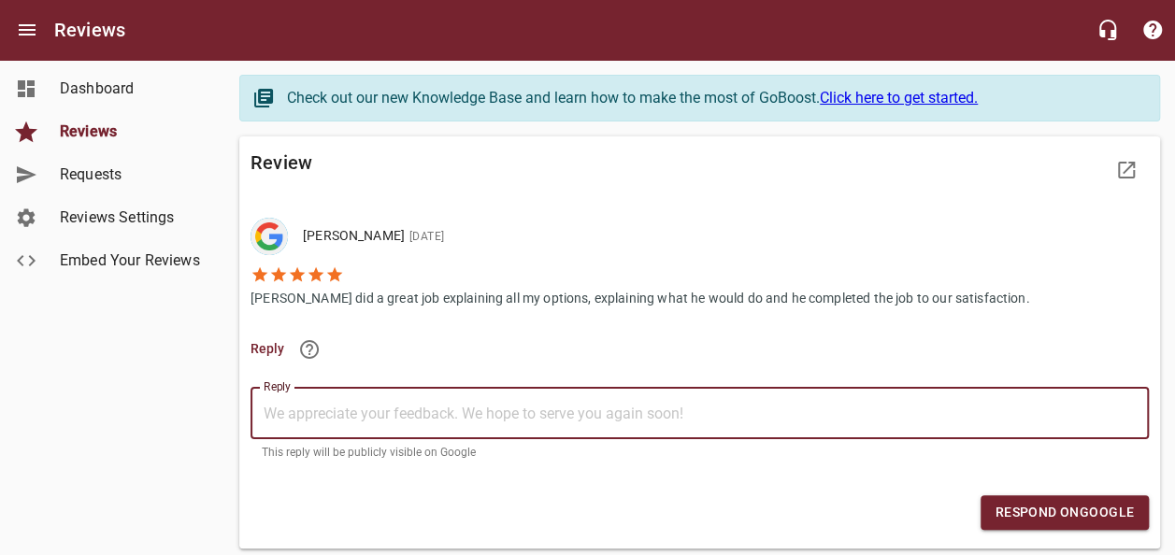
paste textarea "Thank you for sharing your experience! We're glad [PERSON_NAME] was thorough, c…"
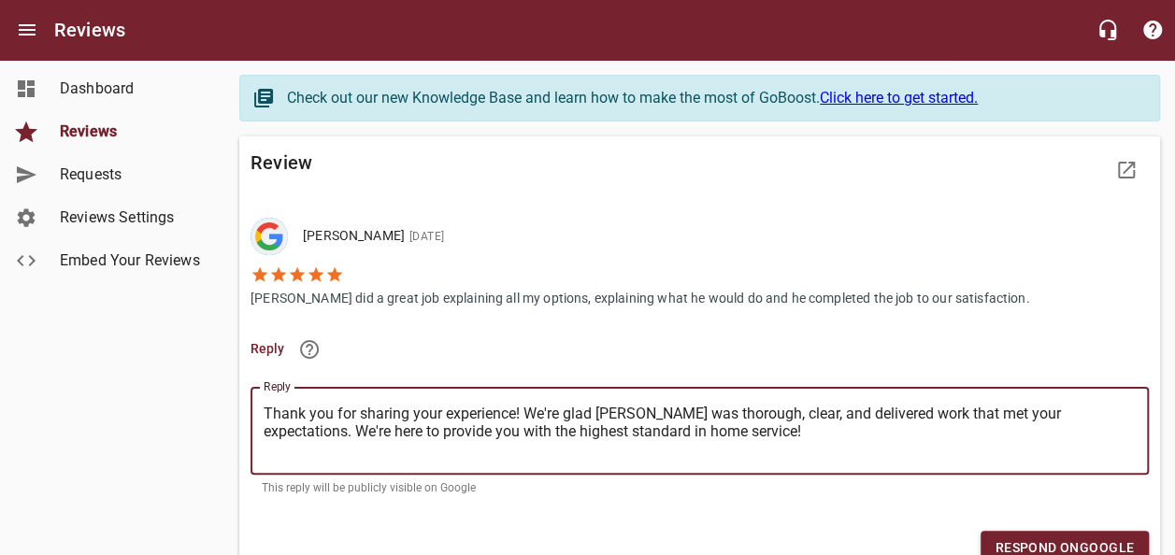
click at [514, 411] on textarea "Thank you for sharing your experience! We're glad [PERSON_NAME] was thorough, c…" at bounding box center [700, 431] width 872 height 53
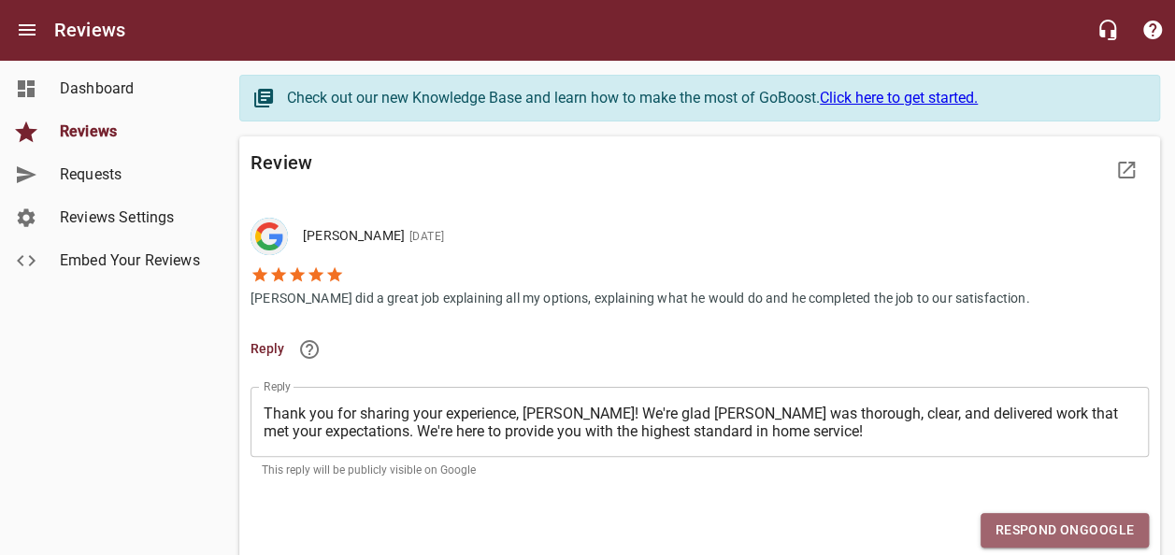
click at [1076, 538] on span "Respond on Google" at bounding box center [1064, 530] width 138 height 23
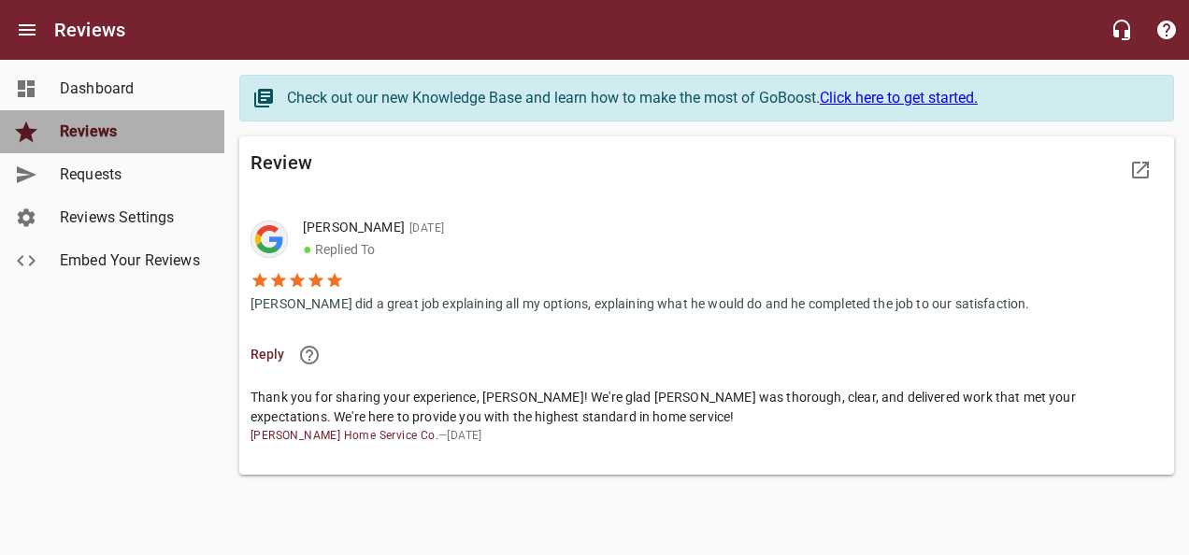
click at [110, 135] on span "Reviews" at bounding box center [131, 132] width 142 height 22
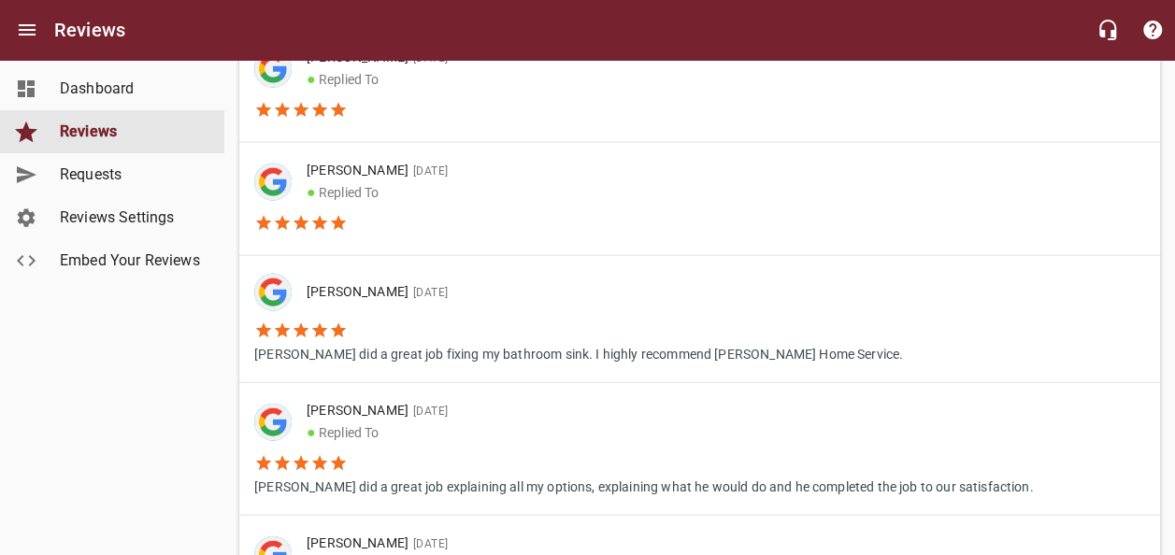
scroll to position [1869, 0]
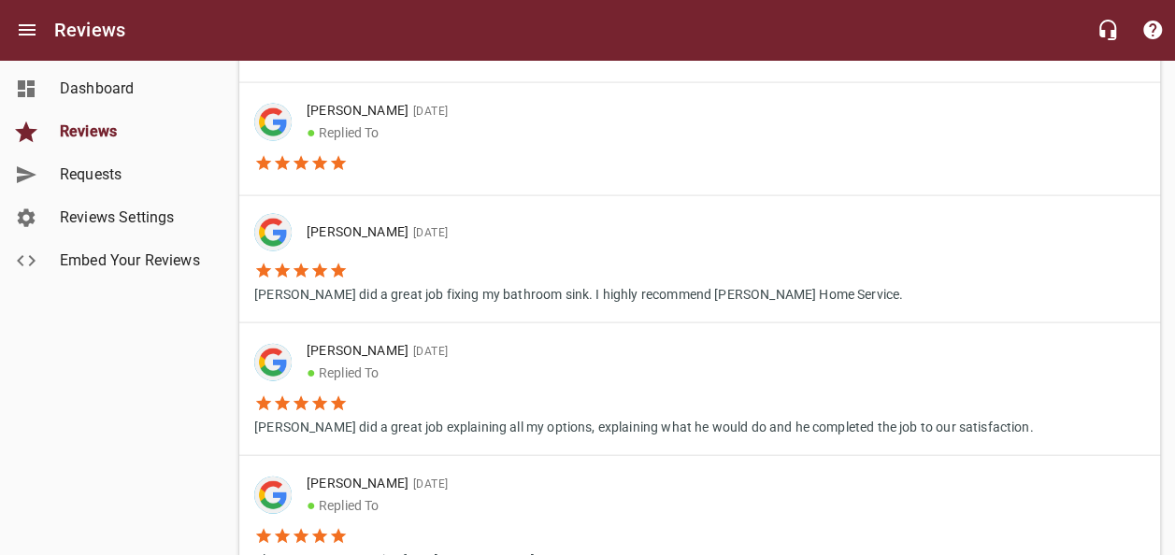
click at [437, 264] on li "[PERSON_NAME] did a great job fixing my bathroom sink. I highly recommend [PERS…" at bounding box center [578, 277] width 649 height 53
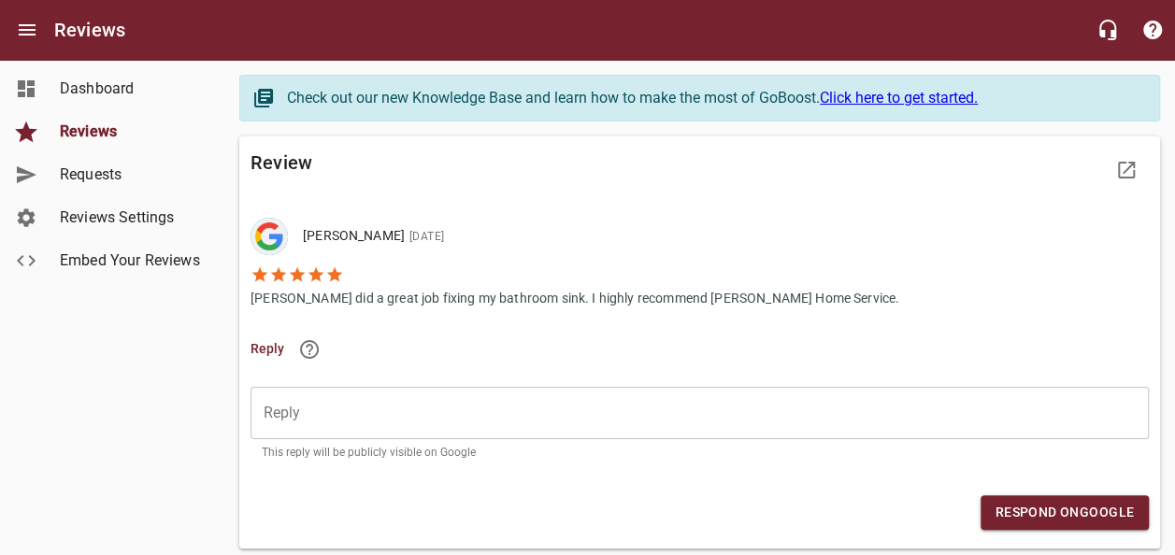
click at [420, 296] on p "[PERSON_NAME] did a great job fixing my bathroom sink. I highly recommend [PERS…" at bounding box center [575, 296] width 649 height 24
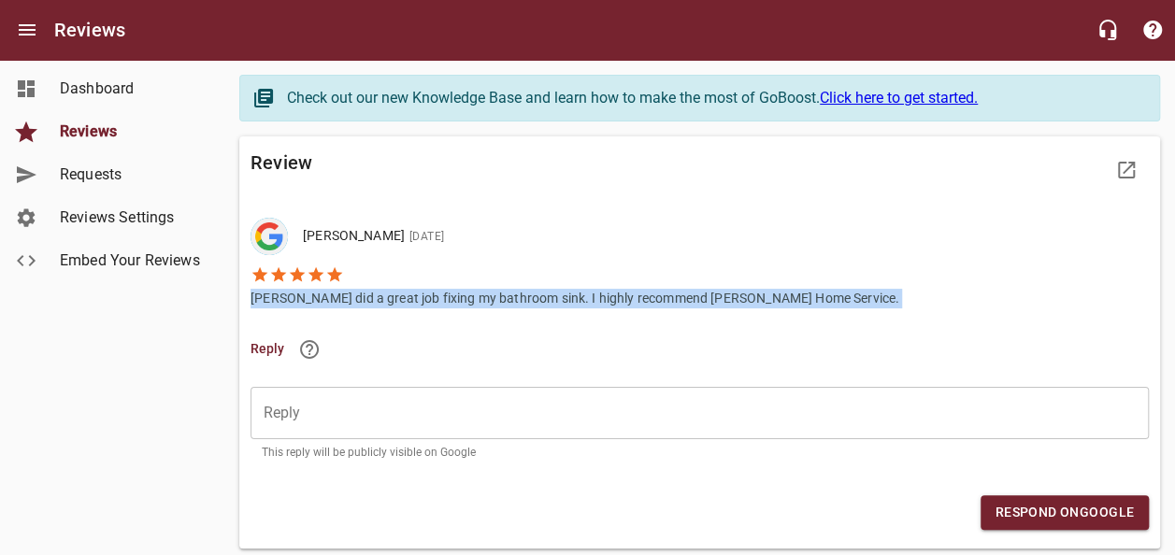
click at [420, 296] on p "[PERSON_NAME] did a great job fixing my bathroom sink. I highly recommend [PERS…" at bounding box center [575, 296] width 649 height 24
copy p "[PERSON_NAME] did a great job fixing my bathroom sink. I highly recommend [PERS…"
click at [373, 410] on textarea "Reply" at bounding box center [700, 414] width 872 height 18
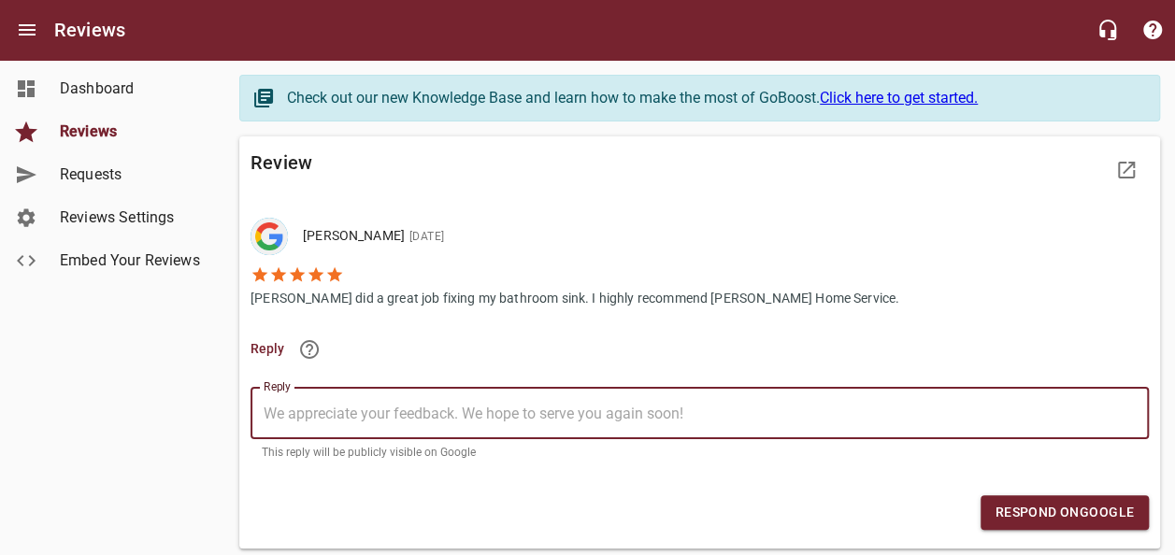
paste textarea "Thank you for the kind words! We're glad [PERSON_NAME] was able to get your bat…"
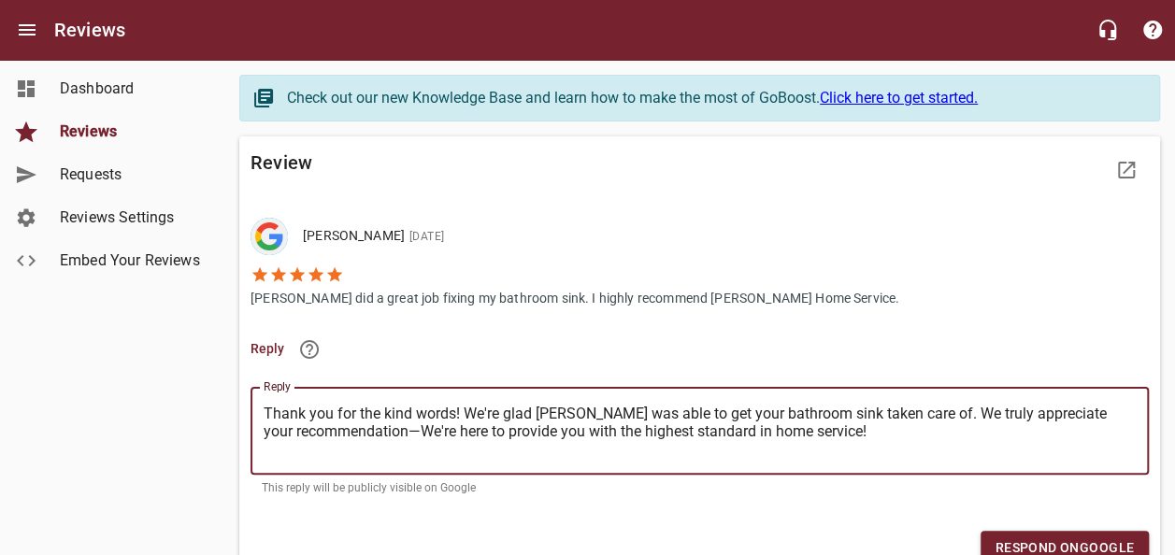
click at [451, 406] on textarea "Thank you for the kind words! We're glad [PERSON_NAME] was able to get your bat…" at bounding box center [700, 431] width 872 height 53
click at [1040, 540] on span "Respond on Google" at bounding box center [1064, 548] width 138 height 23
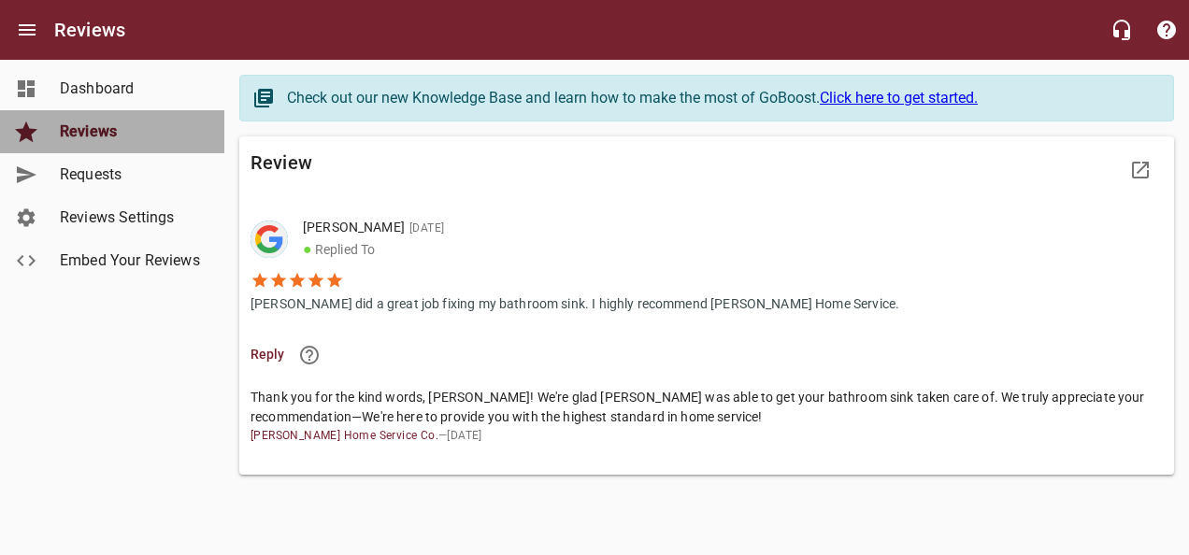
click at [114, 133] on span "Reviews" at bounding box center [131, 132] width 142 height 22
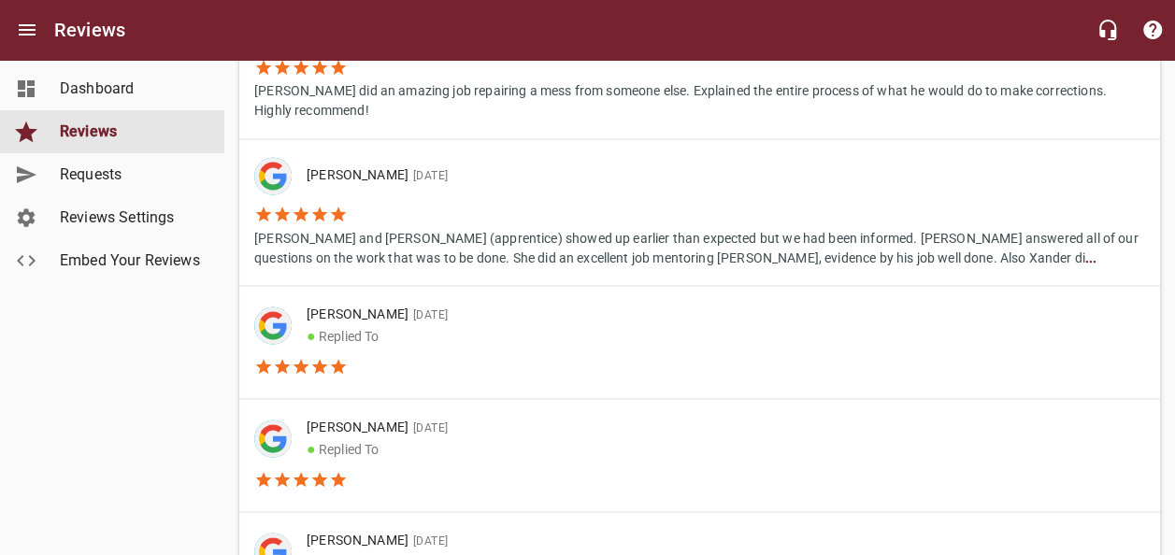
scroll to position [1496, 0]
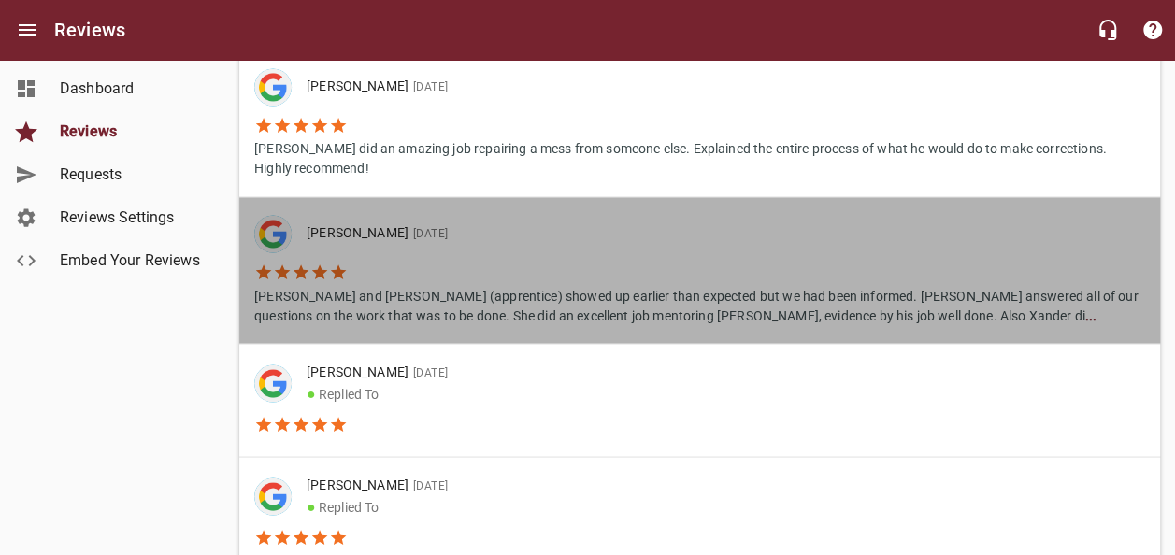
click at [396, 274] on li "[PERSON_NAME] and [PERSON_NAME] (apprentice) showed up earlier than expected bu…" at bounding box center [699, 288] width 891 height 73
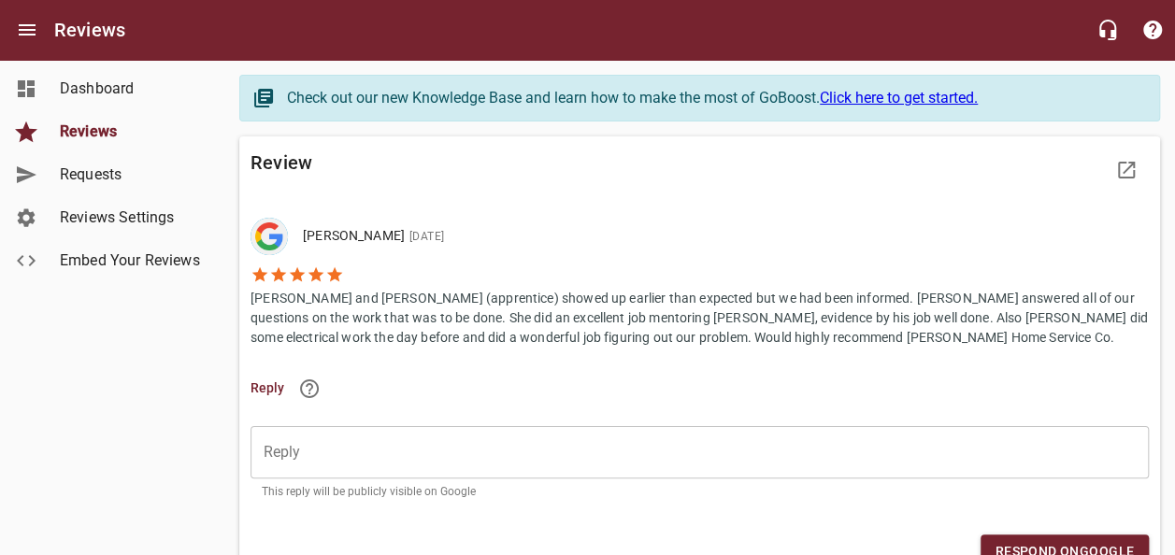
click at [359, 318] on p "[PERSON_NAME] and [PERSON_NAME] (apprentice) showed up earlier than expected bu…" at bounding box center [700, 316] width 898 height 64
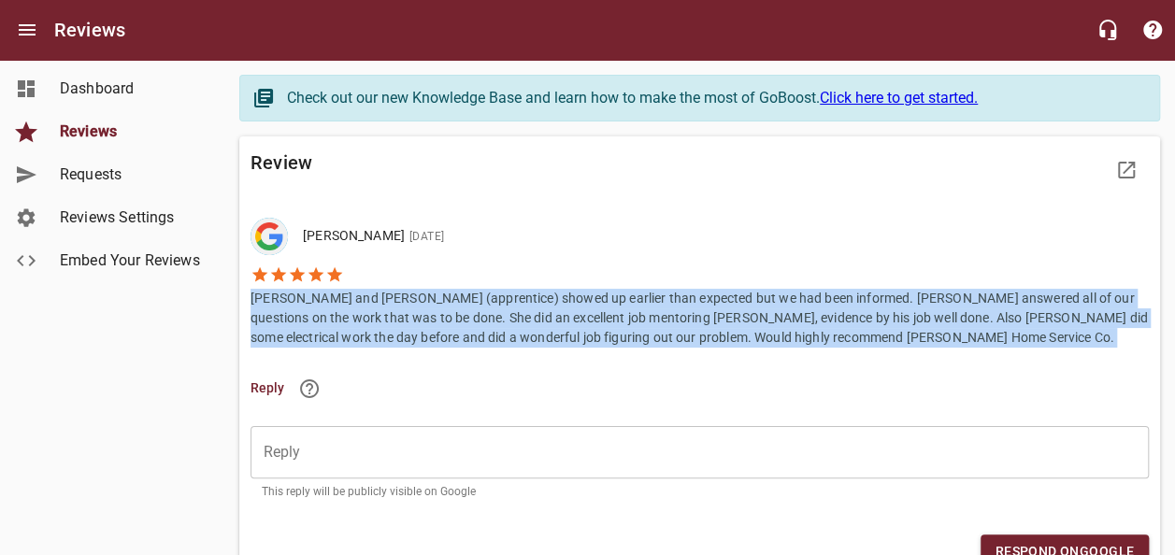
click at [359, 318] on p "[PERSON_NAME] and [PERSON_NAME] (apprentice) showed up earlier than expected bu…" at bounding box center [700, 316] width 898 height 64
copy p "[PERSON_NAME] and [PERSON_NAME] (apprentice) showed up earlier than expected bu…"
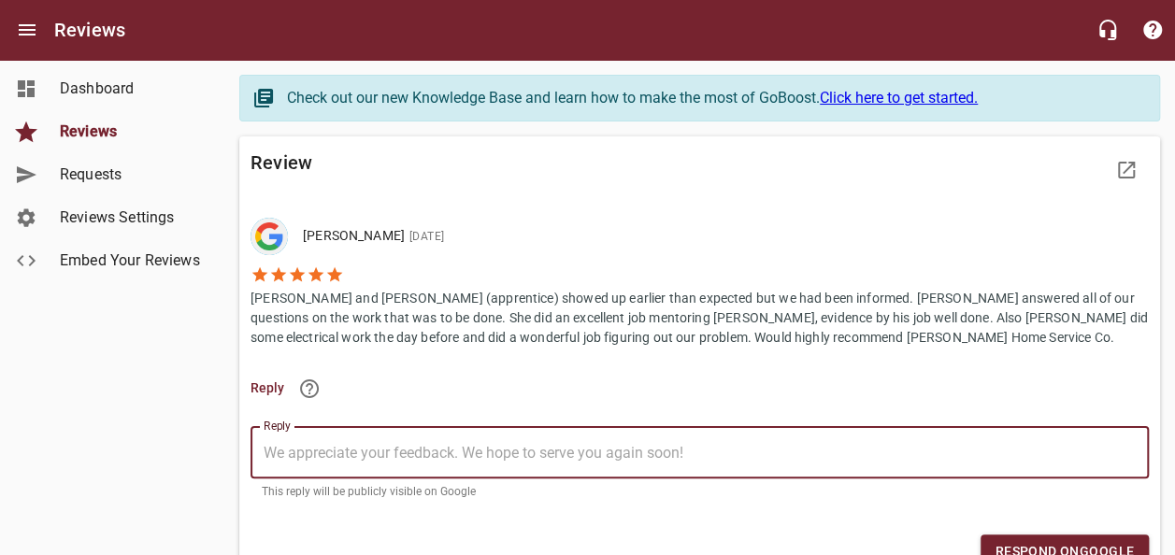
click at [333, 450] on textarea "Reply" at bounding box center [700, 453] width 872 height 18
paste textarea "Thank you for the thoughtful review! We're glad to hear [PERSON_NAME], [PERSON_…"
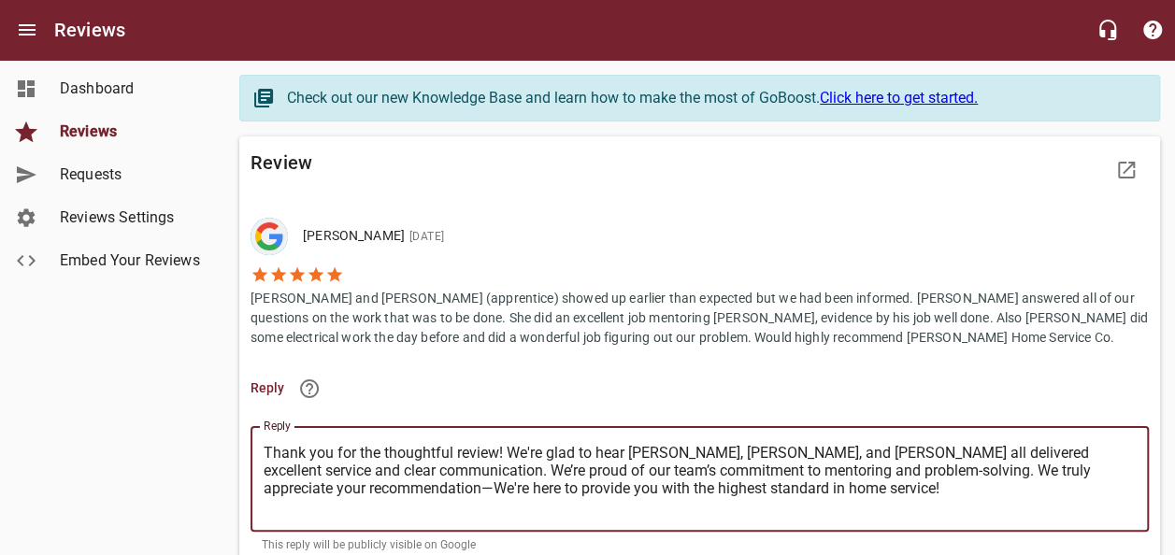
click at [494, 453] on textarea "Thank you for the thoughtful review! We're glad to hear [PERSON_NAME], [PERSON_…" at bounding box center [700, 479] width 872 height 71
click at [494, 452] on textarea "Thank you for the thoughtful review! We're glad to hear [PERSON_NAME], [PERSON_…" at bounding box center [700, 479] width 872 height 71
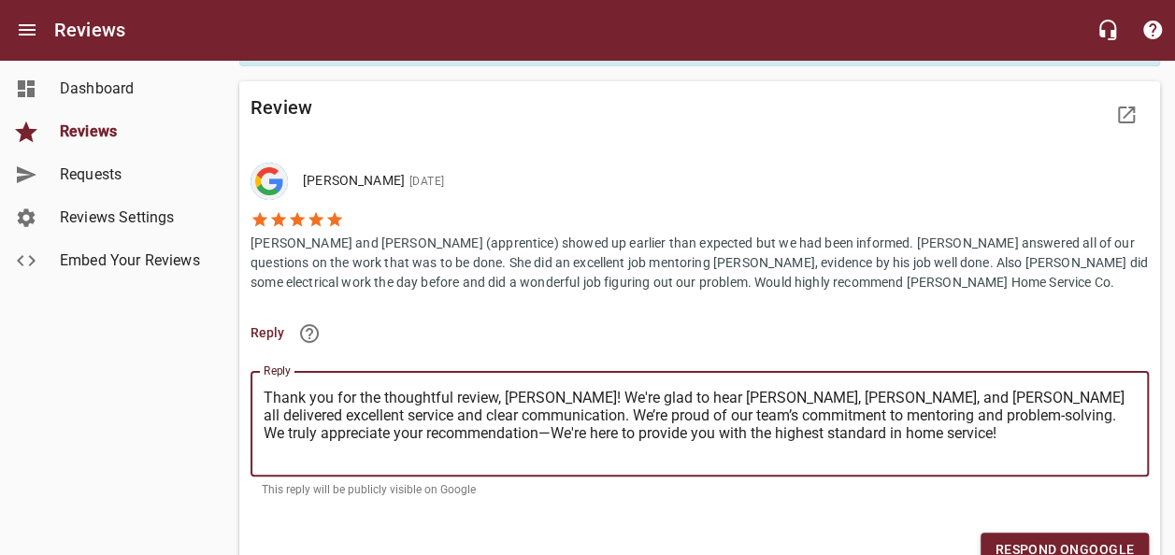
scroll to position [93, 0]
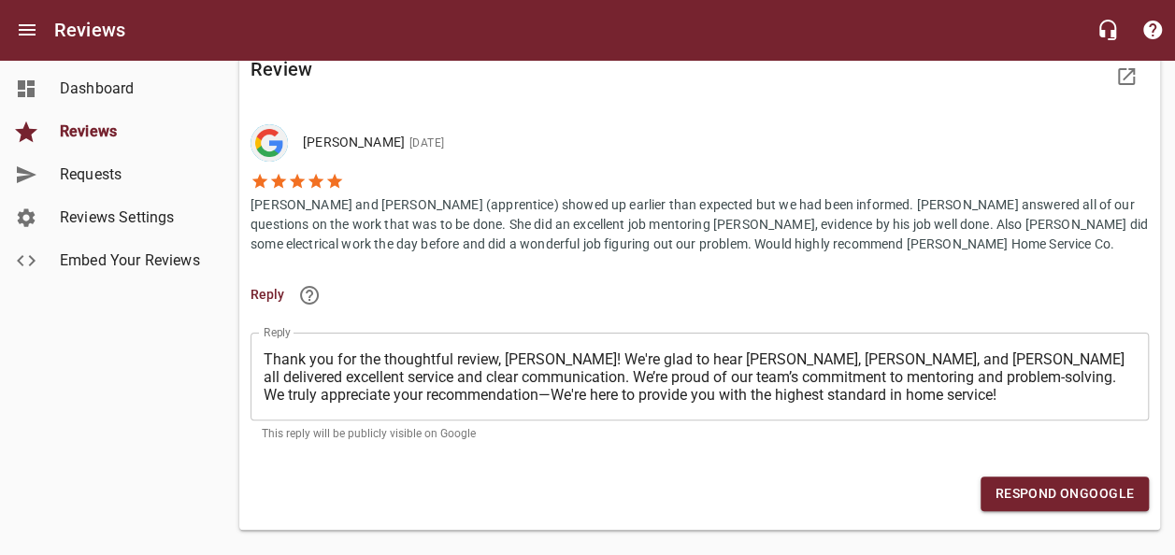
click at [1054, 517] on div "Respond on Google" at bounding box center [699, 494] width 913 height 50
click at [1030, 494] on span "Respond on Google" at bounding box center [1064, 493] width 138 height 23
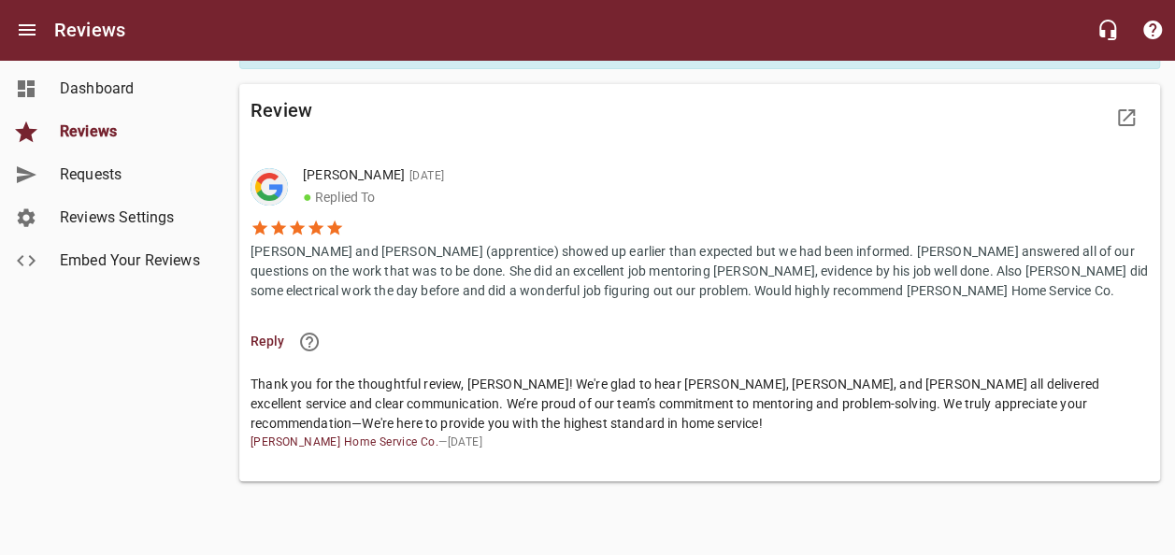
click at [125, 132] on span "Reviews" at bounding box center [131, 132] width 142 height 22
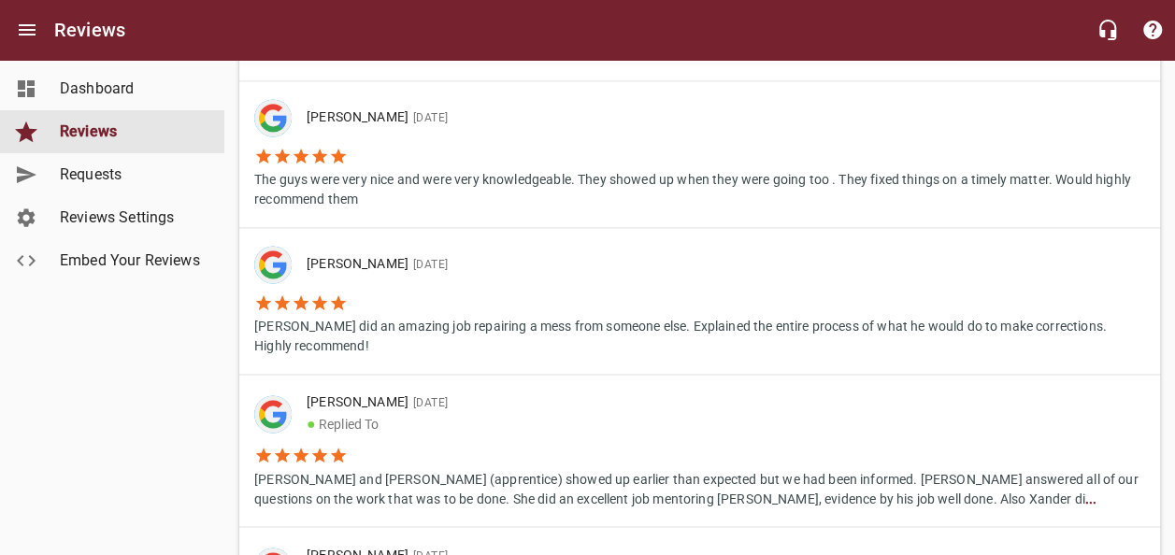
scroll to position [1215, 0]
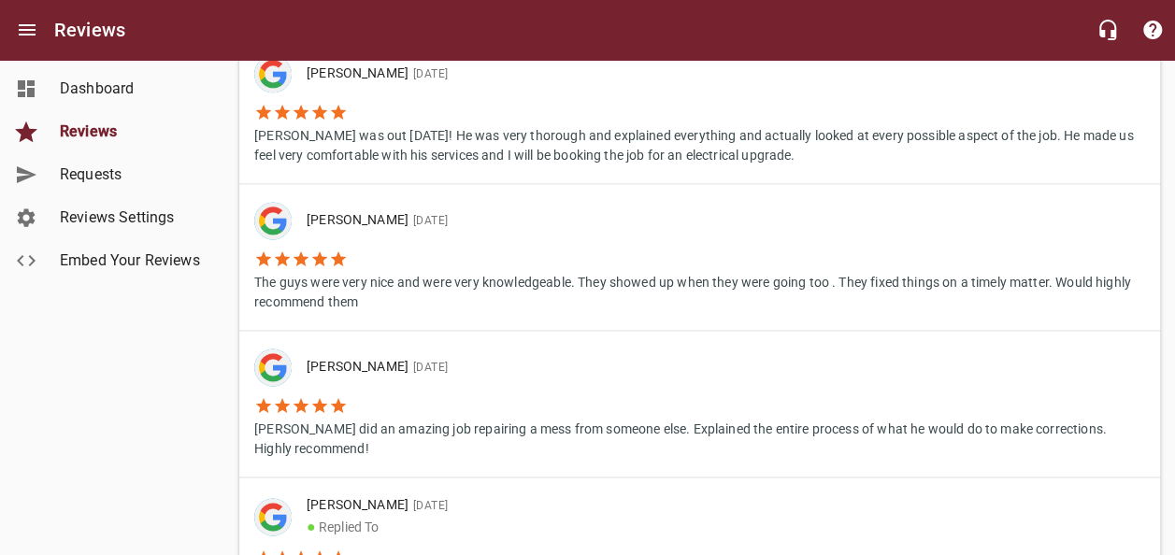
click at [465, 415] on p "[PERSON_NAME] did an amazing job repairing a mess from someone else. Explained …" at bounding box center [699, 437] width 891 height 44
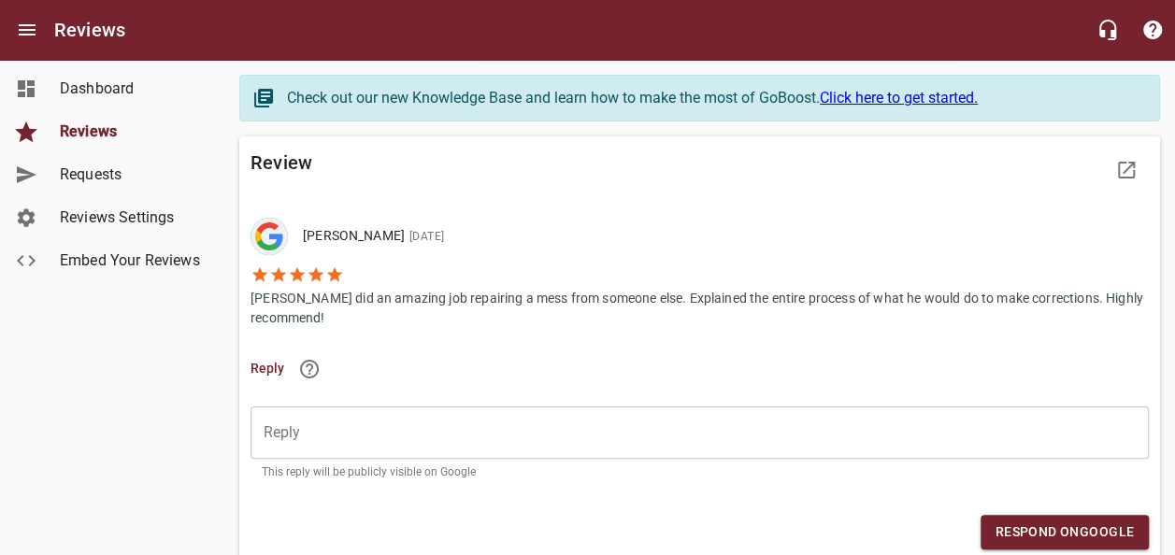
click at [439, 294] on p "[PERSON_NAME] did an amazing job repairing a mess from someone else. Explained …" at bounding box center [700, 306] width 898 height 44
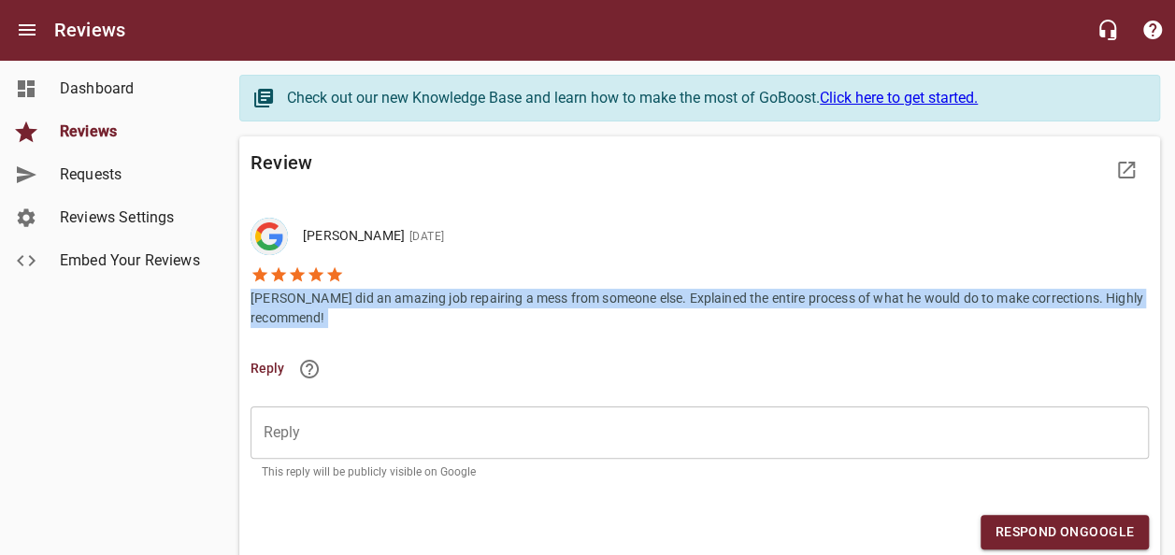
click at [439, 294] on p "[PERSON_NAME] did an amazing job repairing a mess from someone else. Explained …" at bounding box center [700, 306] width 898 height 44
copy p "[PERSON_NAME] did an amazing job repairing a mess from someone else. Explained …"
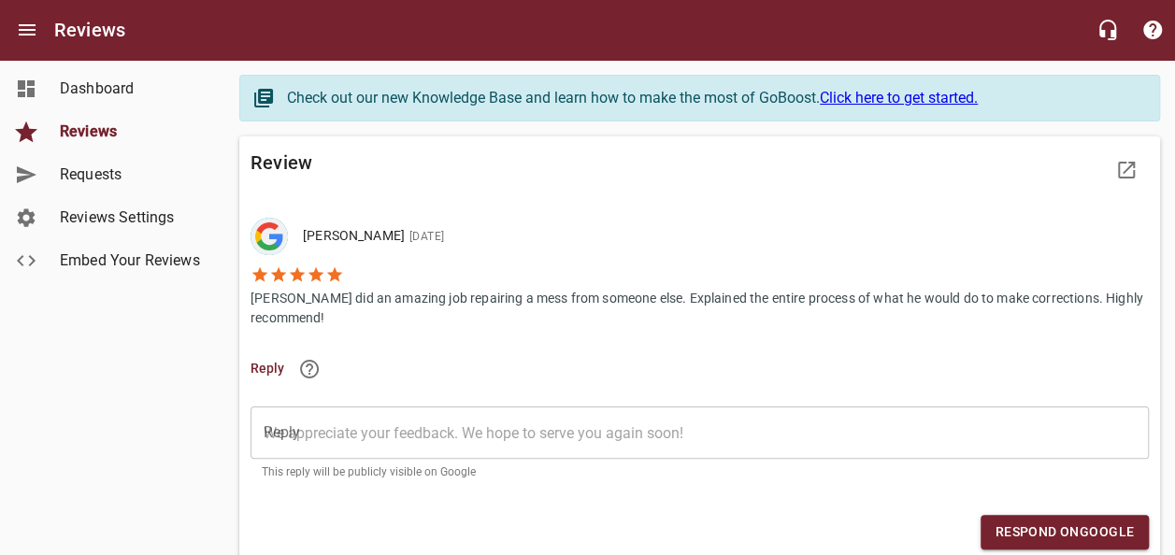
click at [366, 437] on textarea "Reply" at bounding box center [700, 433] width 872 height 18
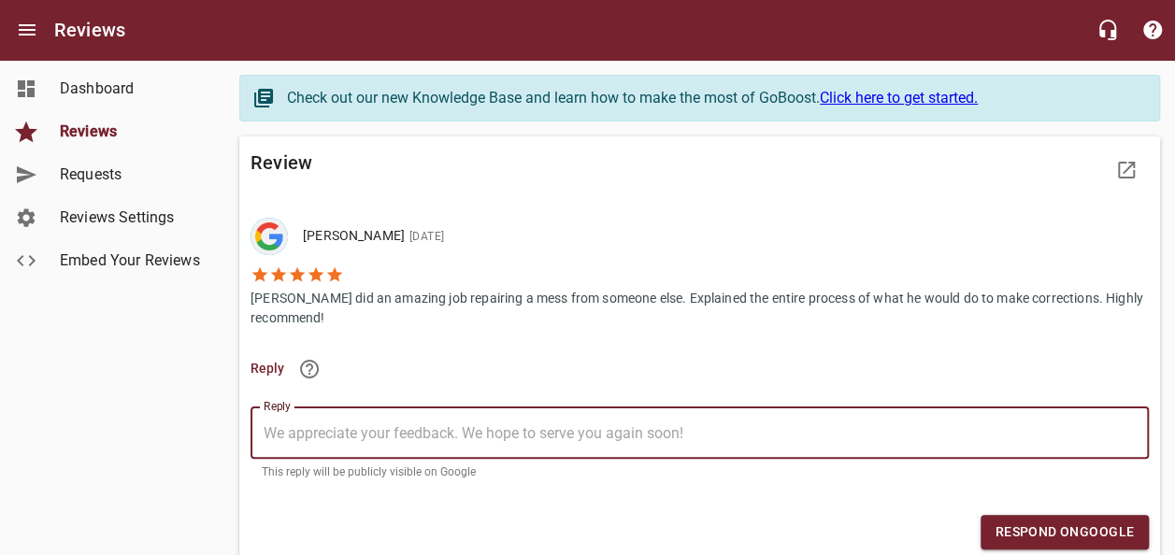
paste textarea "Thank you so much for your kind words! We're glad [PERSON_NAME] was able to ste…"
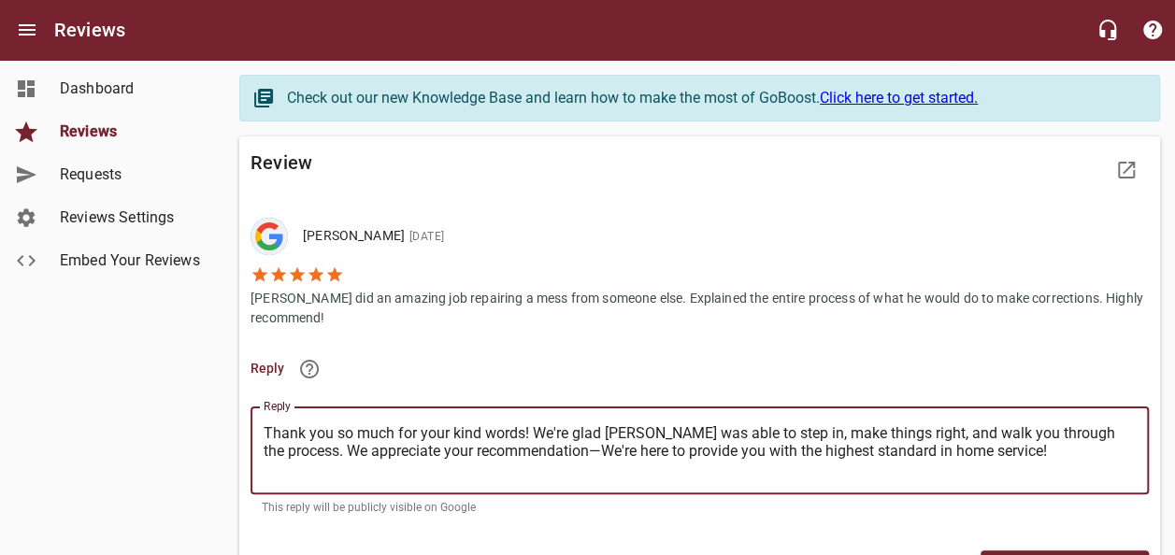
click at [522, 432] on textarea "Thank you so much for your kind words! We're glad [PERSON_NAME] was able to ste…" at bounding box center [700, 450] width 872 height 53
click at [520, 430] on textarea "Thank you so much for your kind words [PERSON_NAME]! We're glad [PERSON_NAME] w…" at bounding box center [700, 450] width 872 height 53
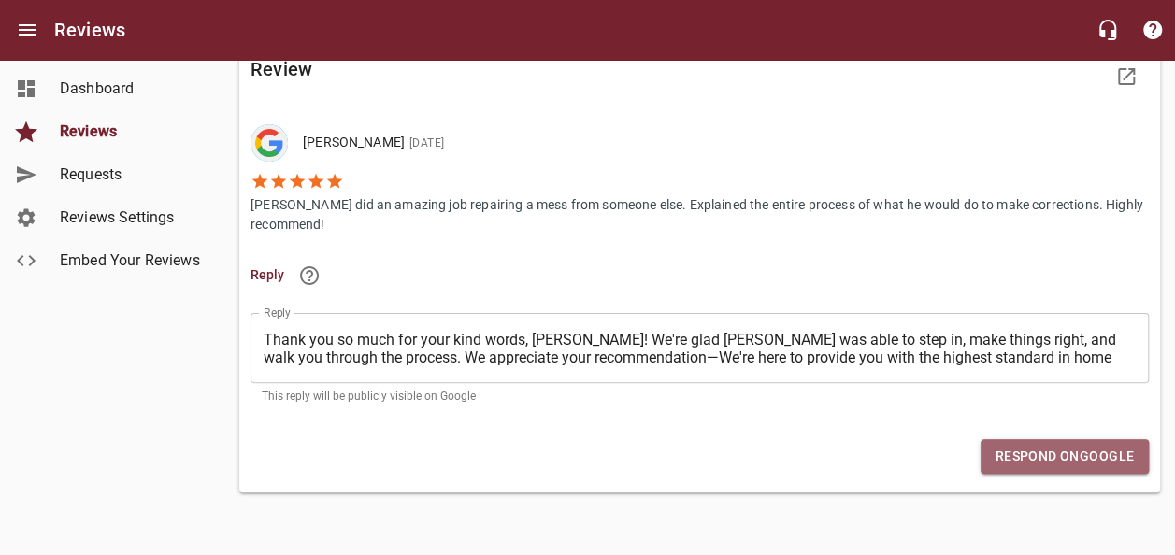
click at [1024, 468] on button "Respond on Google" at bounding box center [1065, 456] width 168 height 35
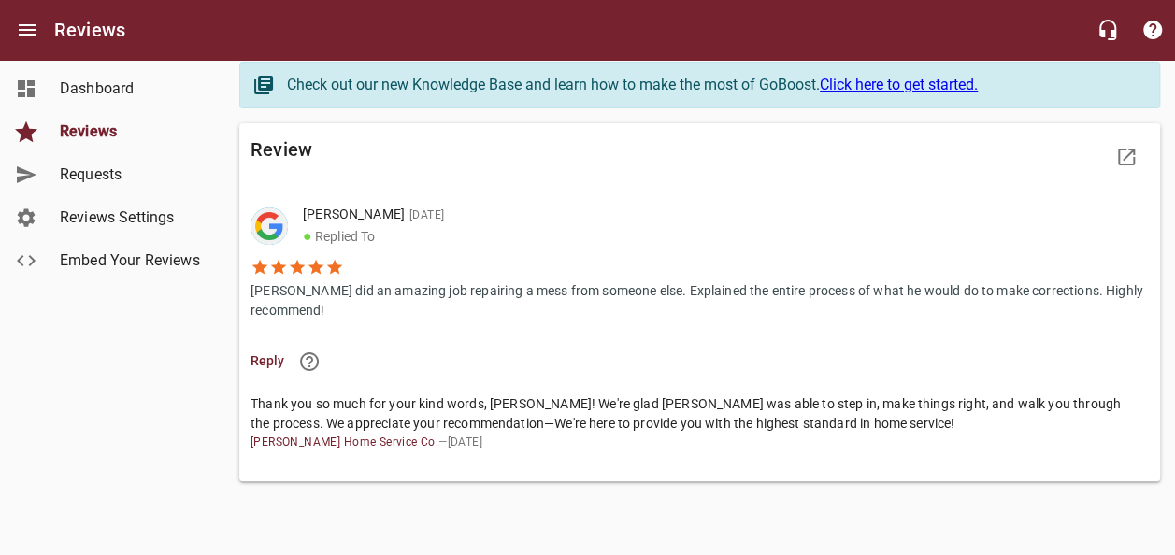
scroll to position [17, 0]
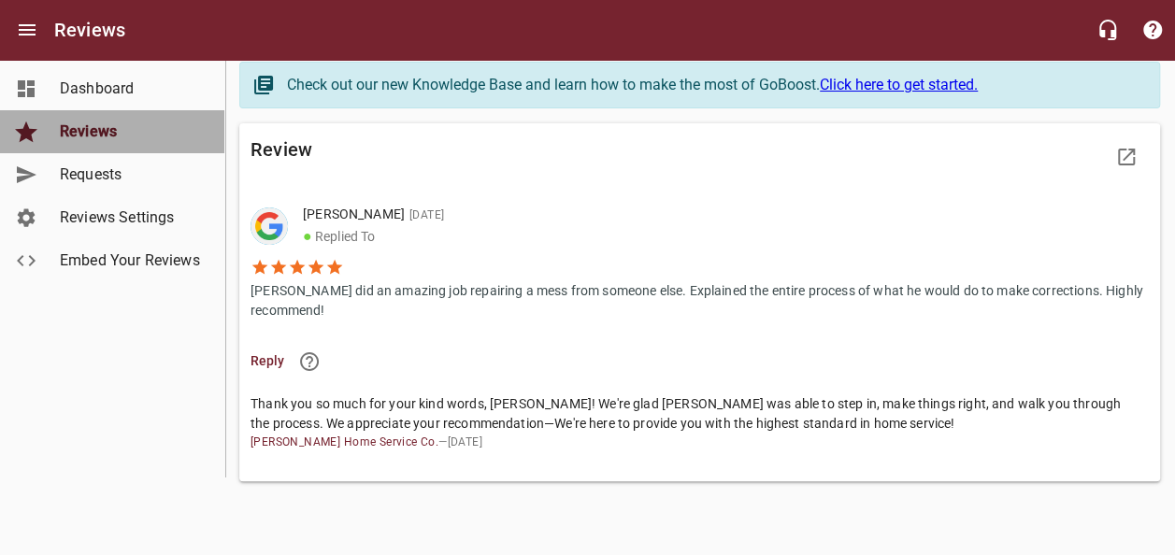
click at [93, 137] on span "Reviews" at bounding box center [131, 132] width 142 height 22
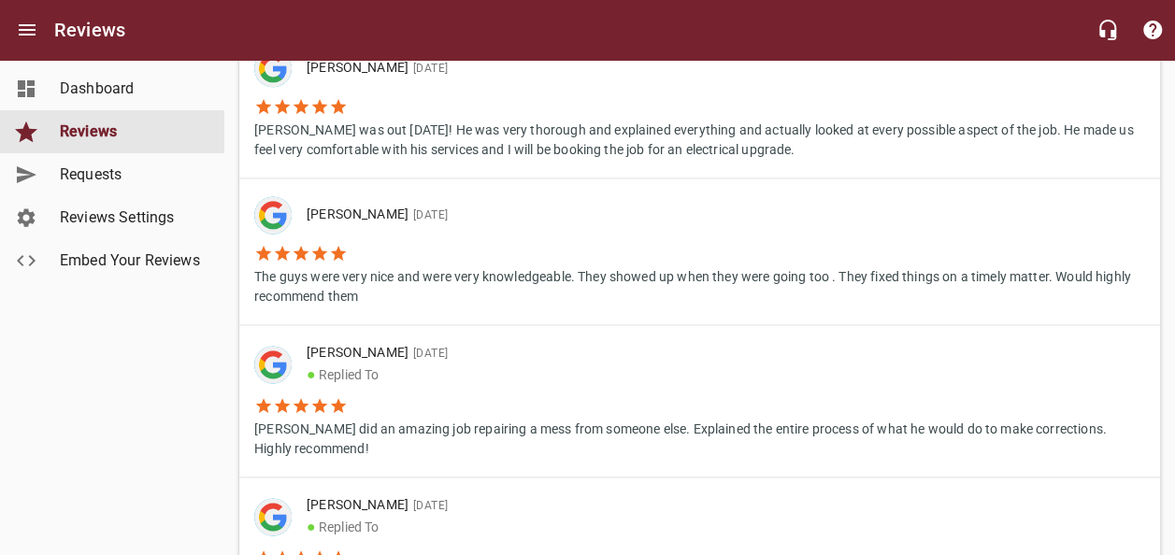
scroll to position [1215, 0]
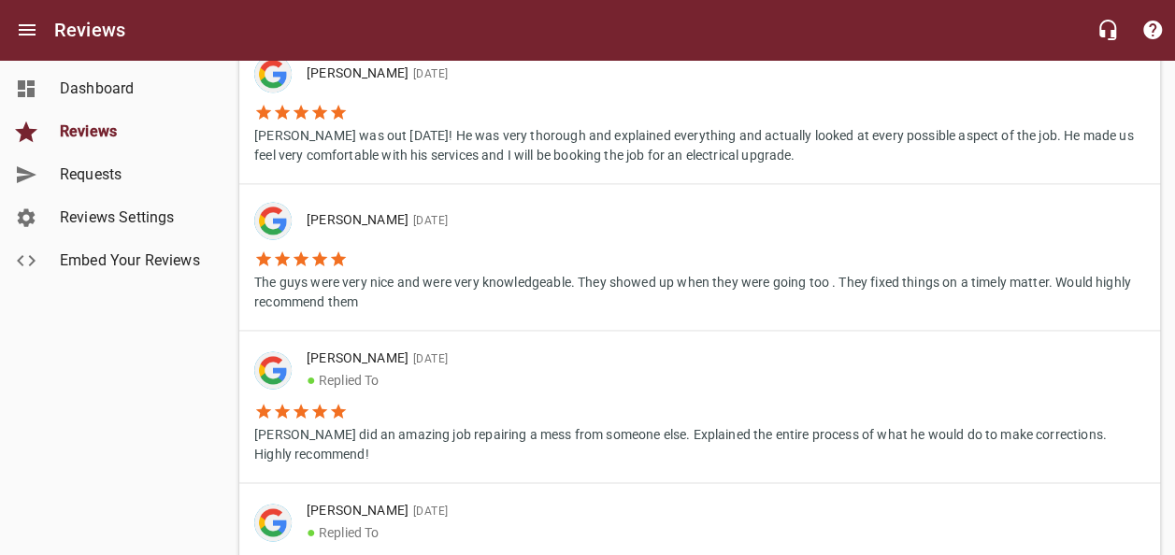
click at [430, 253] on li "The guys were very nice and were very knowledgeable. They showed up when they w…" at bounding box center [699, 275] width 891 height 73
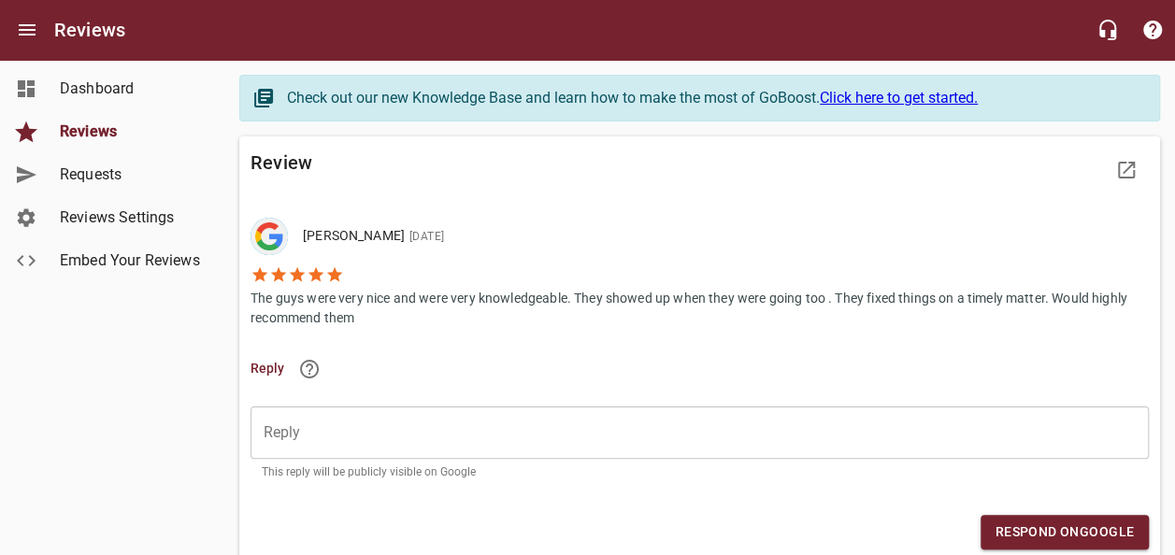
click at [329, 299] on p "The guys were very nice and were very knowledgeable. They showed up when they w…" at bounding box center [700, 306] width 898 height 44
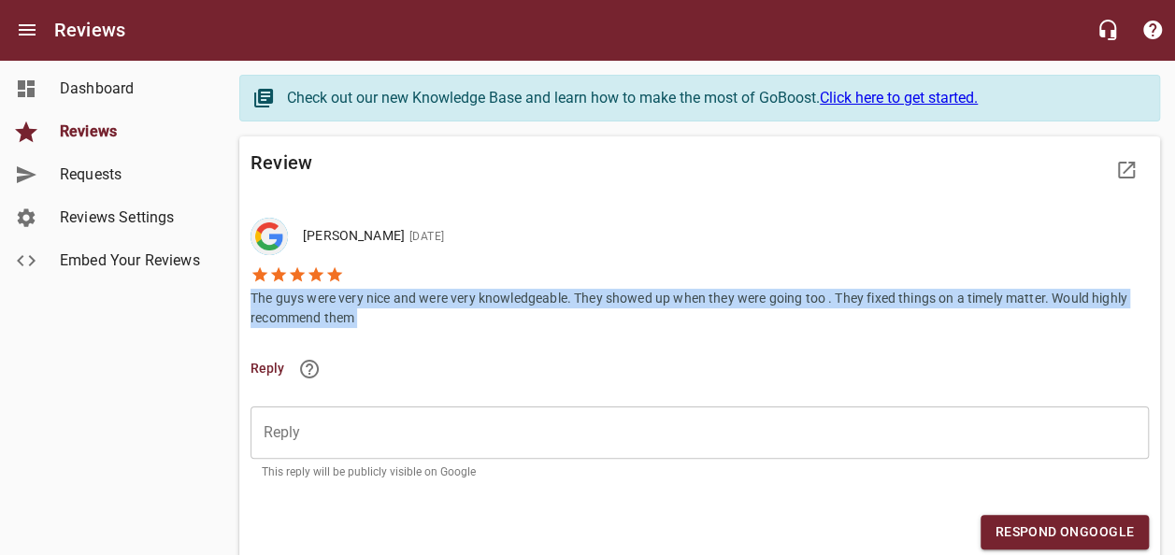
click at [329, 299] on p "The guys were very nice and were very knowledgeable. They showed up when they w…" at bounding box center [700, 306] width 898 height 44
copy p "The guys were very nice and were very knowledgeable. They showed up when they w…"
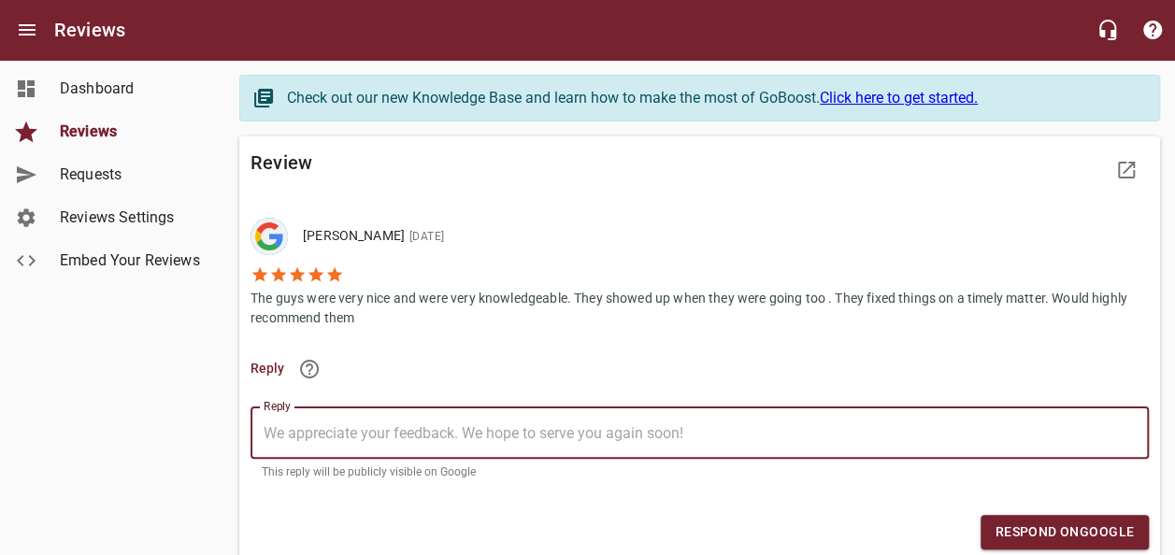
click at [305, 426] on textarea "Reply" at bounding box center [700, 433] width 872 height 18
paste textarea "Thank you for the great feedback! We're glad to hear our team was prompt, profe…"
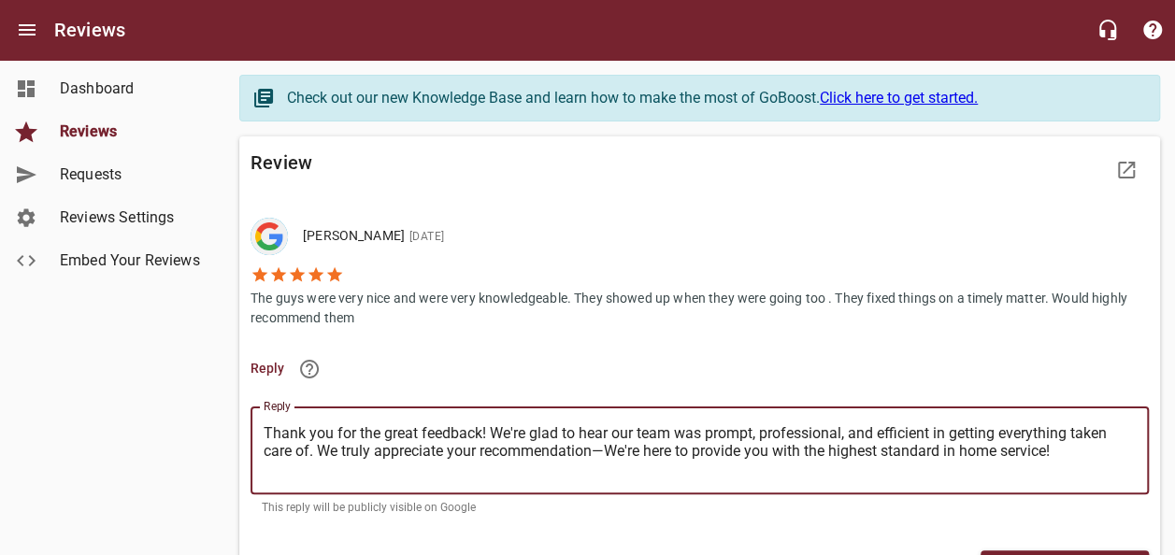
click at [479, 430] on textarea "Thank you for the great feedback! We're glad to hear our team was prompt, profe…" at bounding box center [700, 450] width 872 height 53
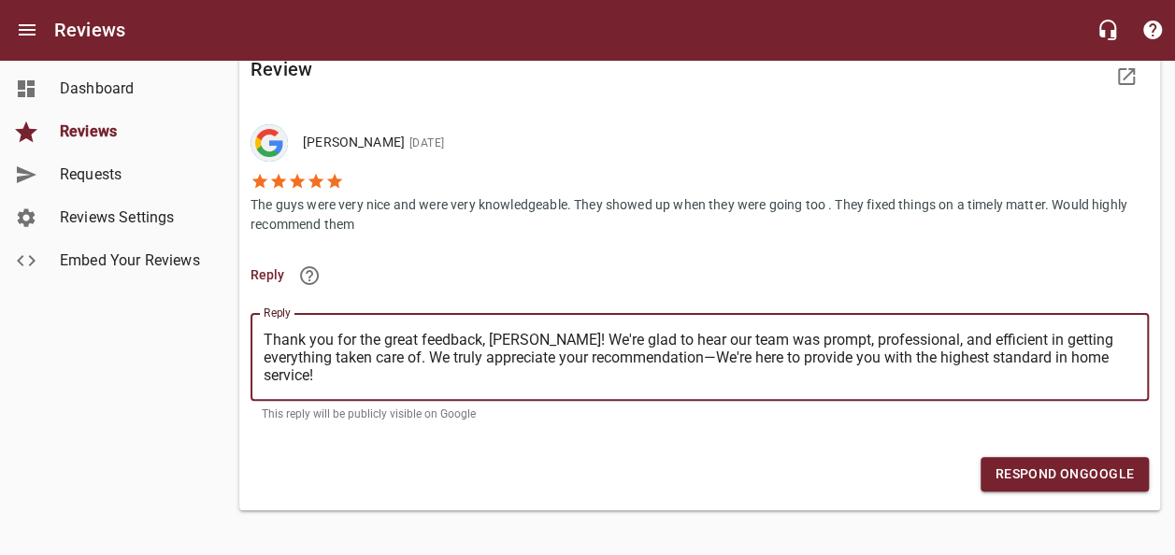
click at [1070, 470] on button "Respond on Google" at bounding box center [1065, 474] width 168 height 35
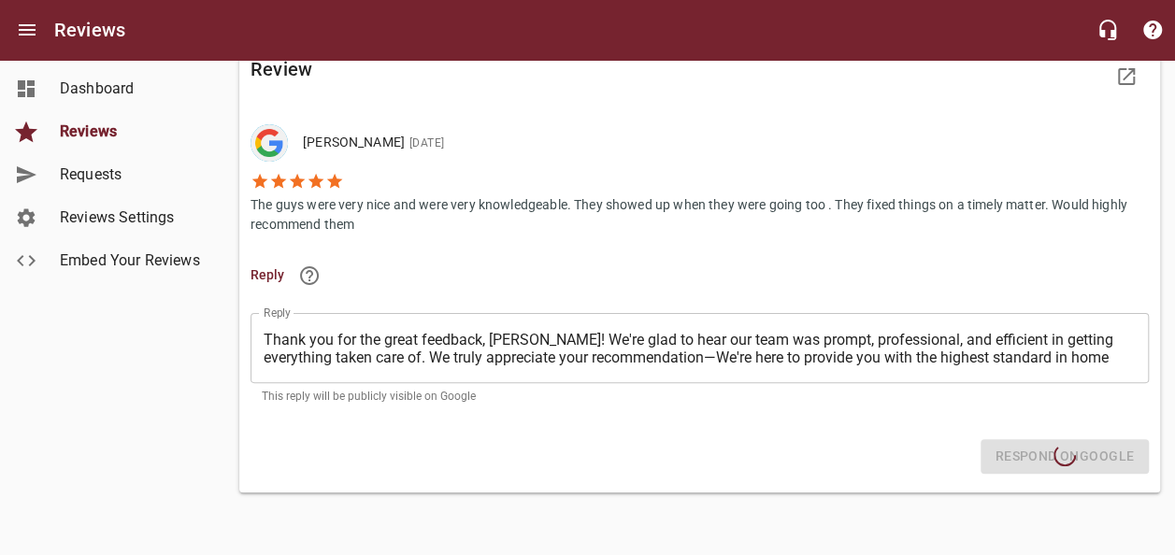
scroll to position [17, 0]
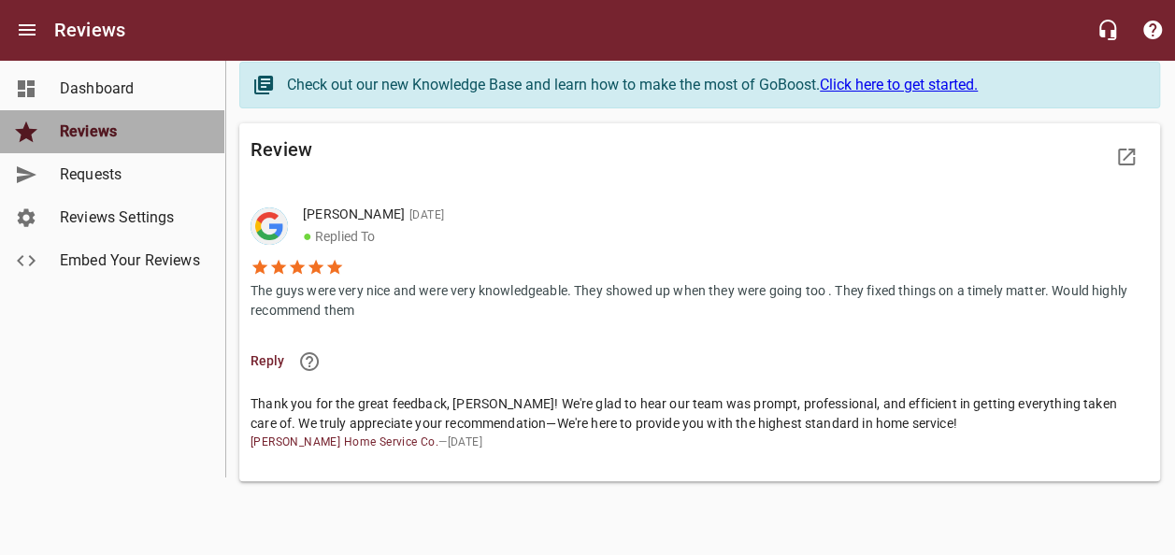
click at [99, 124] on span "Reviews" at bounding box center [131, 132] width 142 height 22
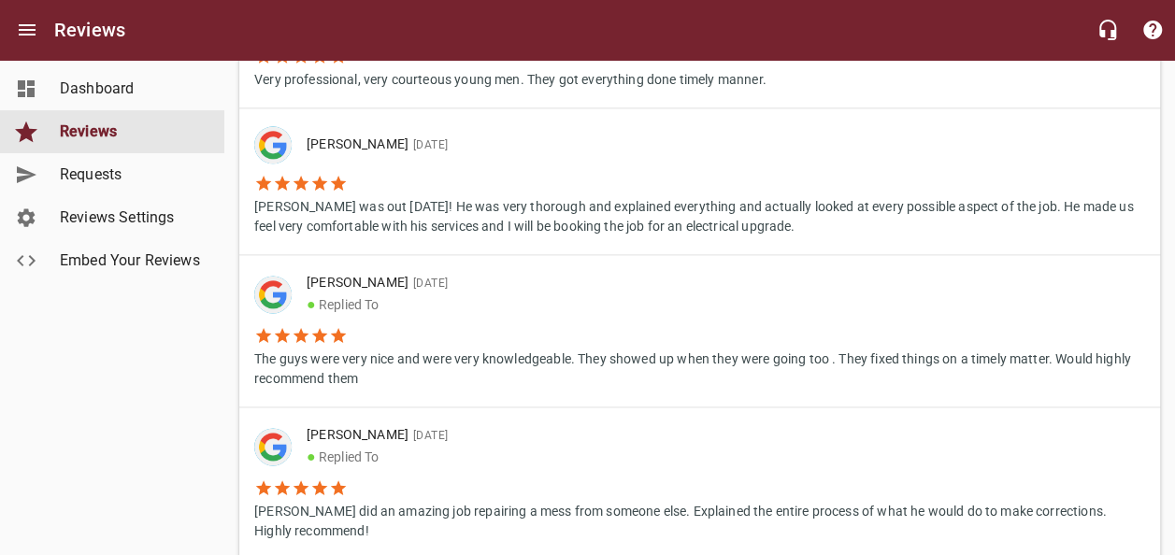
scroll to position [1028, 0]
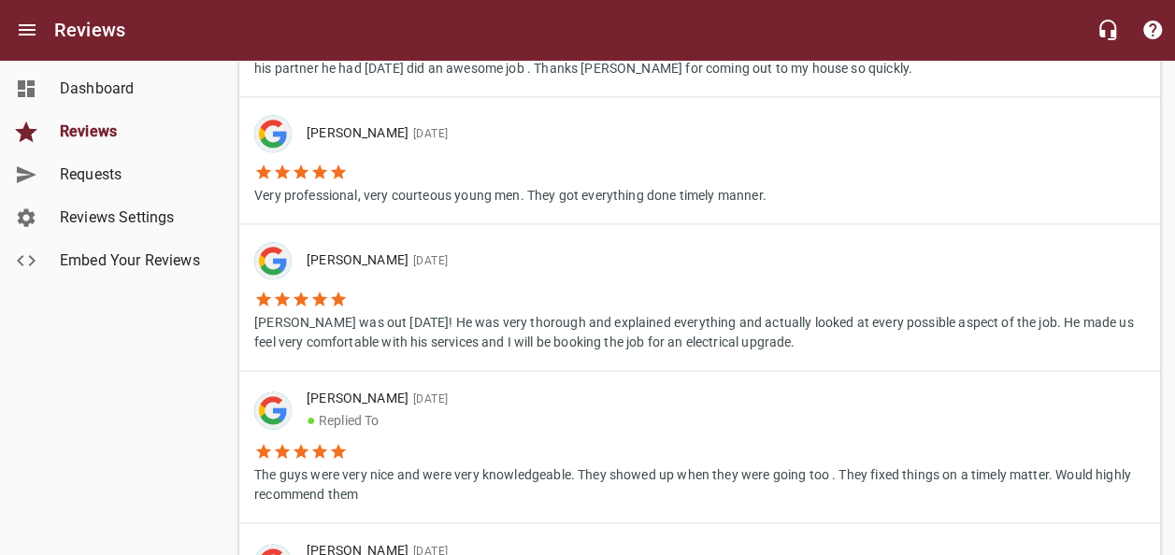
click at [398, 301] on li "[PERSON_NAME] was out [DATE]! He was very thorough and explained everything and…" at bounding box center [699, 315] width 891 height 73
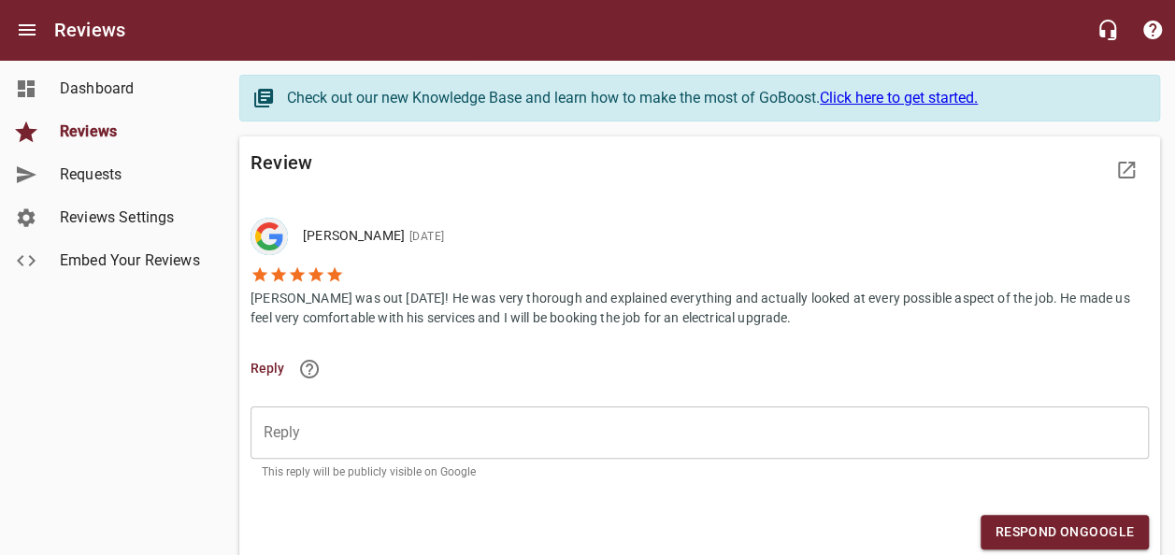
click at [379, 314] on p "[PERSON_NAME] was out [DATE]! He was very thorough and explained everything and…" at bounding box center [700, 306] width 898 height 44
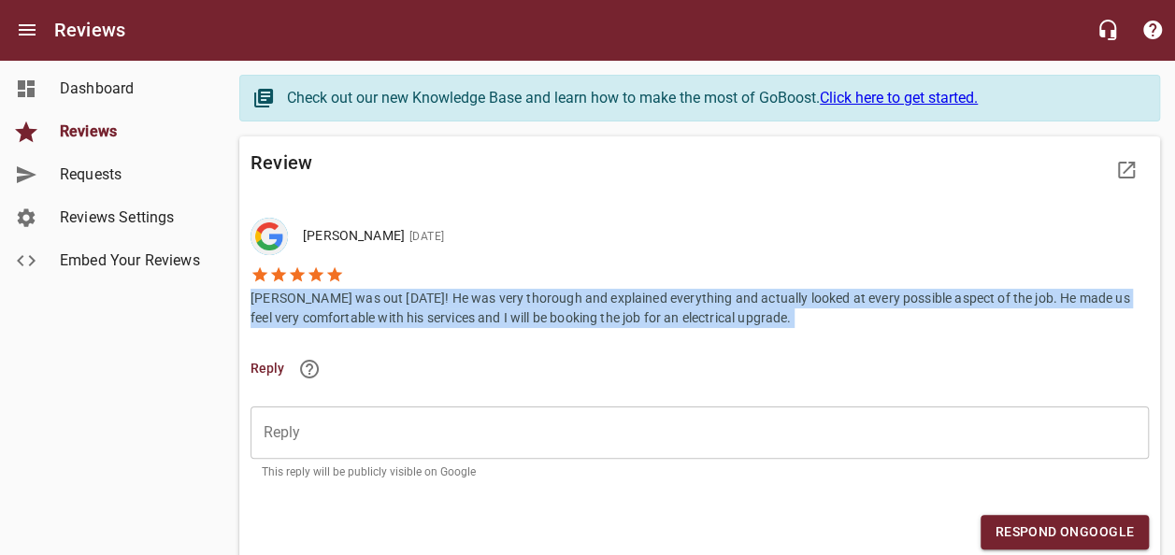
click at [379, 314] on p "[PERSON_NAME] was out [DATE]! He was very thorough and explained everything and…" at bounding box center [700, 306] width 898 height 44
copy p "[PERSON_NAME] was out [DATE]! He was very thorough and explained everything and…"
click at [341, 438] on textarea "Reply" at bounding box center [700, 433] width 872 height 18
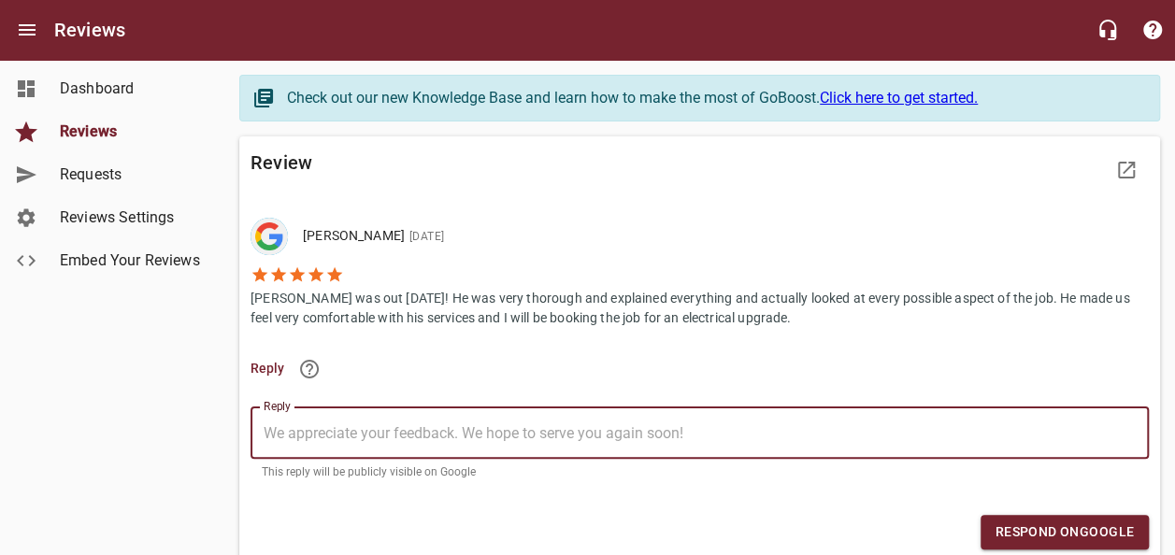
paste textarea "Thank you for sharing your experience! We're thrilled to hear that [PERSON_NAME…"
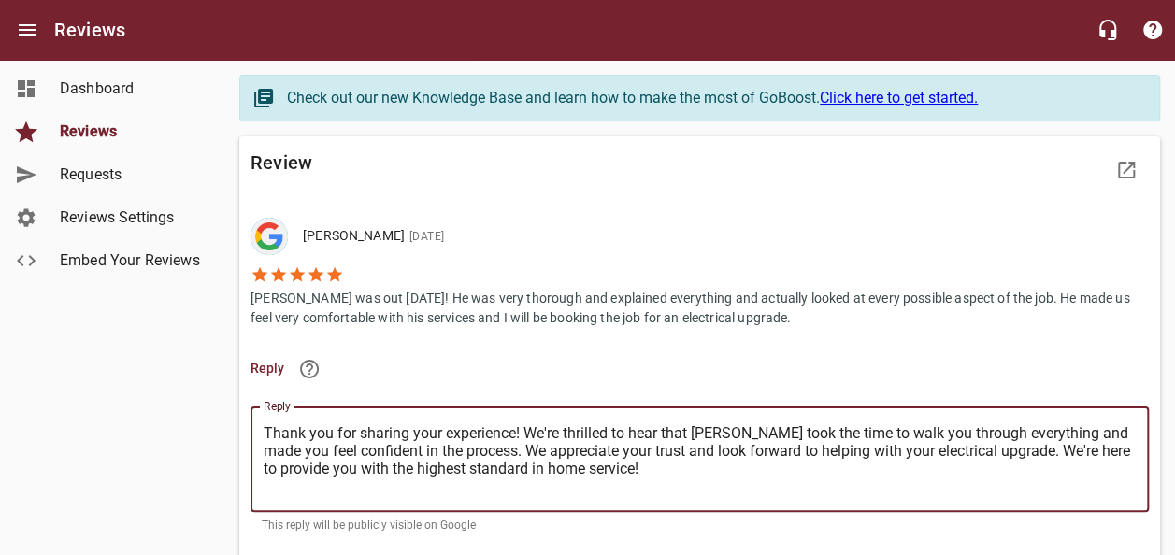
click at [512, 432] on textarea "Thank you for sharing your experience! We're thrilled to hear that [PERSON_NAME…" at bounding box center [700, 459] width 872 height 71
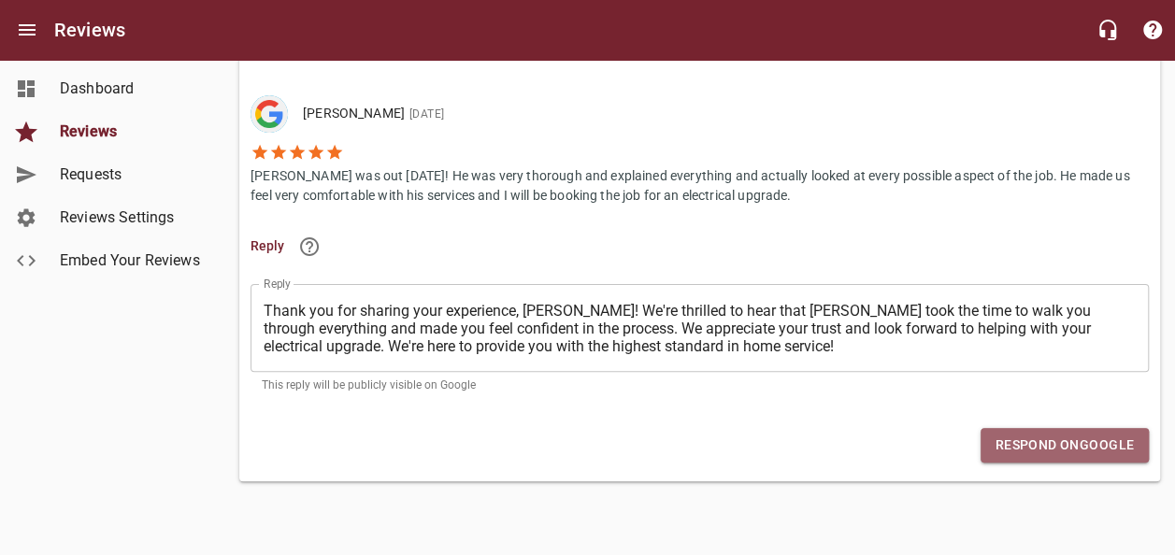
click at [1008, 440] on span "Respond on Google" at bounding box center [1064, 445] width 138 height 23
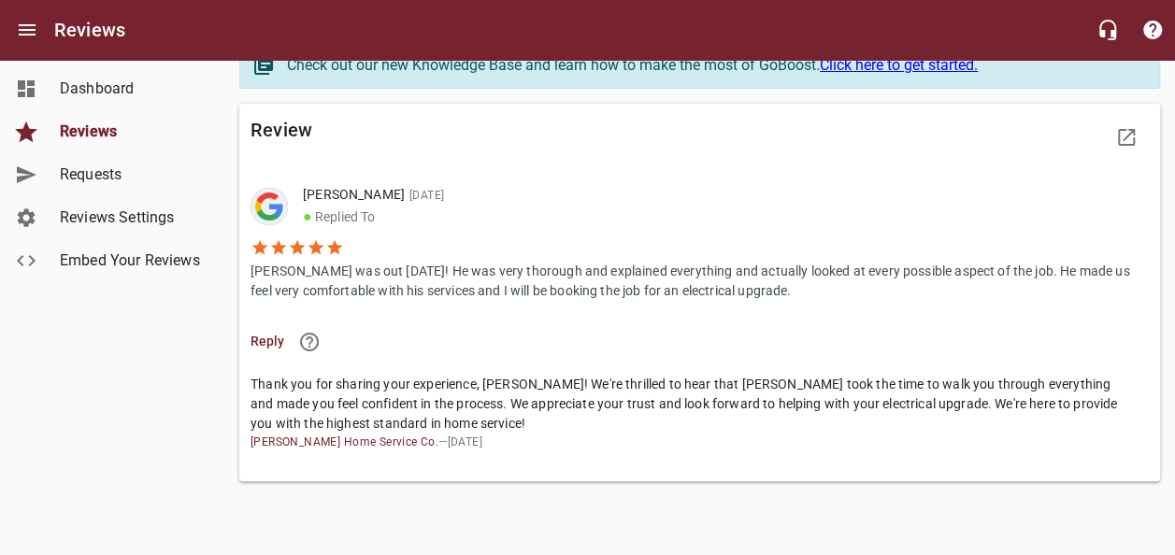
click at [94, 131] on span "Reviews" at bounding box center [131, 132] width 142 height 22
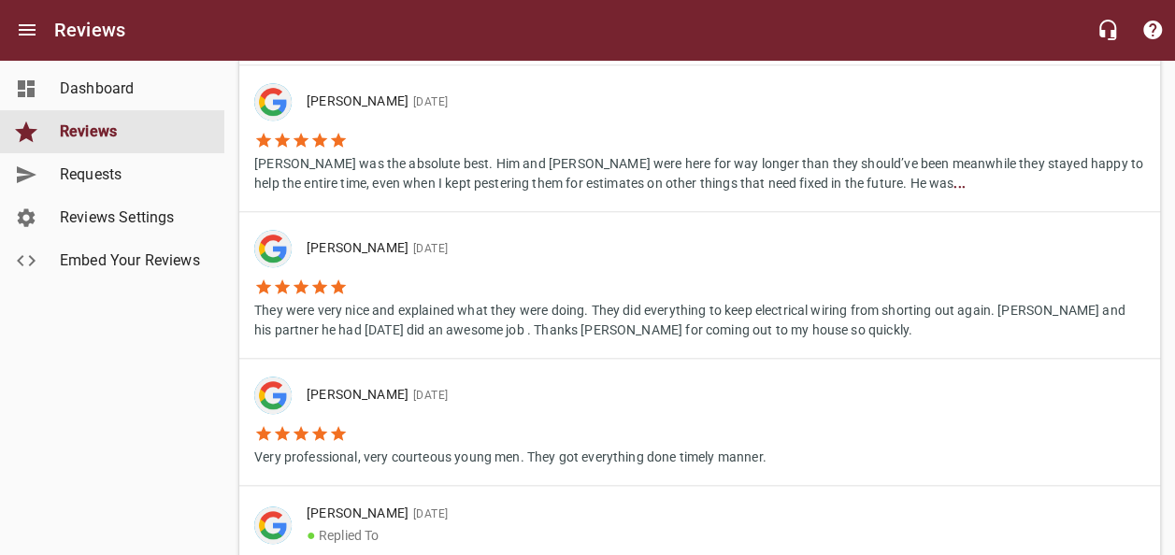
scroll to position [748, 0]
